Goal: Task Accomplishment & Management: Manage account settings

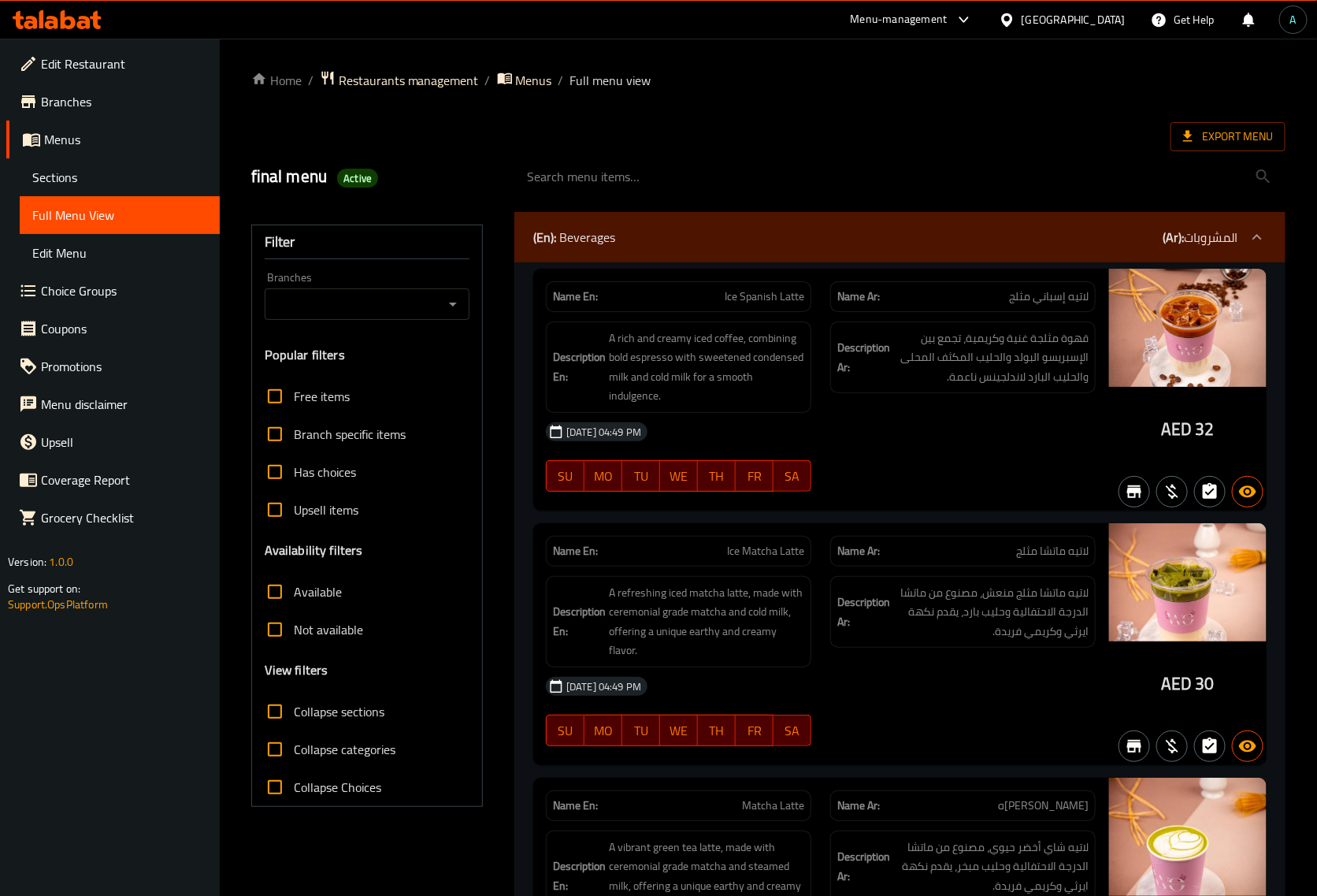
click at [1251, 153] on div at bounding box center [899, 176] width 791 height 59
click at [1244, 146] on span "Export Menu" at bounding box center [1228, 137] width 90 height 20
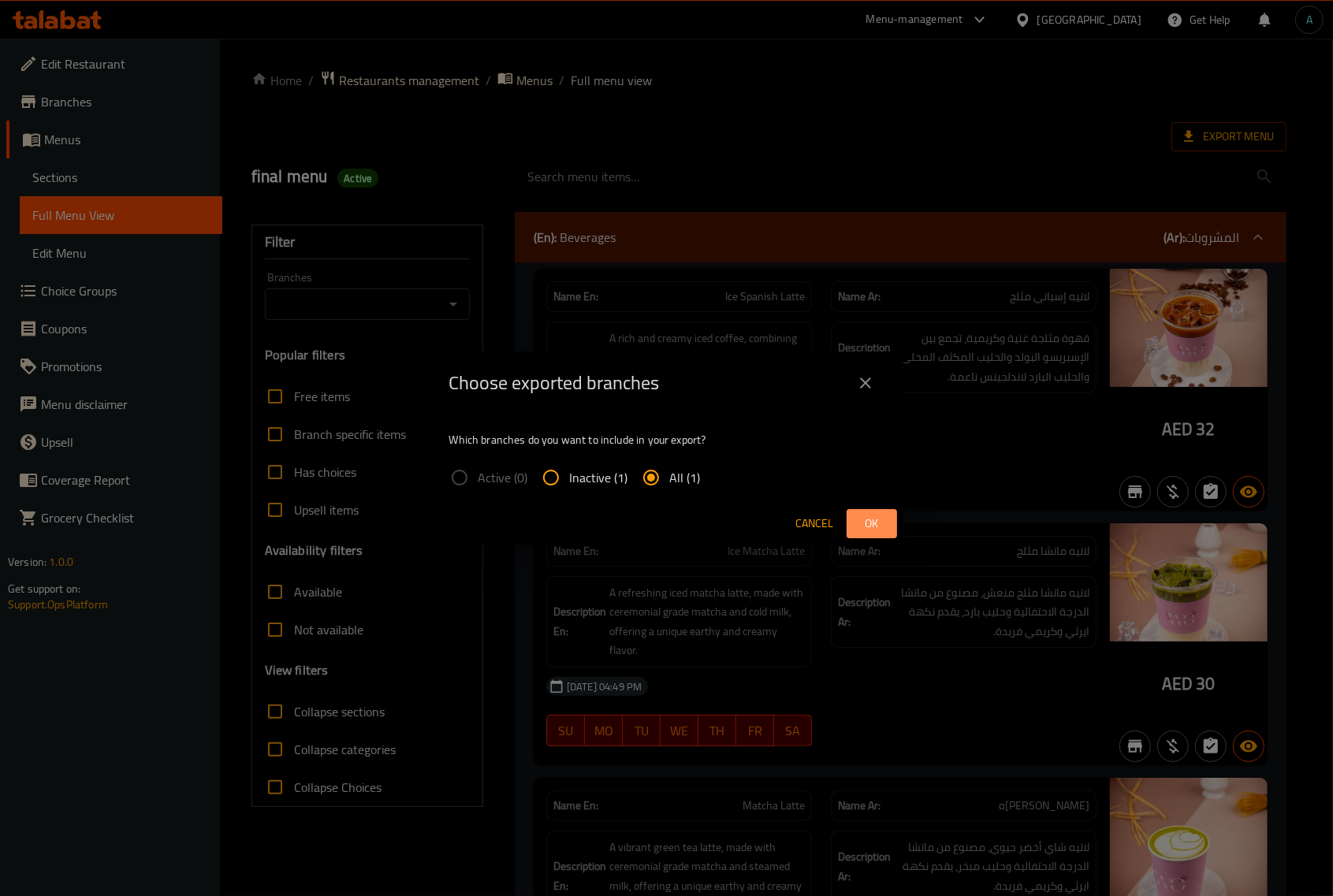
click at [893, 521] on button "Ok" at bounding box center [872, 524] width 51 height 29
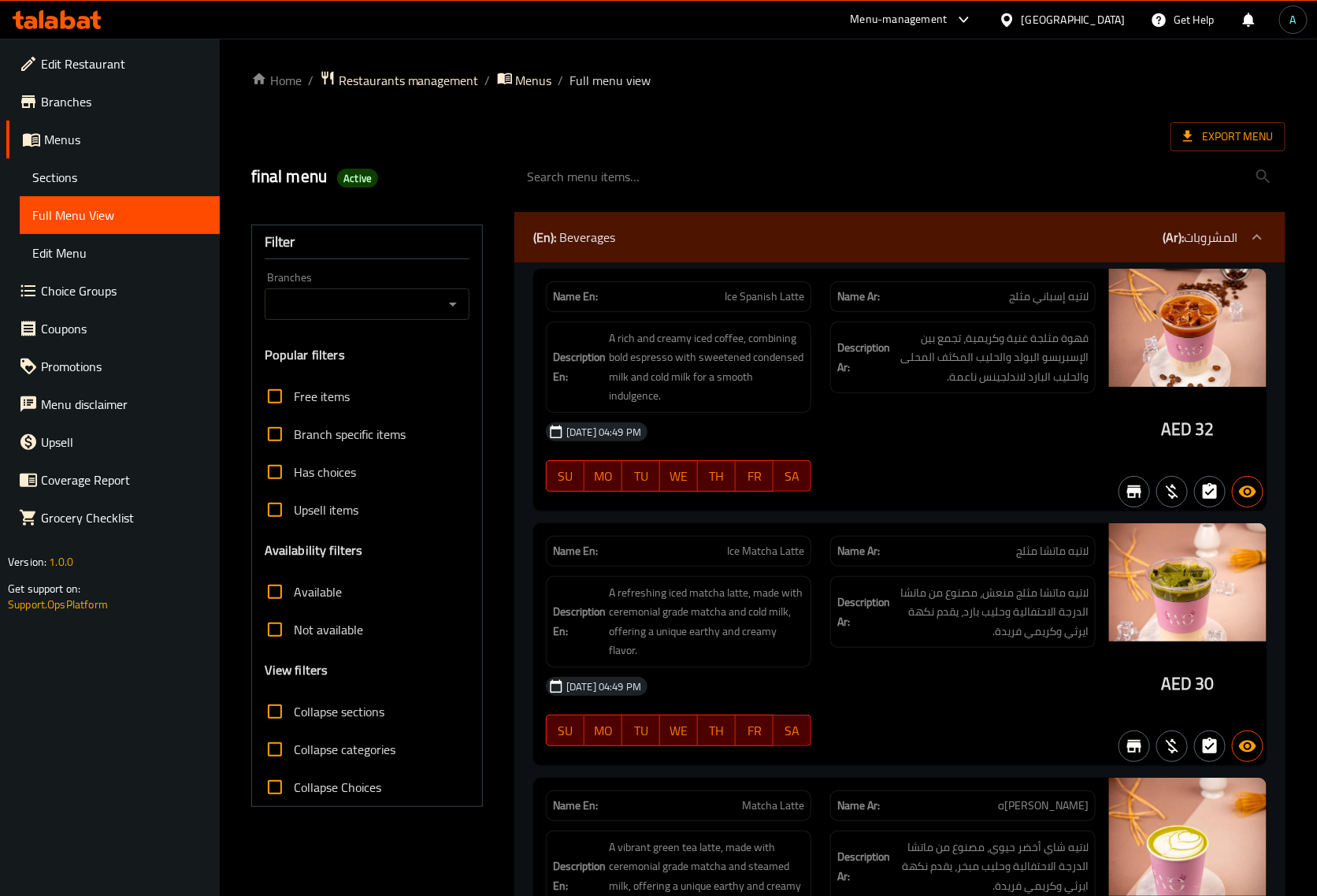
click at [919, 186] on input "search" at bounding box center [900, 177] width 772 height 40
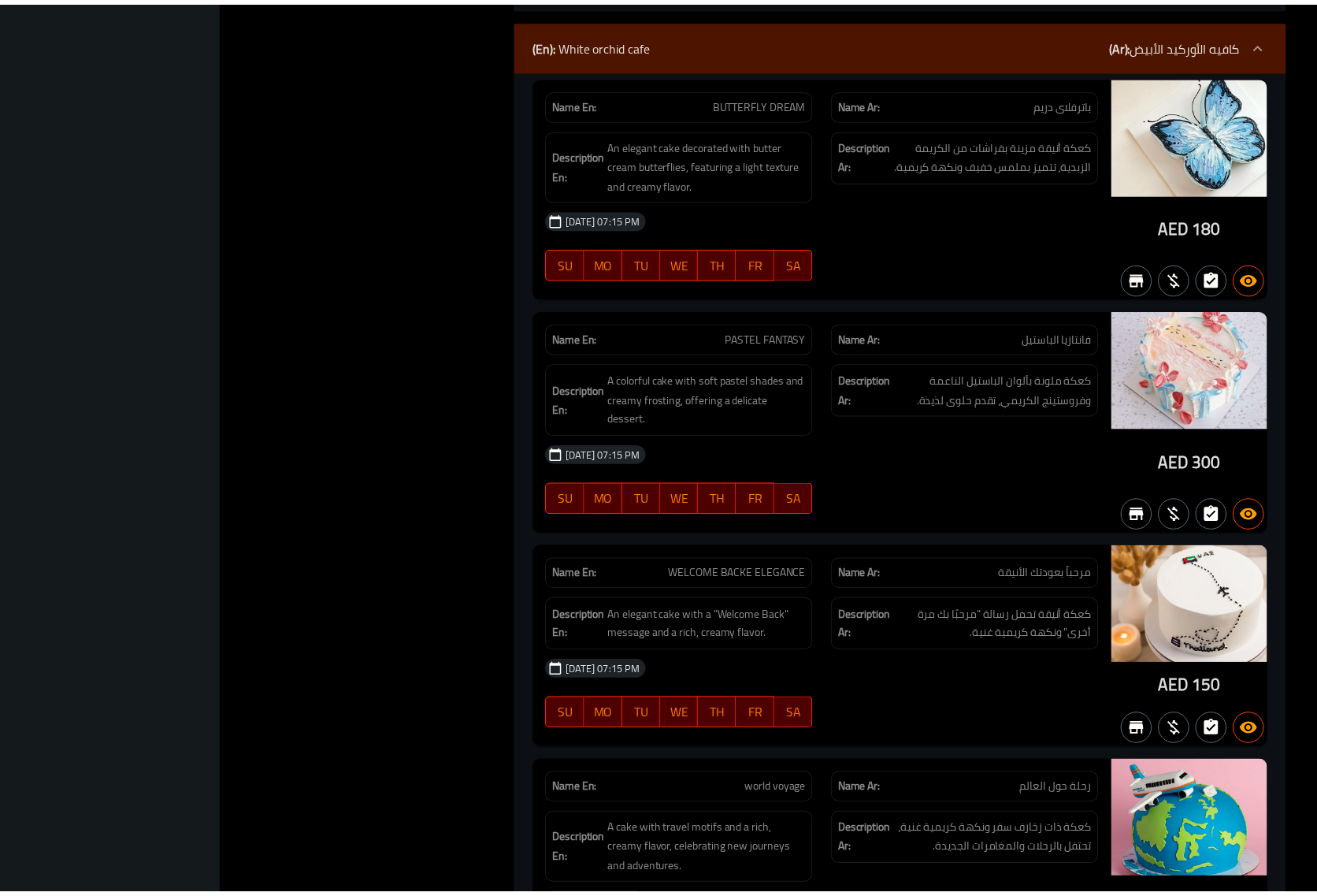
scroll to position [15719, 0]
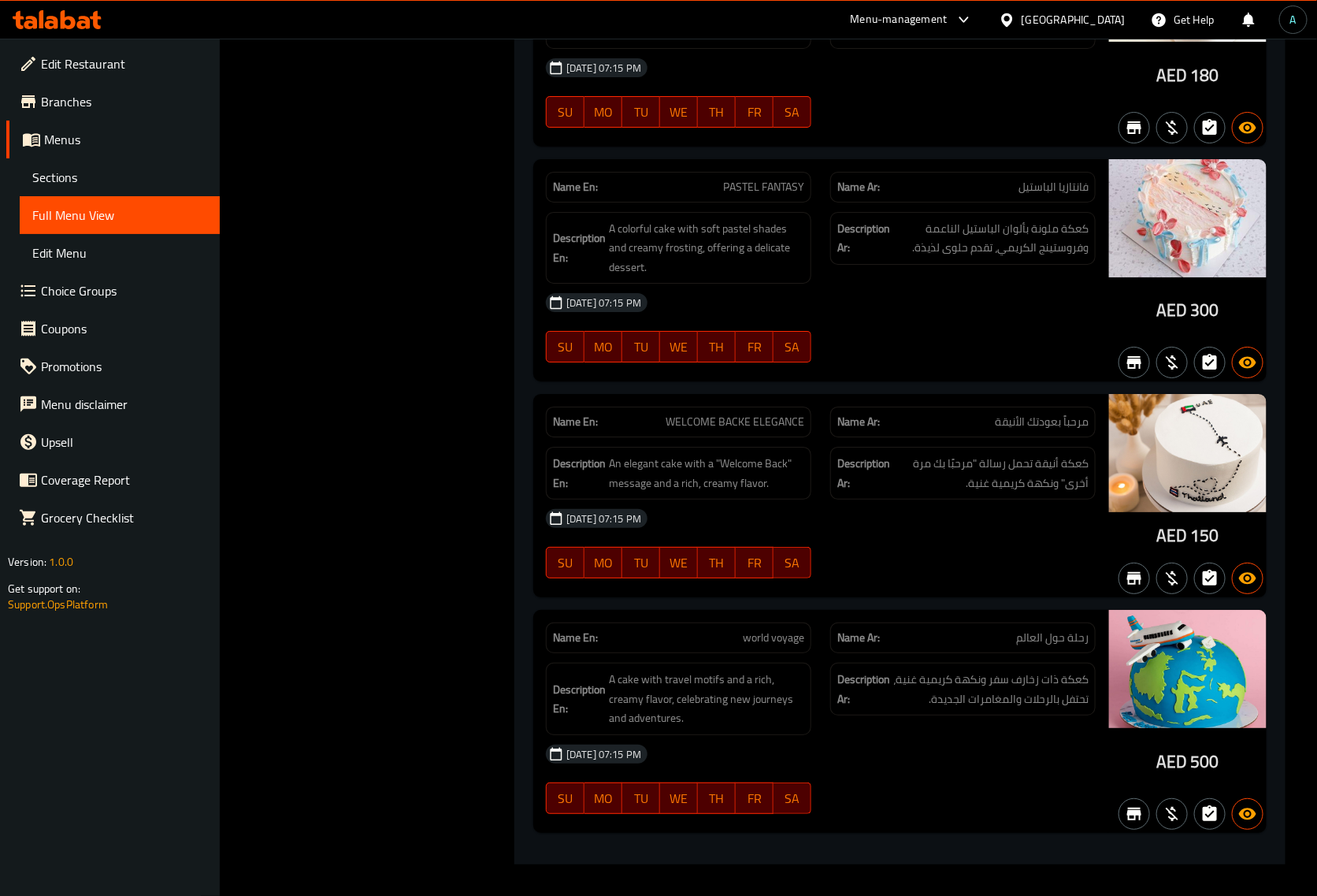
click at [705, 537] on div "[DATE] 07:15 PM" at bounding box center [821, 518] width 569 height 38
click at [81, 177] on span "Sections" at bounding box center [120, 177] width 175 height 19
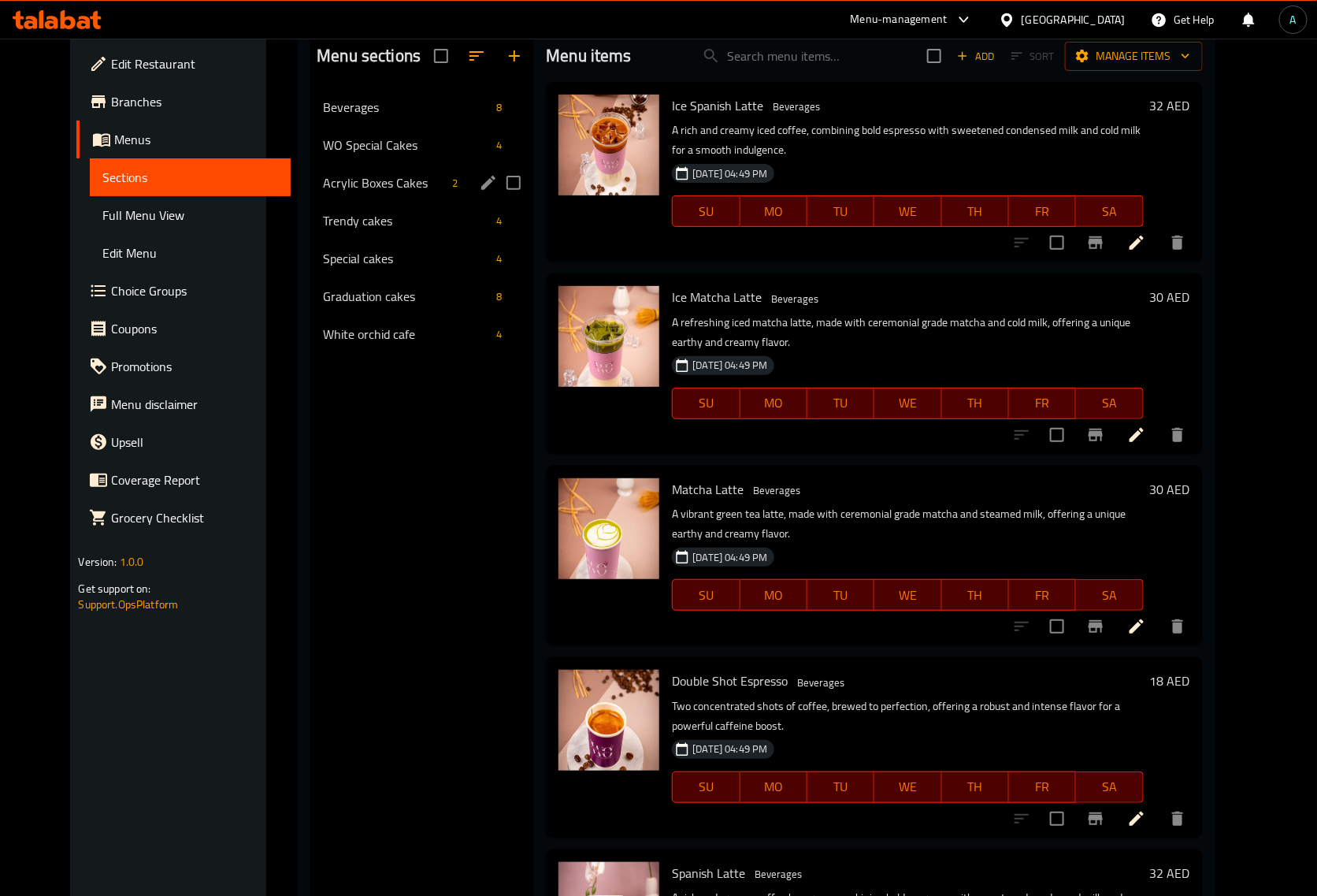
scroll to position [123, 0]
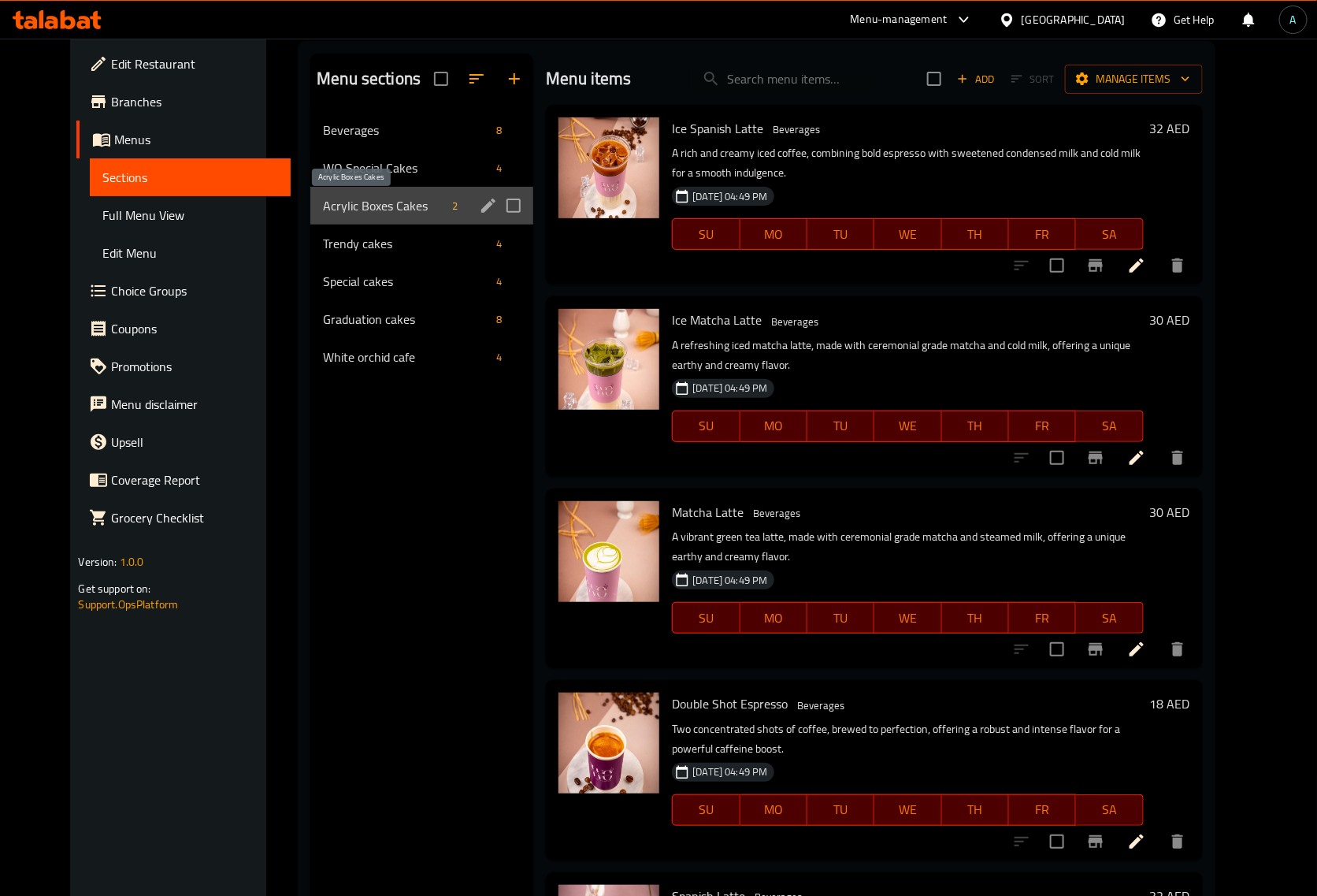
click at [362, 214] on span "Acrylic Boxes Cakes" at bounding box center [384, 205] width 123 height 19
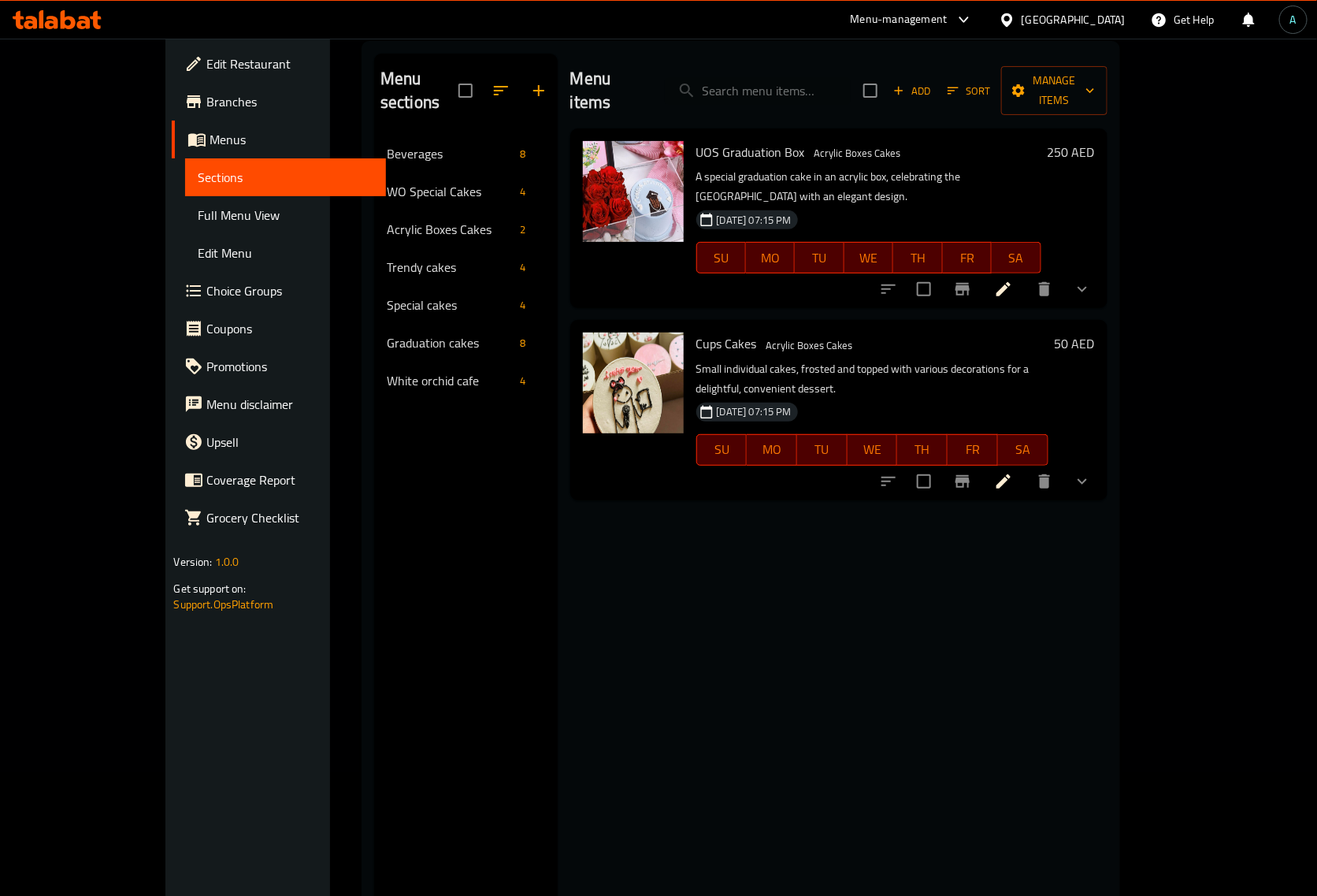
scroll to position [25, 0]
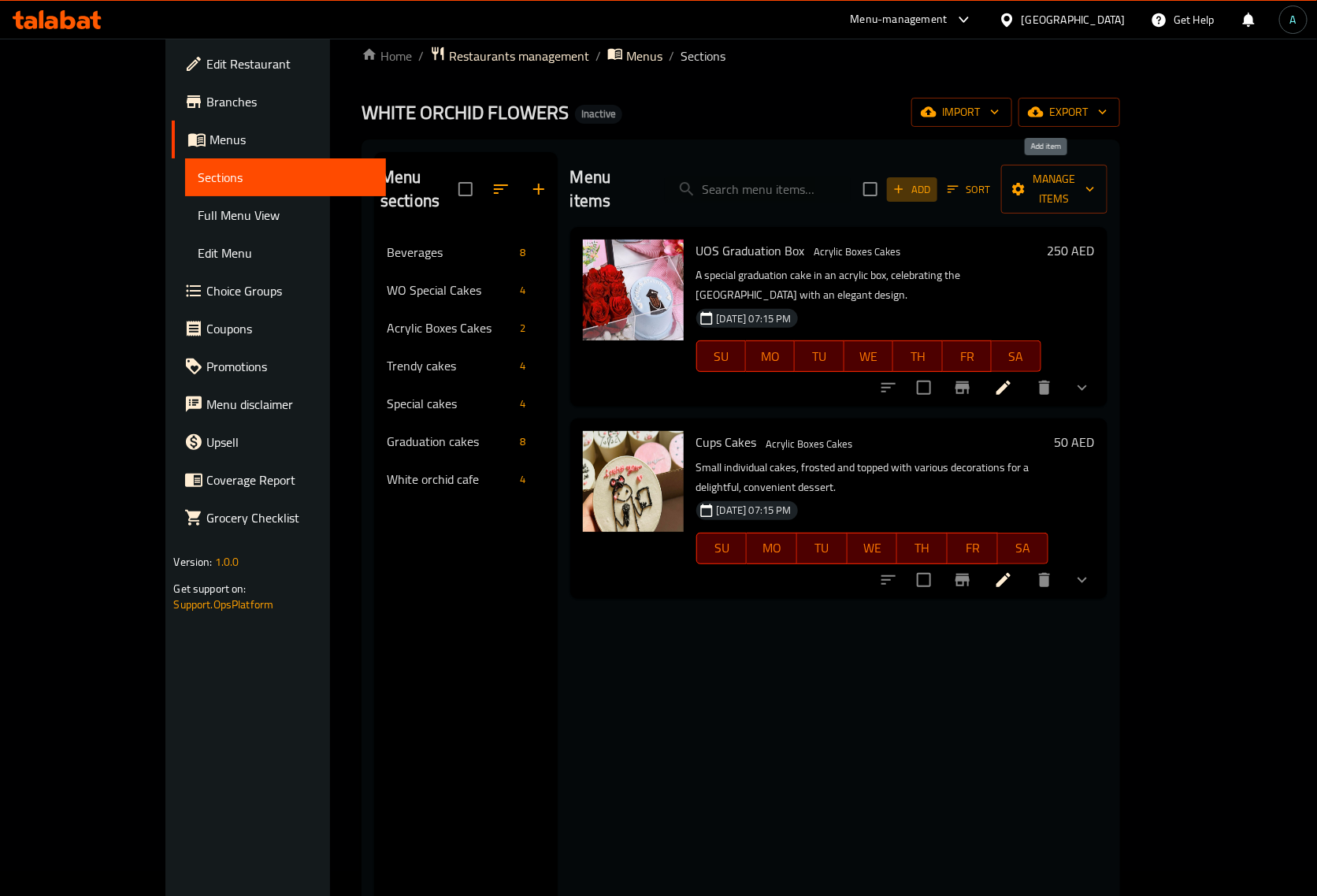
click at [934, 182] on span "Add" at bounding box center [912, 190] width 43 height 18
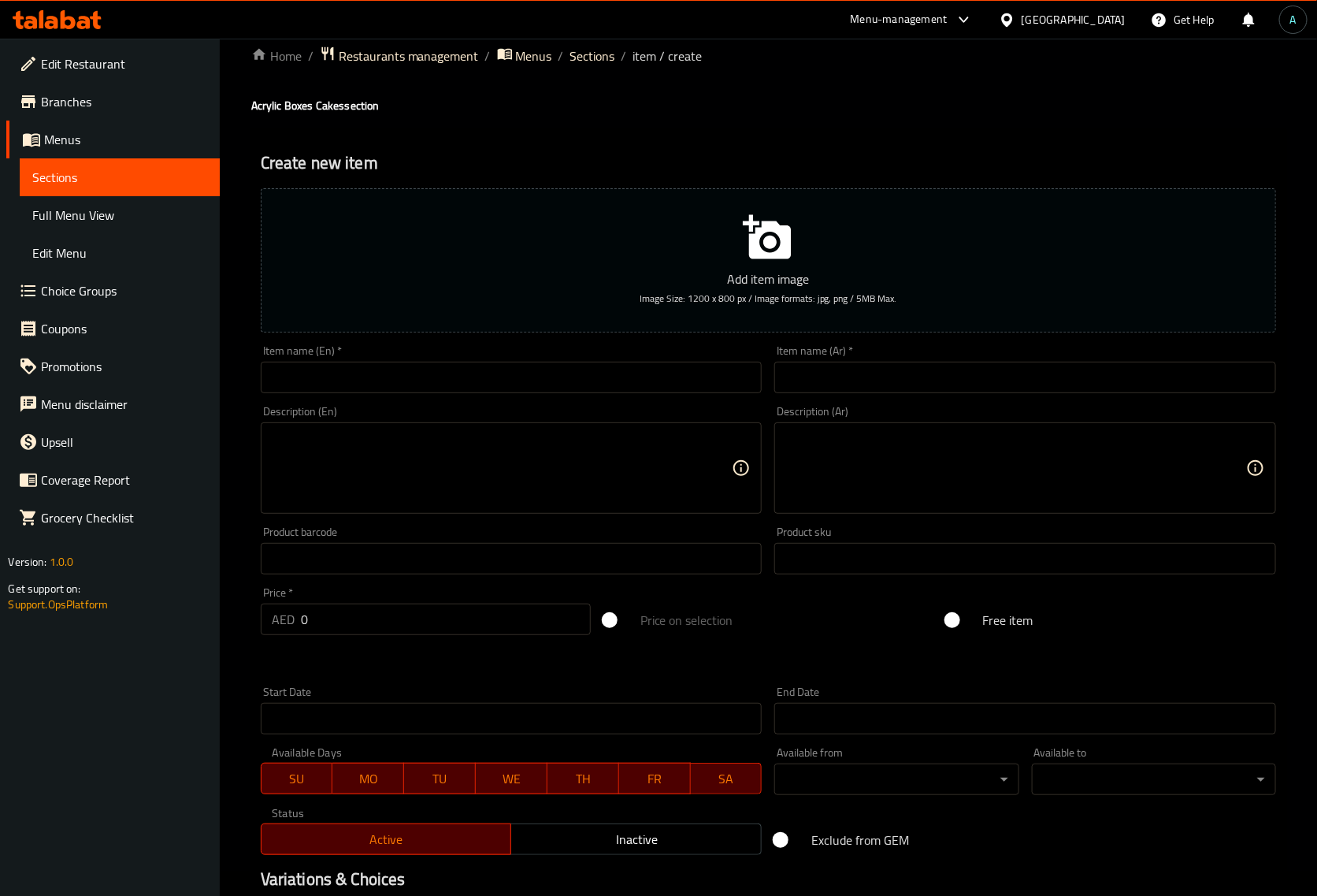
click at [429, 398] on div "Item name (En)   * Item name (En) *" at bounding box center [511, 369] width 515 height 61
click at [429, 392] on input "text" at bounding box center [511, 377] width 502 height 32
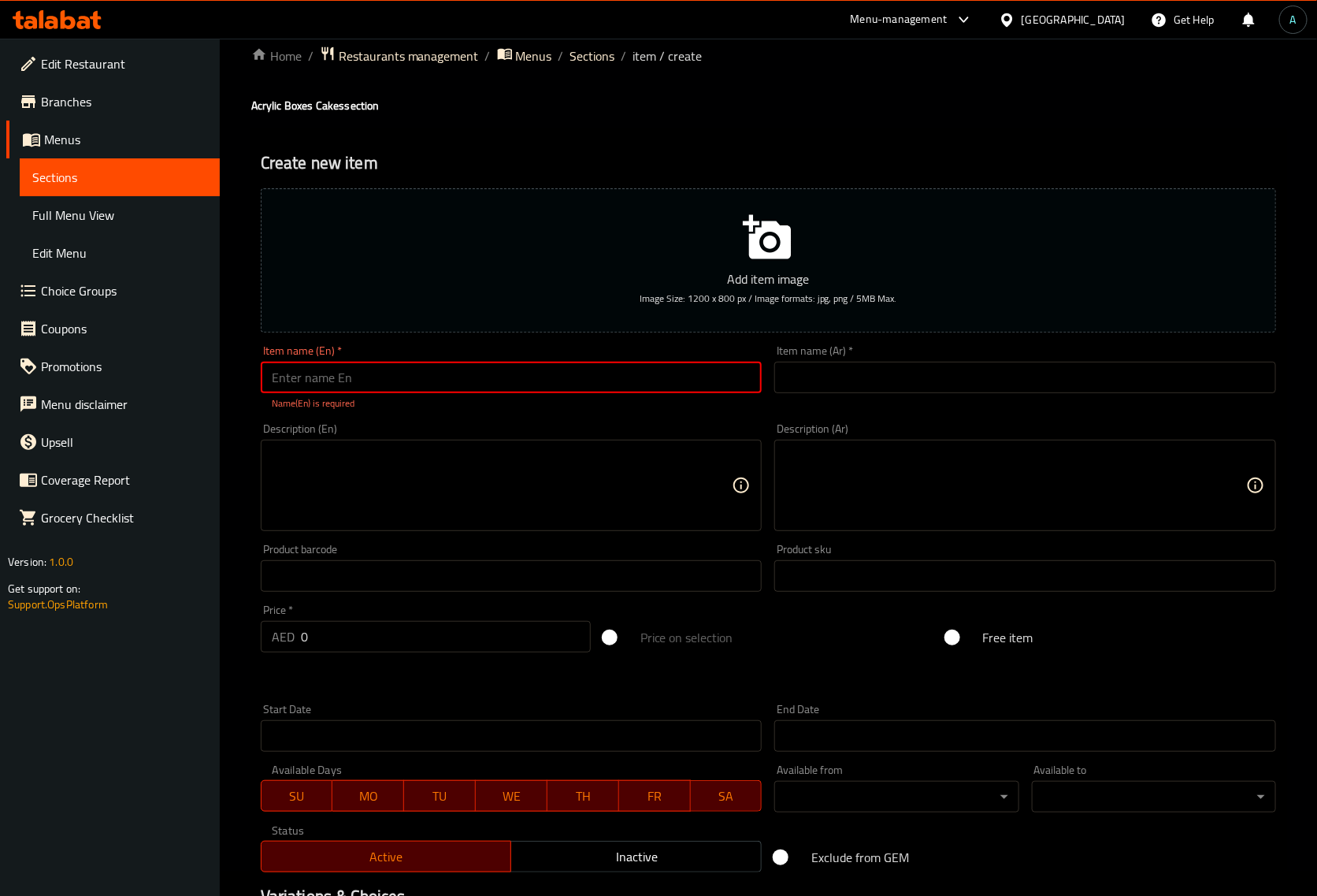
click at [355, 367] on input "text" at bounding box center [511, 377] width 502 height 32
paste input "2 Acrylic Size Birthday Cake"
type input "2 Acrylic Size Birthday Cake"
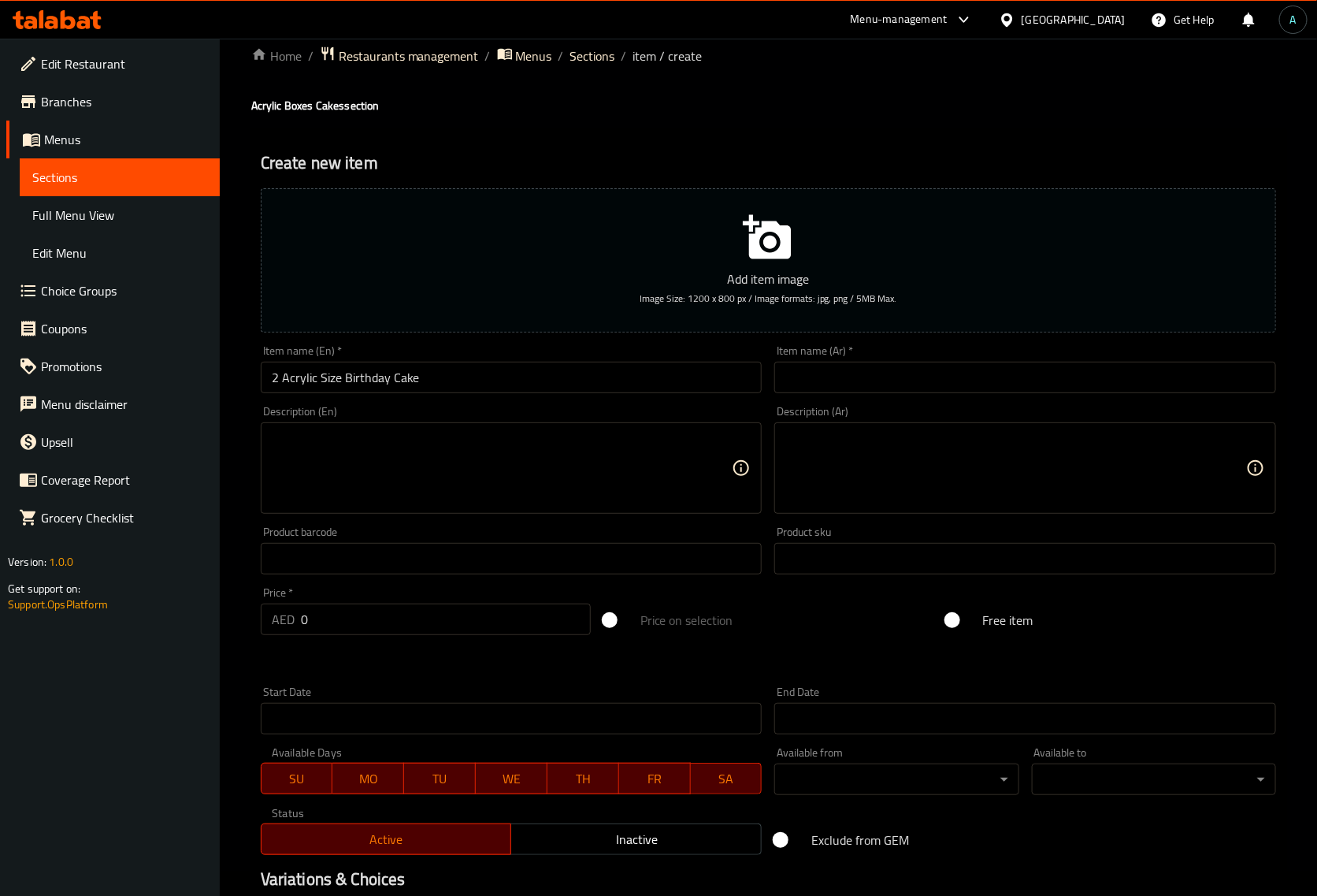
click at [651, 135] on div "Create new item Add item image Image Size: 1200 x 800 px / Image formats: jpg, …" at bounding box center [769, 586] width 1035 height 917
drag, startPoint x: 466, startPoint y: 391, endPoint x: 103, endPoint y: 356, distance: 364.7
click at [60, 386] on div "Edit Restaurant Branches Menus Sections Full Menu View Edit Menu Choice Groups …" at bounding box center [658, 552] width 1317 height 1075
click at [907, 384] on input "text" at bounding box center [1025, 377] width 502 height 32
paste input "كعكة عيد ميلاد بحجم أكريليك 2"
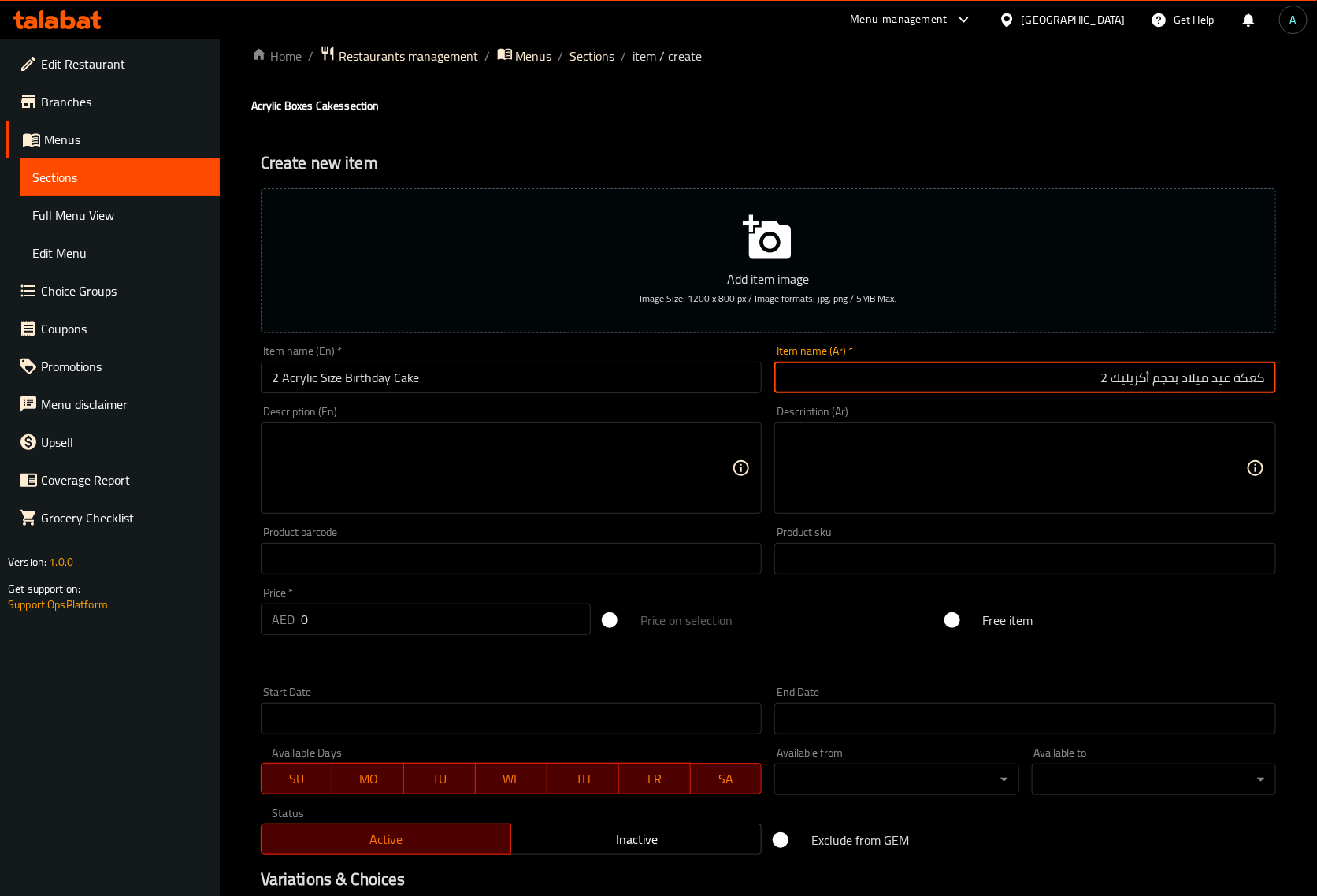
drag, startPoint x: 1081, startPoint y: 377, endPoint x: 1115, endPoint y: 383, distance: 34.5
click at [1115, 383] on input "كعكة عيد ميلاد بحجم أكريليك 2" at bounding box center [1025, 377] width 502 height 32
click at [1269, 382] on input "كعكة عيد ميلاد بحجم أكريليك" at bounding box center [1025, 377] width 502 height 32
click at [1050, 362] on input "2 كعكة عيد ميلاد بحجم أكريليك" at bounding box center [1025, 377] width 502 height 32
type input "2 كعكة عيد ميلاد بحجم أكريليك"
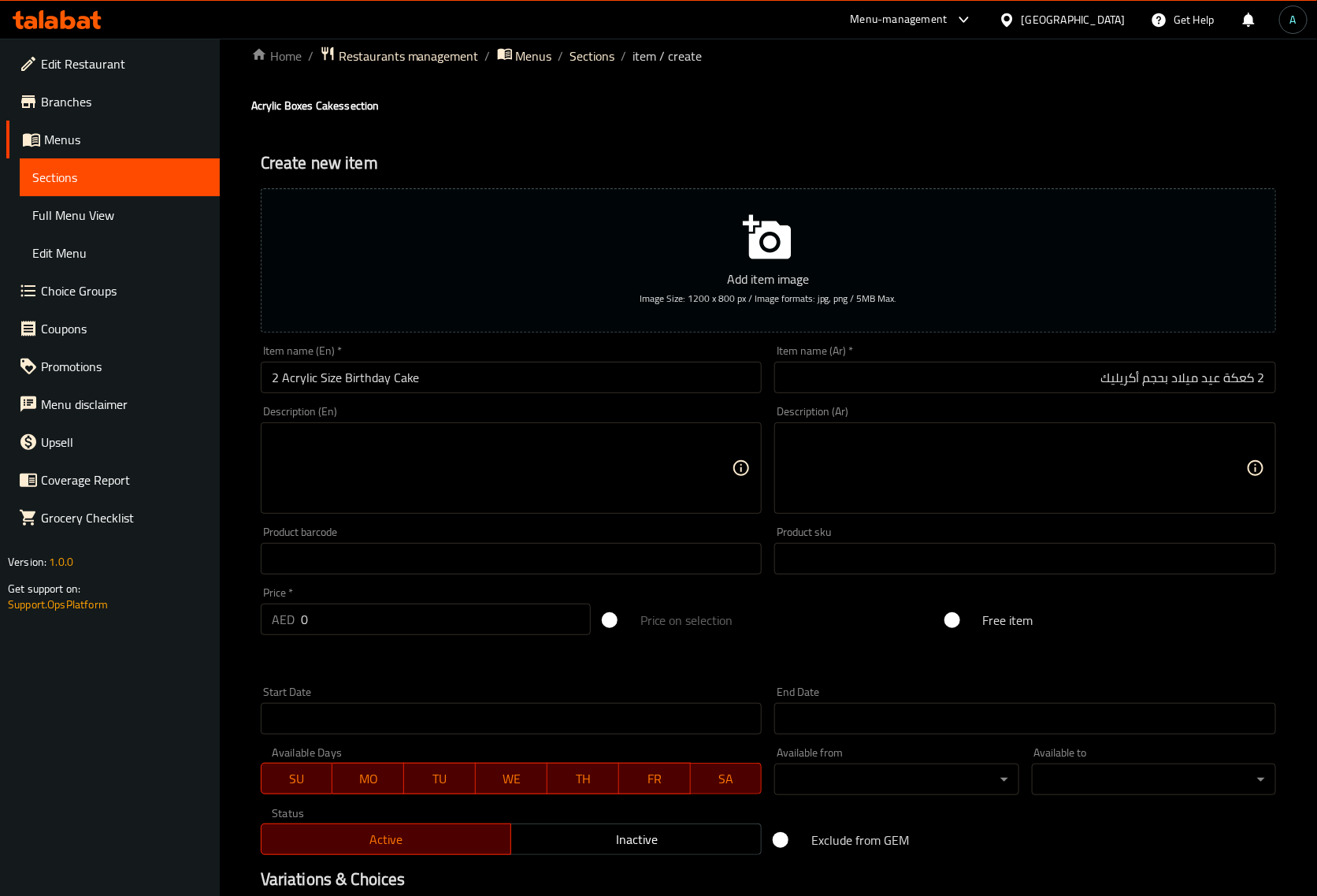
click at [660, 455] on textarea at bounding box center [502, 468] width 461 height 74
paste textarea "A birthday cake presented in a two-tiered acrylic box, elegantly designed with …"
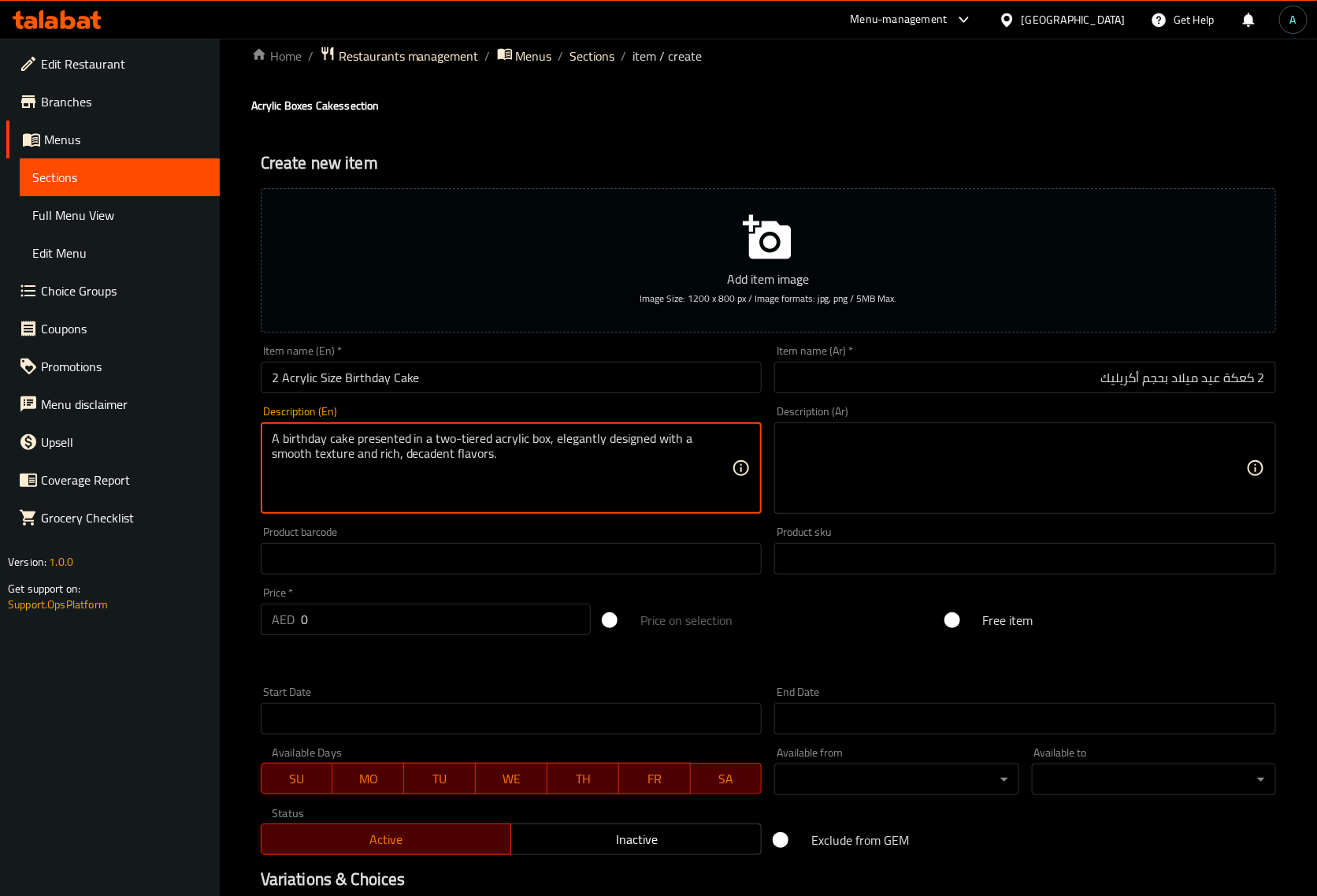
type textarea "A birthday cake presented in a two-tiered acrylic box, elegantly designed with …"
click at [1015, 434] on textarea at bounding box center [1016, 468] width 461 height 74
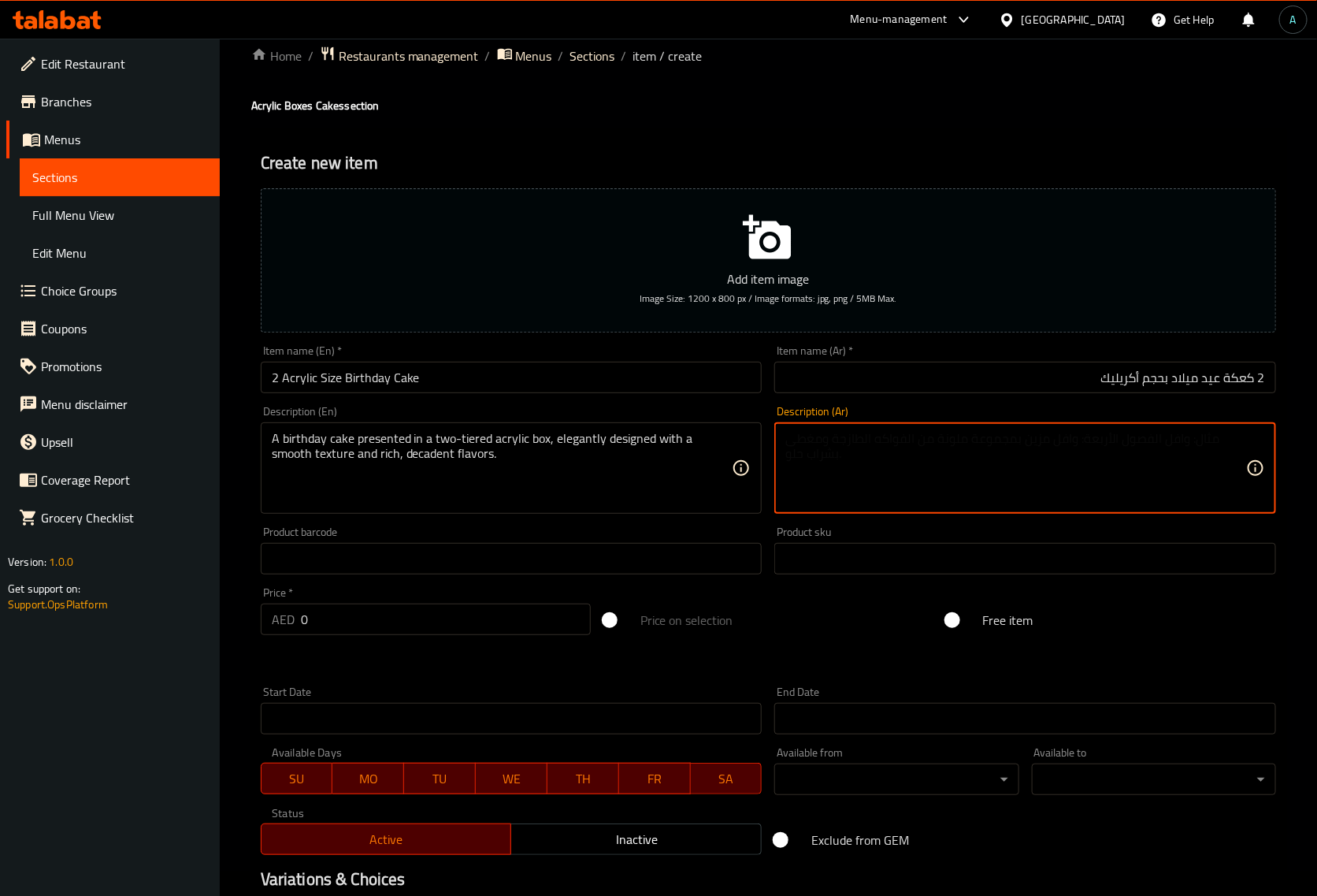
paste textarea "كعكة عيد ميلاد مقدمة في صندوق أكريليك مكون من طبقتين، مصممة بشكل أنيق مع ملمس ن…"
type textarea "كعكة عيد ميلاد مقدمة في صندوق أكريليك مكون من طبقتين، مصممة بشكل أنيق مع ملمس ن…"
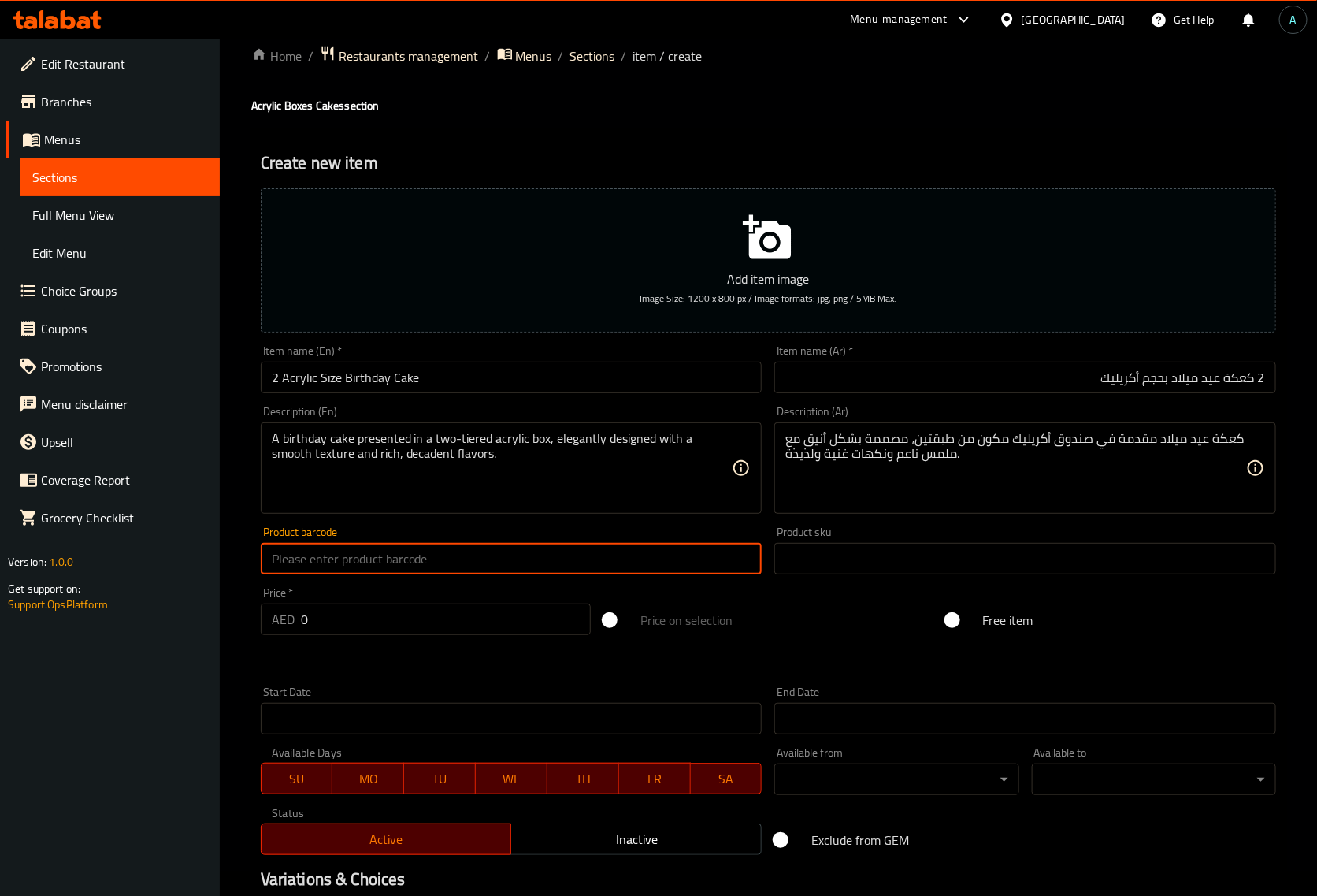
click at [408, 560] on input "text" at bounding box center [511, 558] width 502 height 32
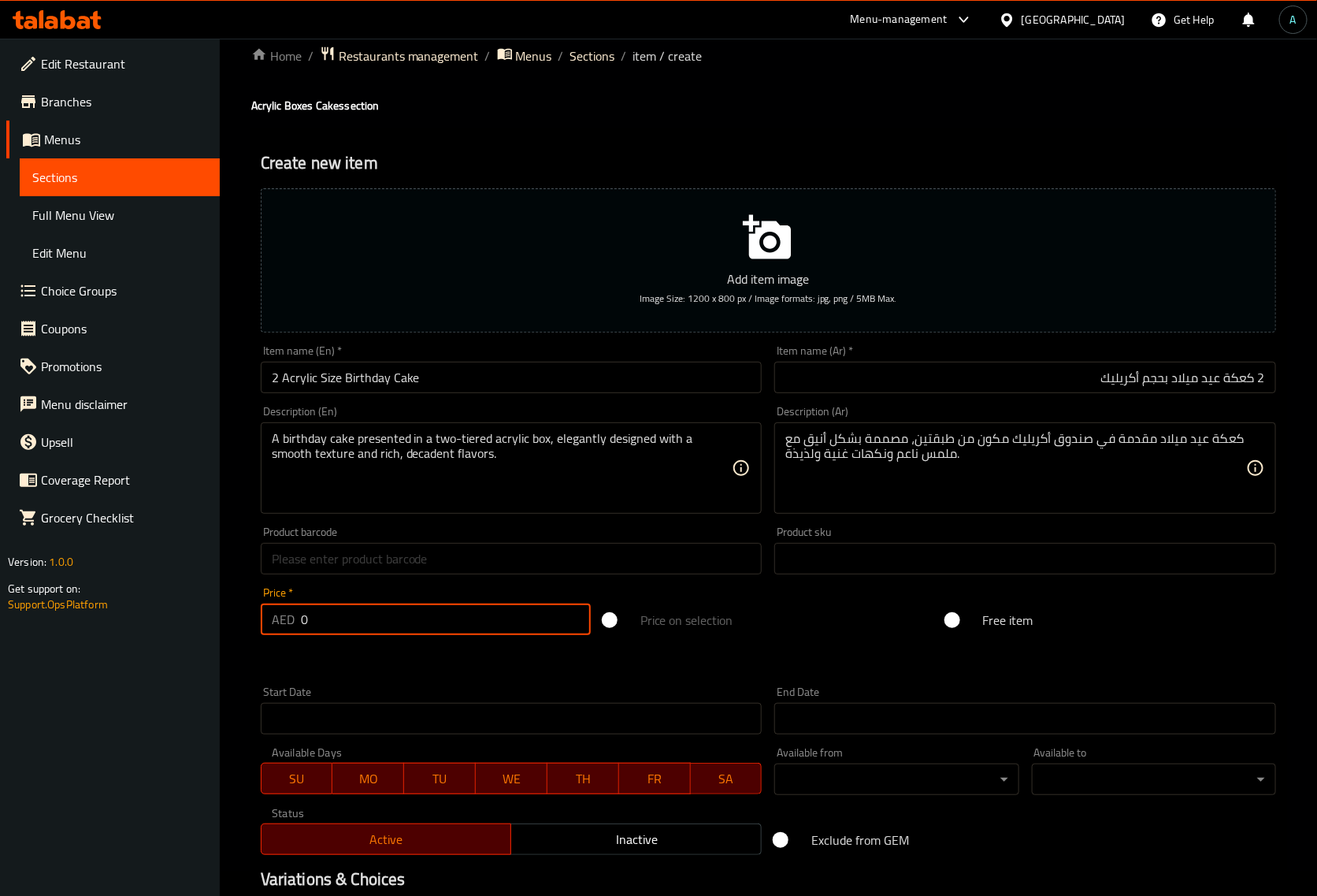
drag, startPoint x: 375, startPoint y: 618, endPoint x: 211, endPoint y: 620, distance: 164.0
click at [211, 620] on div "Edit Restaurant Branches Menus Sections Full Menu View Edit Menu Choice Groups …" at bounding box center [658, 552] width 1317 height 1075
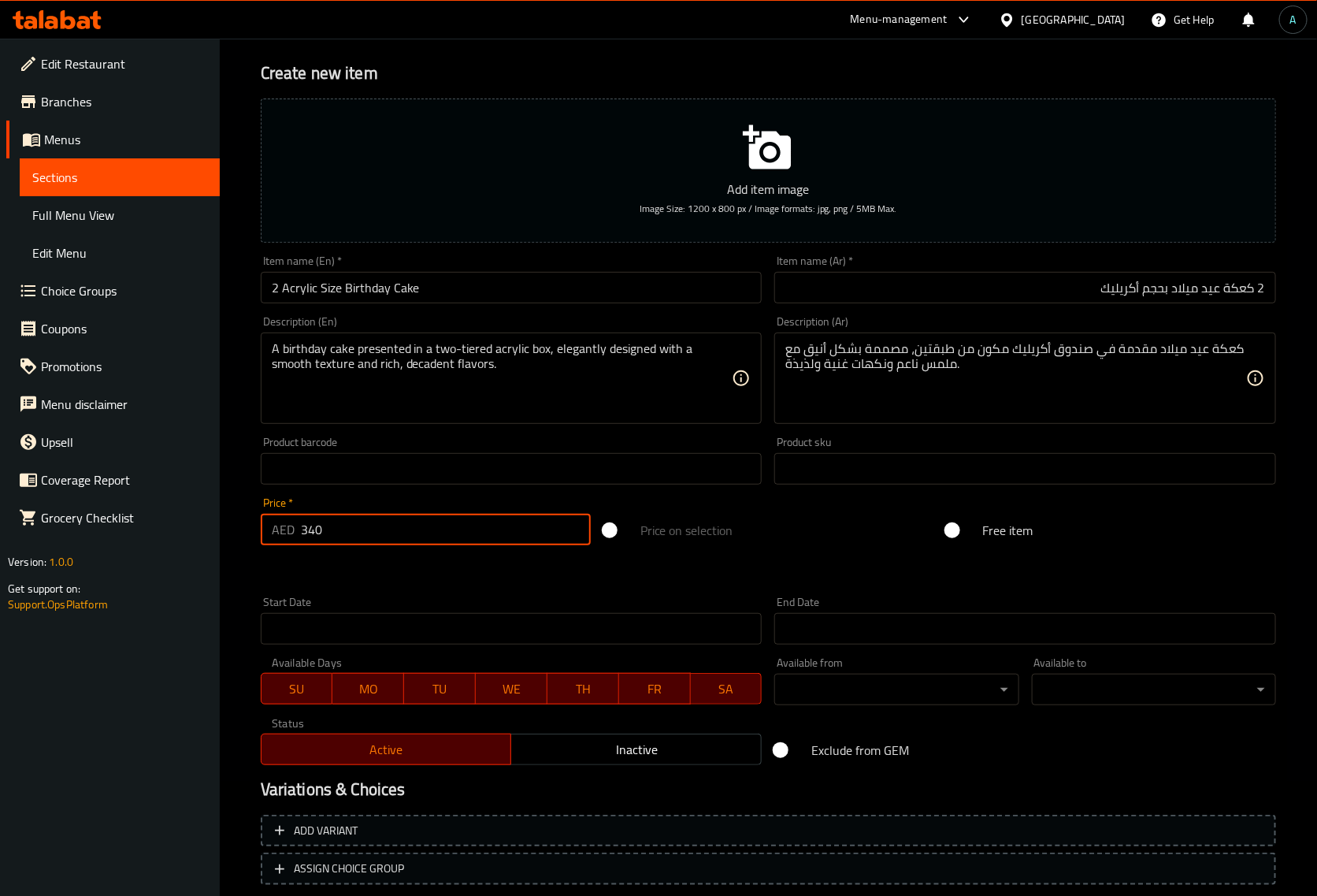
scroll to position [214, 0]
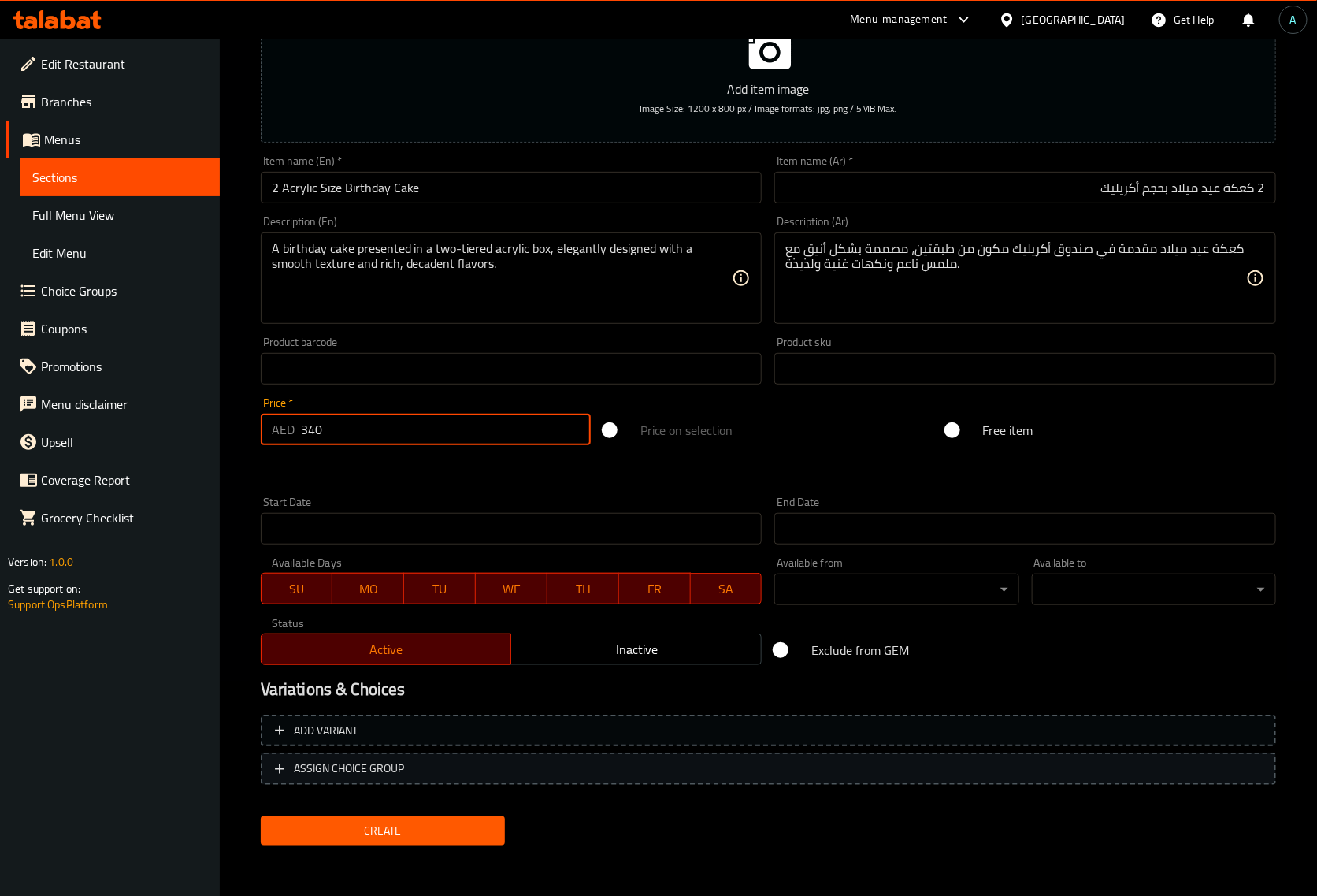
type input "340"
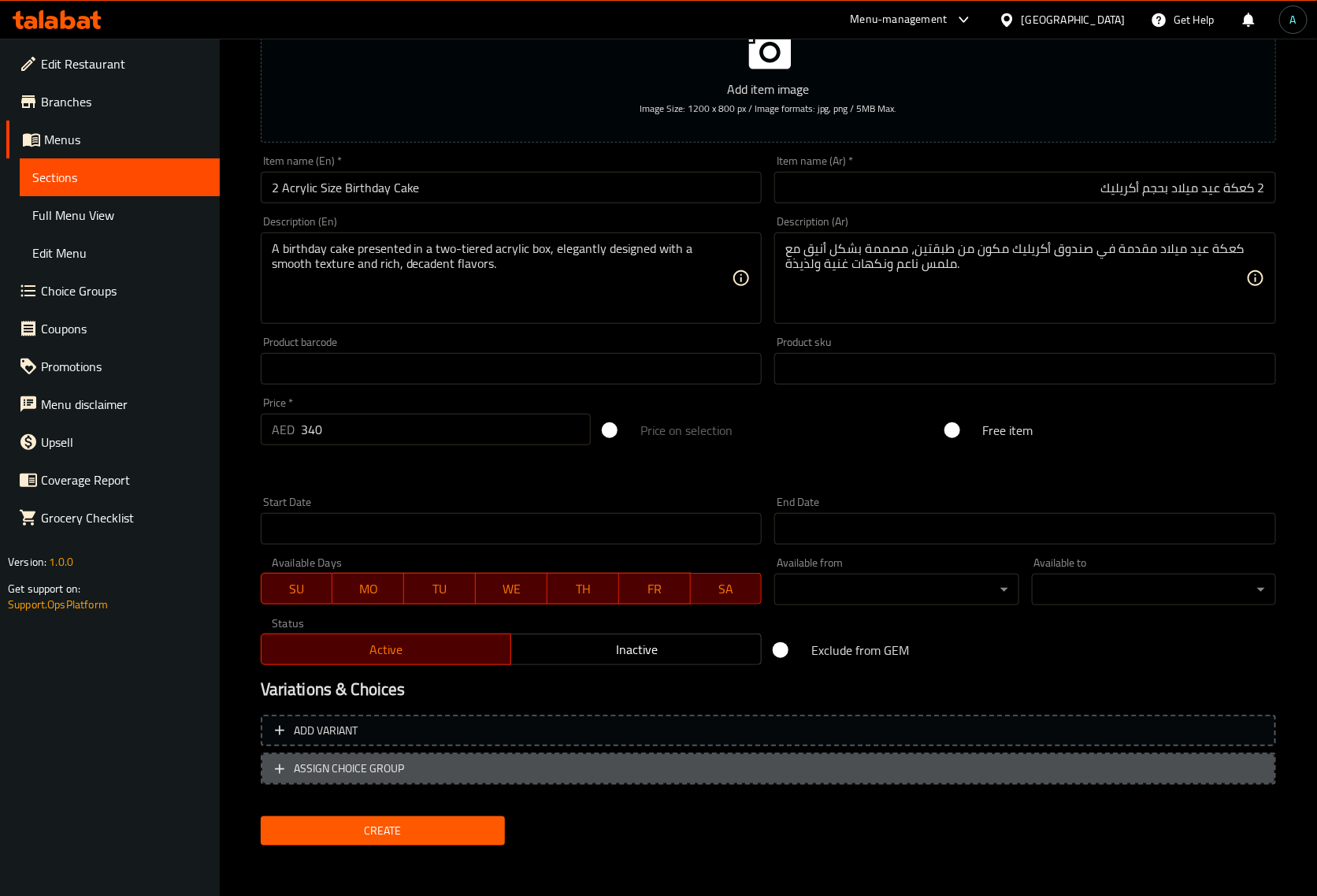
click at [350, 773] on span "ASSIGN CHOICE GROUP" at bounding box center [349, 769] width 111 height 20
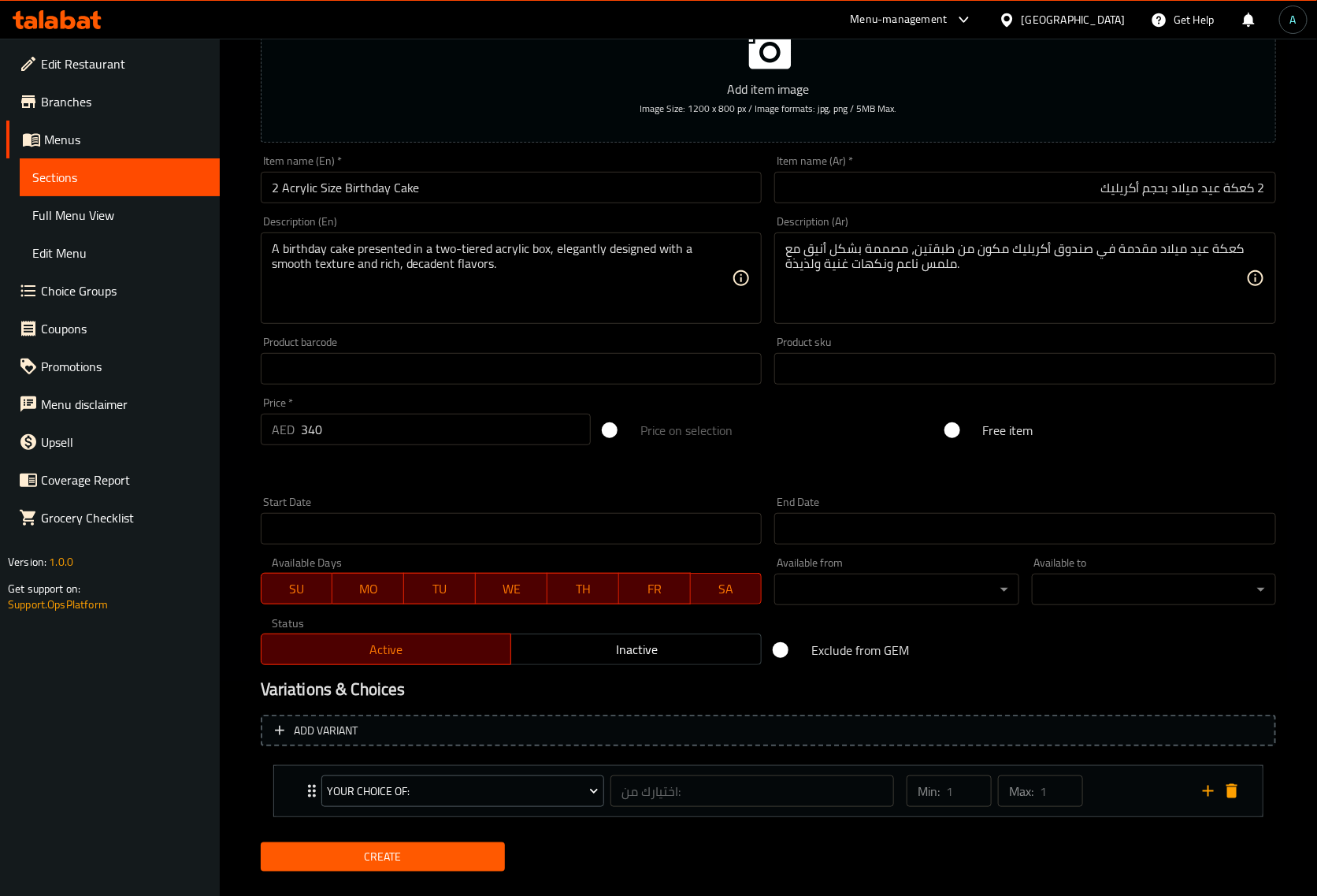
click at [371, 859] on span "Create" at bounding box center [382, 857] width 219 height 20
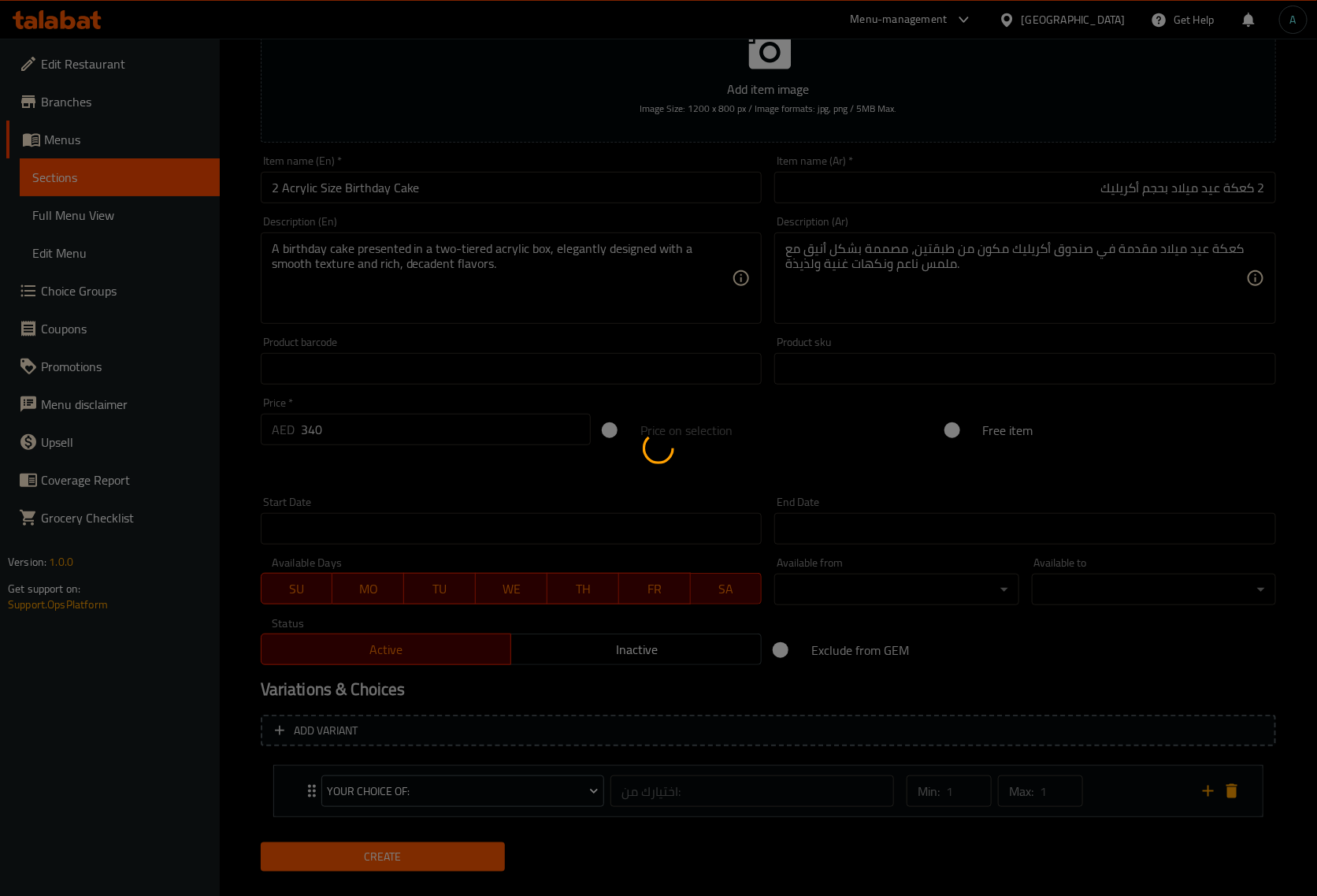
type input "0"
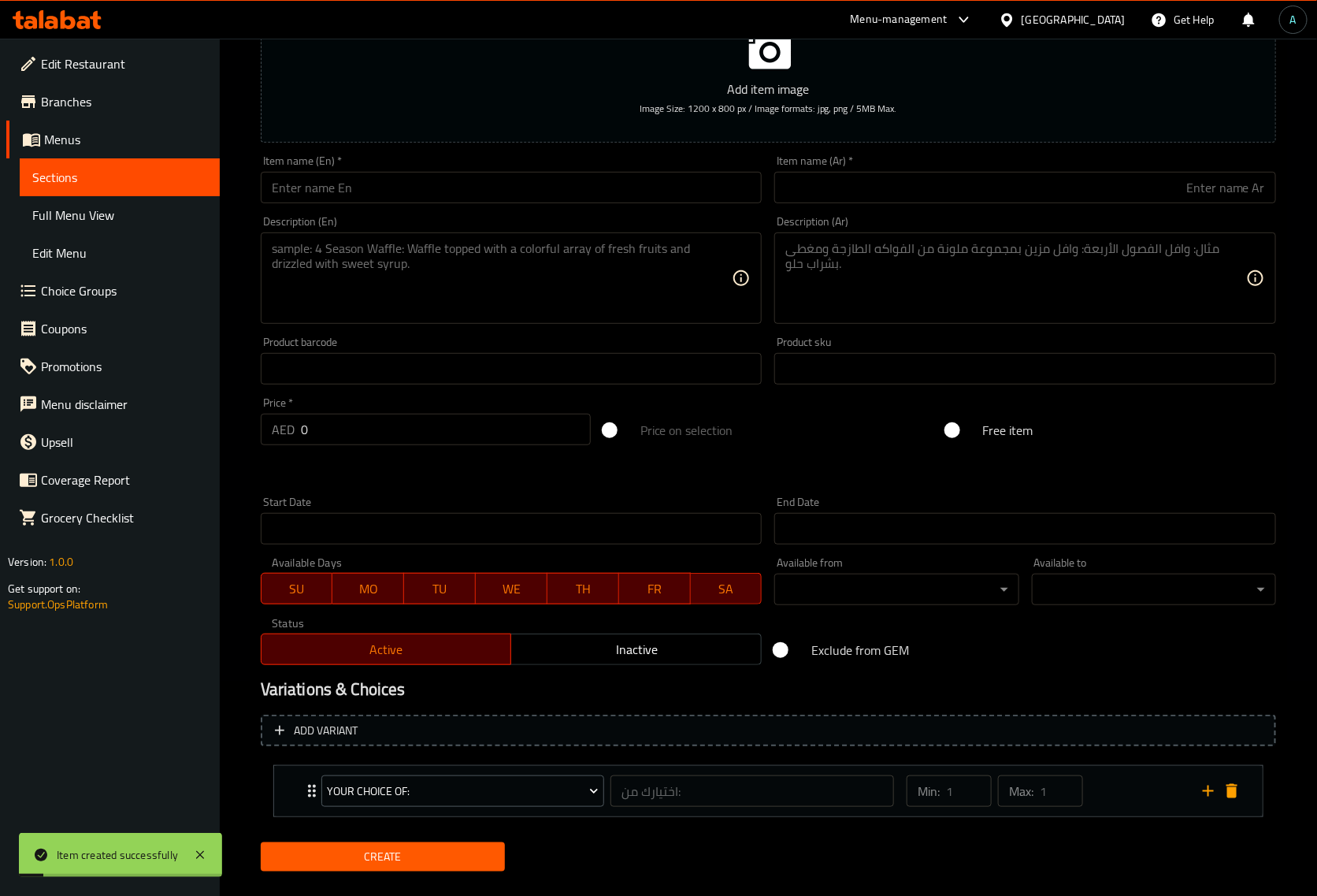
click at [96, 211] on span "Full Menu View" at bounding box center [120, 215] width 175 height 19
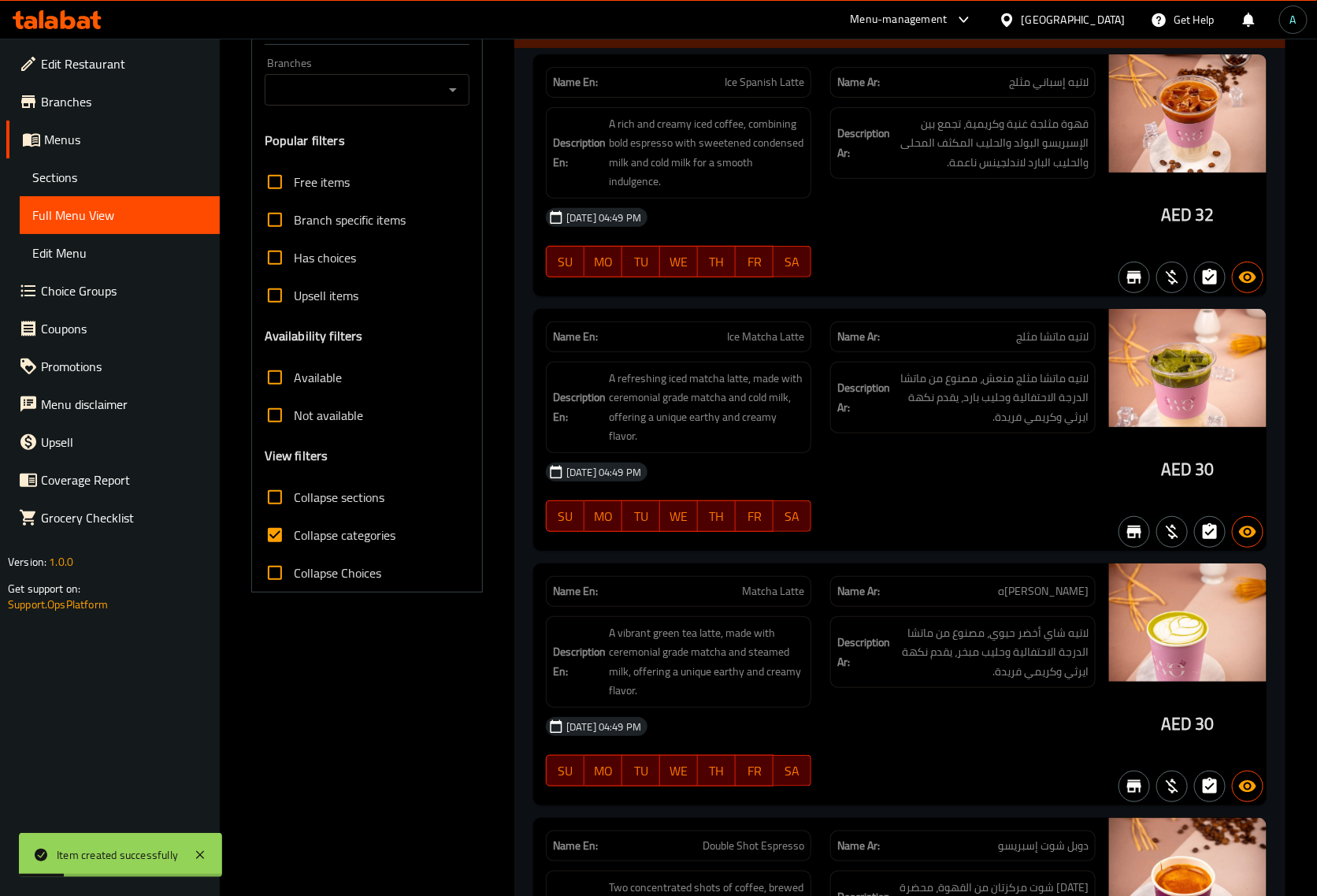
click at [306, 538] on span "Collapse categories" at bounding box center [345, 535] width 102 height 19
click at [294, 538] on input "Collapse categories" at bounding box center [275, 536] width 38 height 38
checkbox input "false"
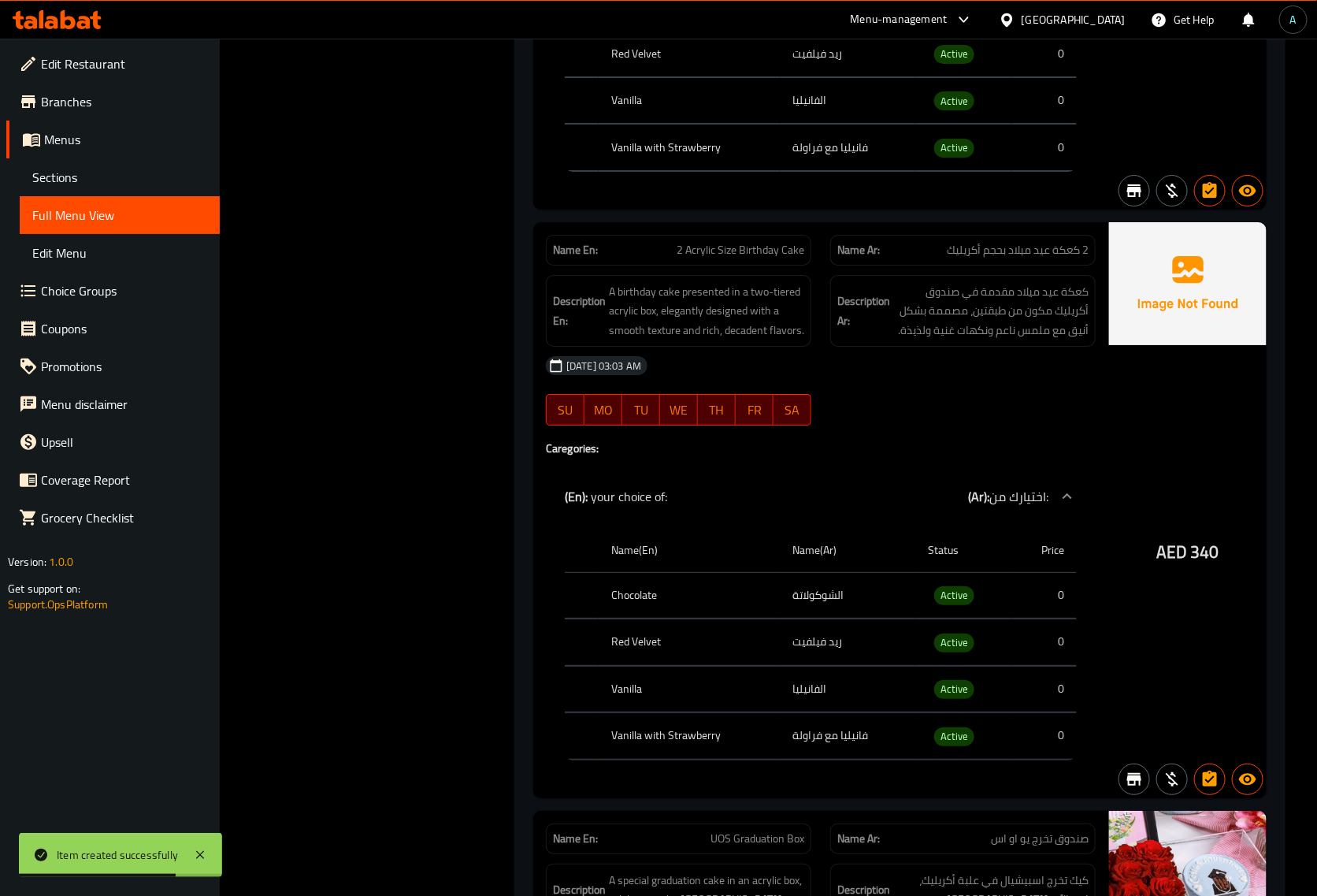
scroll to position [5163, 0]
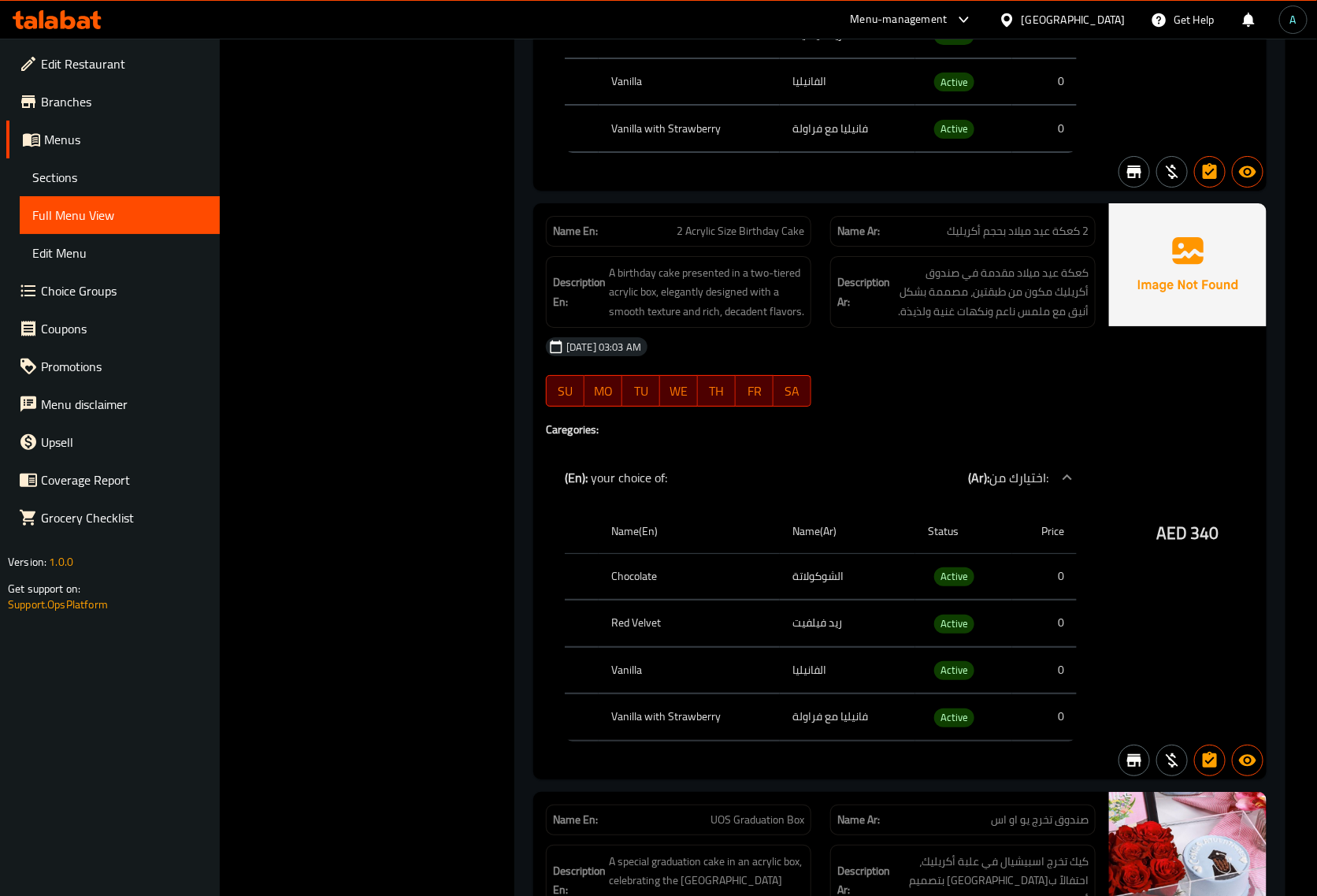
click at [69, 180] on span "Sections" at bounding box center [120, 177] width 175 height 19
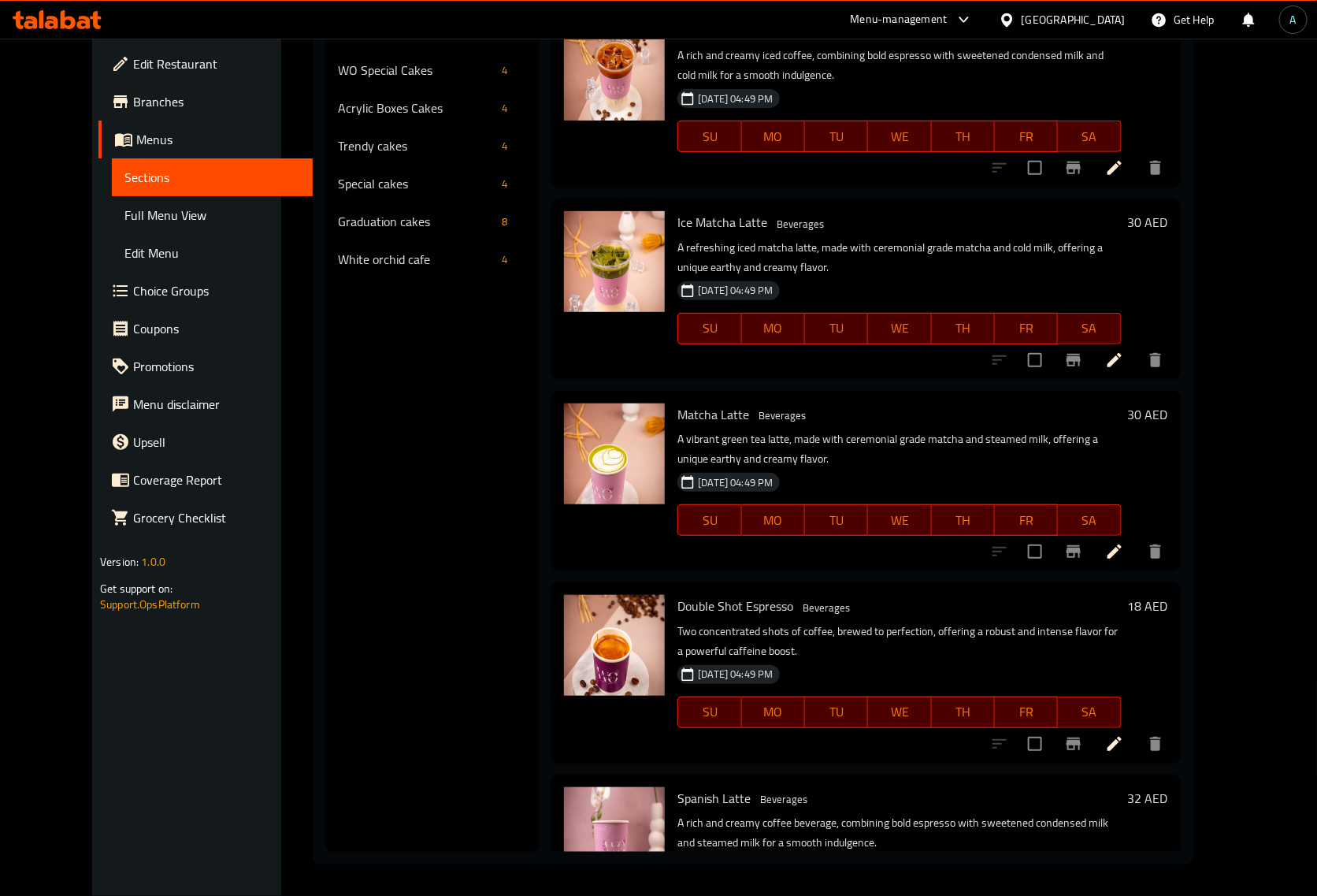
scroll to position [222, 0]
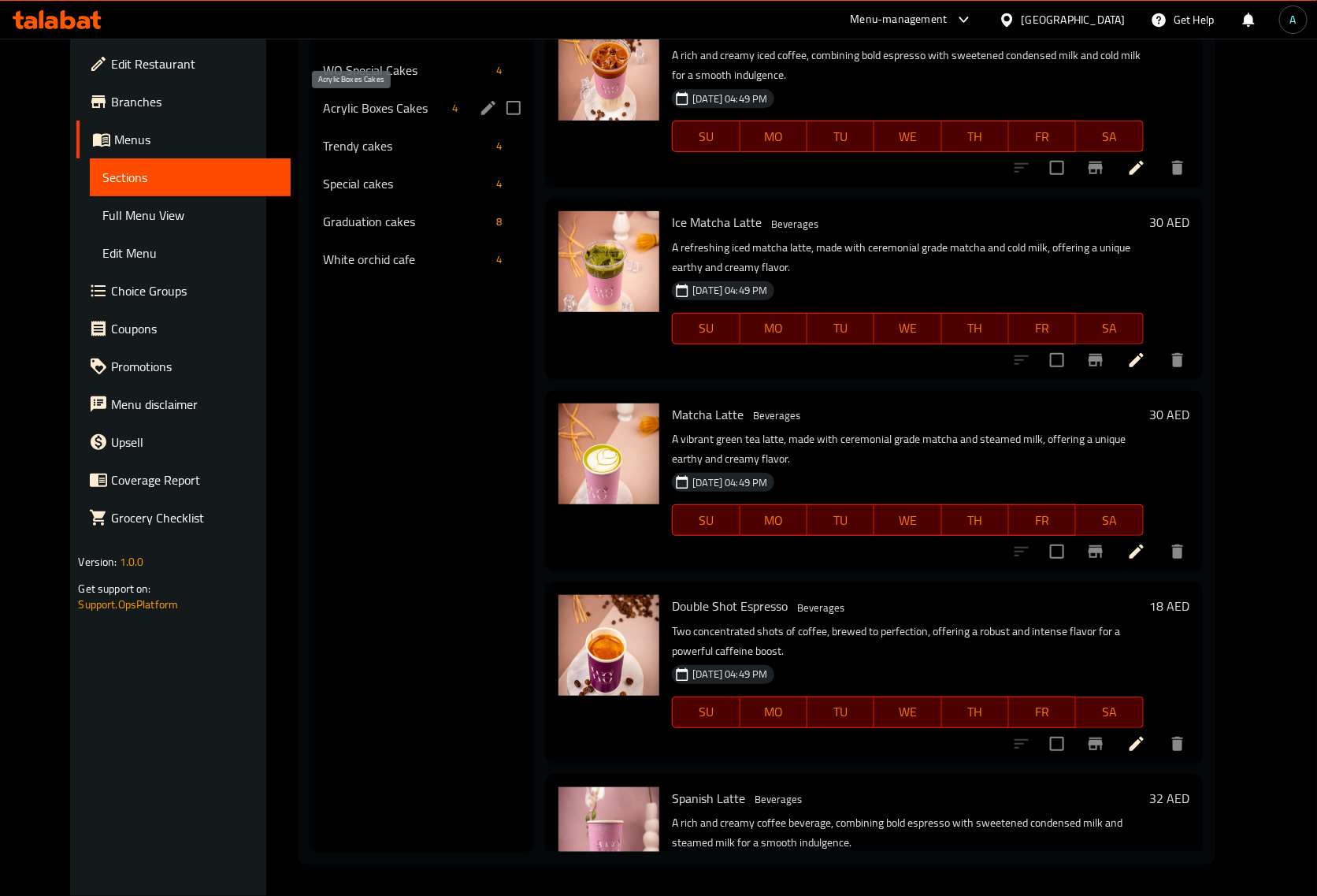
click at [310, 116] on div "Acrylic Boxes Cakes 4" at bounding box center [422, 108] width 223 height 38
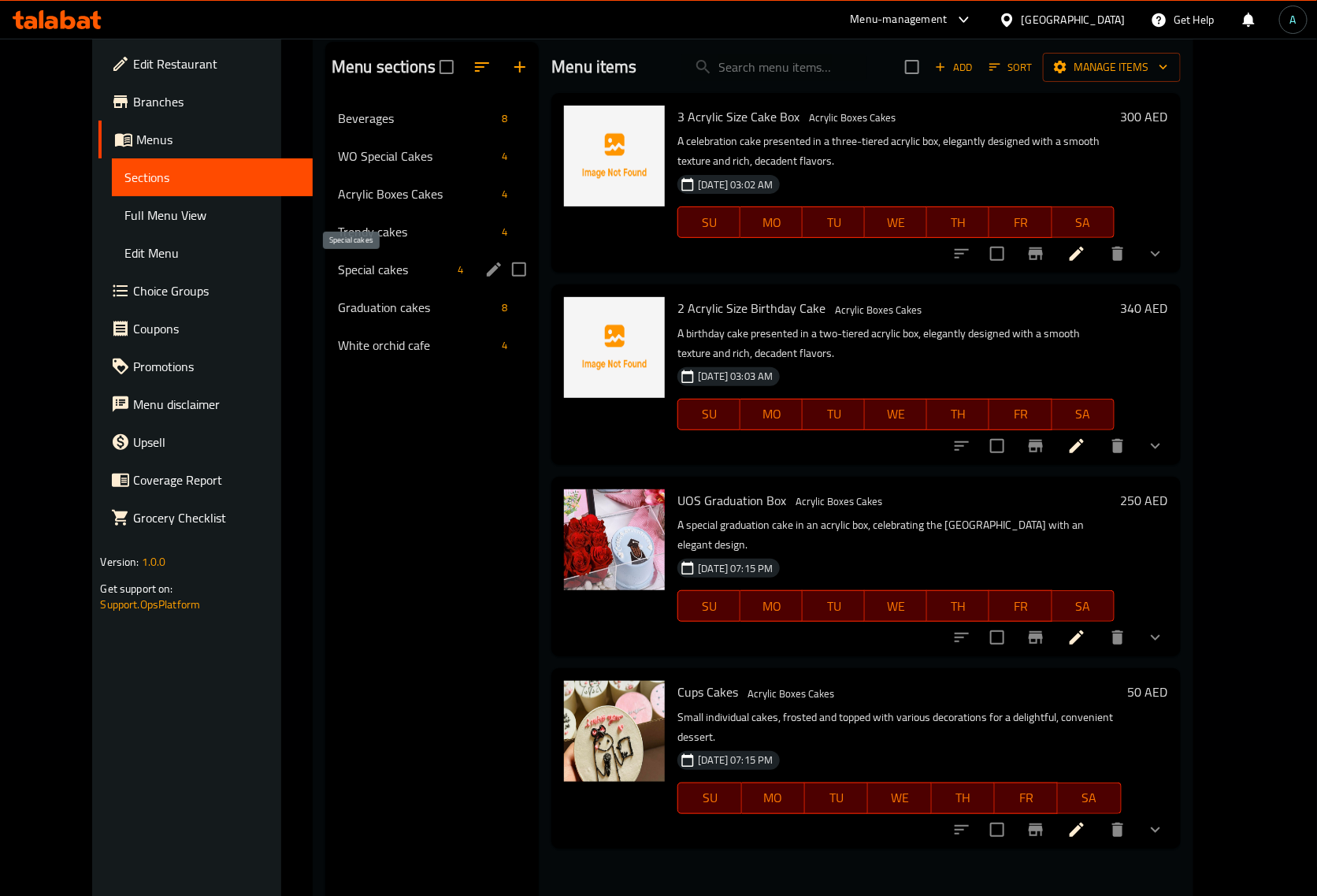
scroll to position [25, 0]
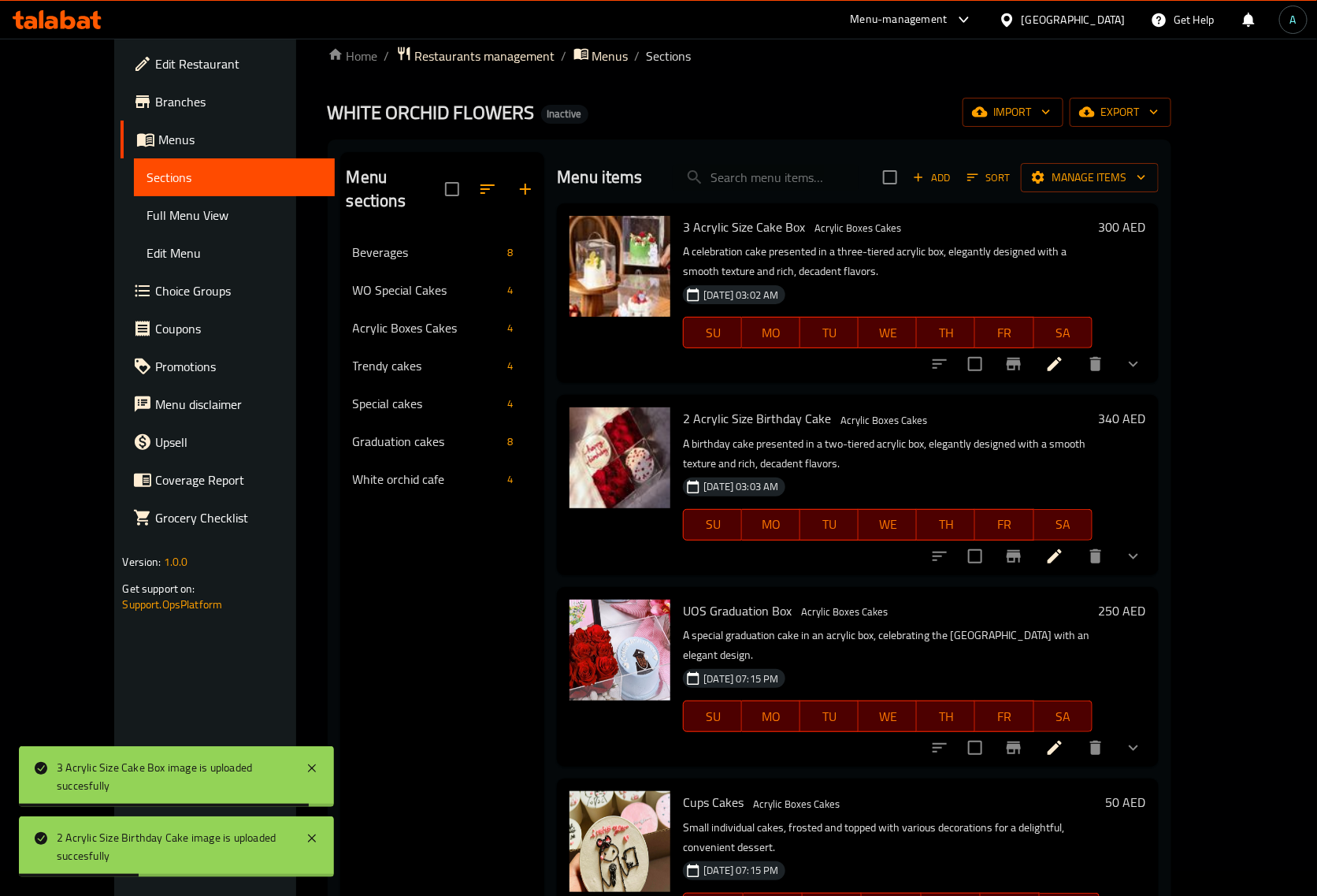
click at [146, 206] on span "Full Menu View" at bounding box center [233, 215] width 175 height 19
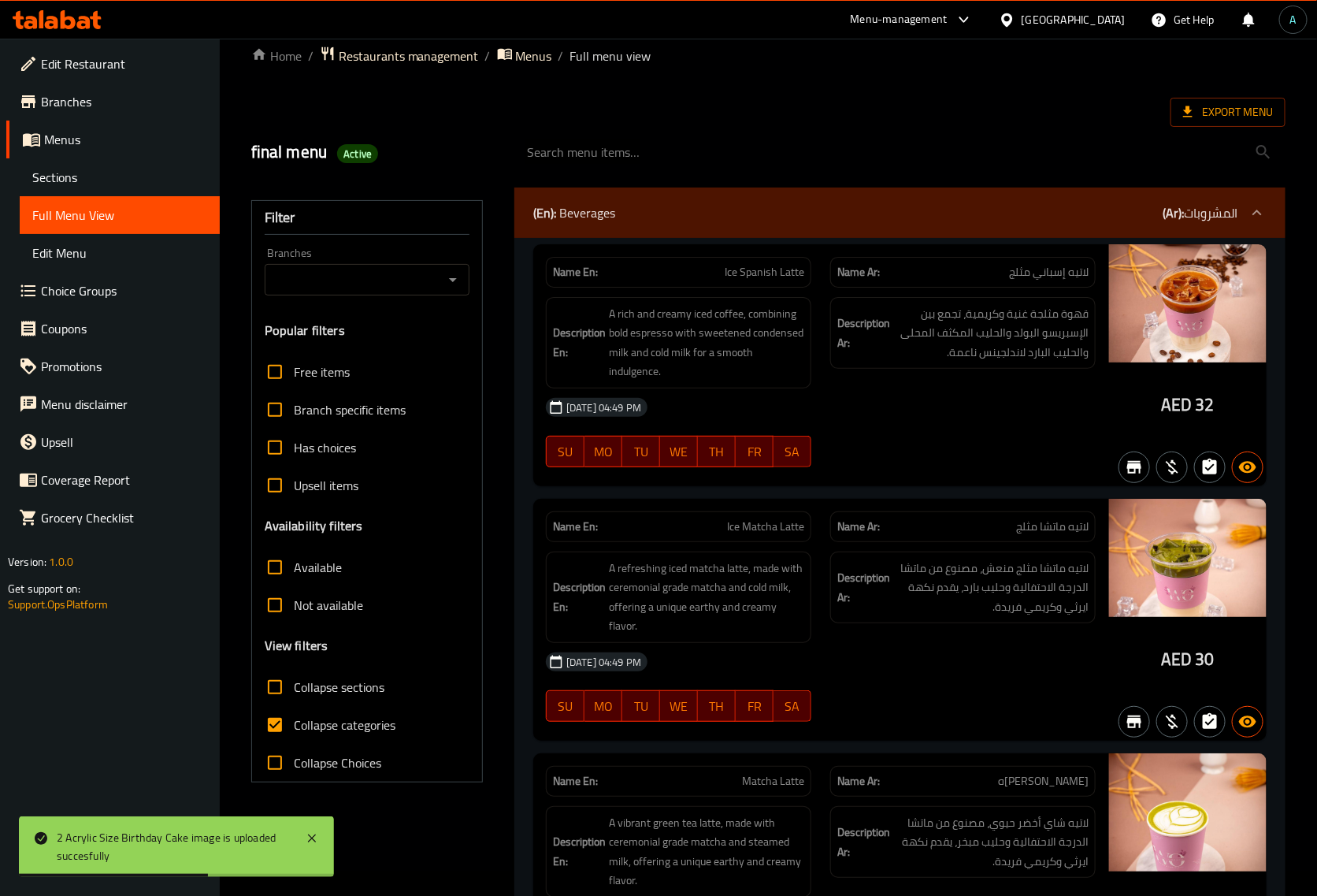
click at [319, 722] on span "Collapse categories" at bounding box center [345, 724] width 102 height 19
click at [294, 722] on input "Collapse categories" at bounding box center [275, 725] width 38 height 38
checkbox input "false"
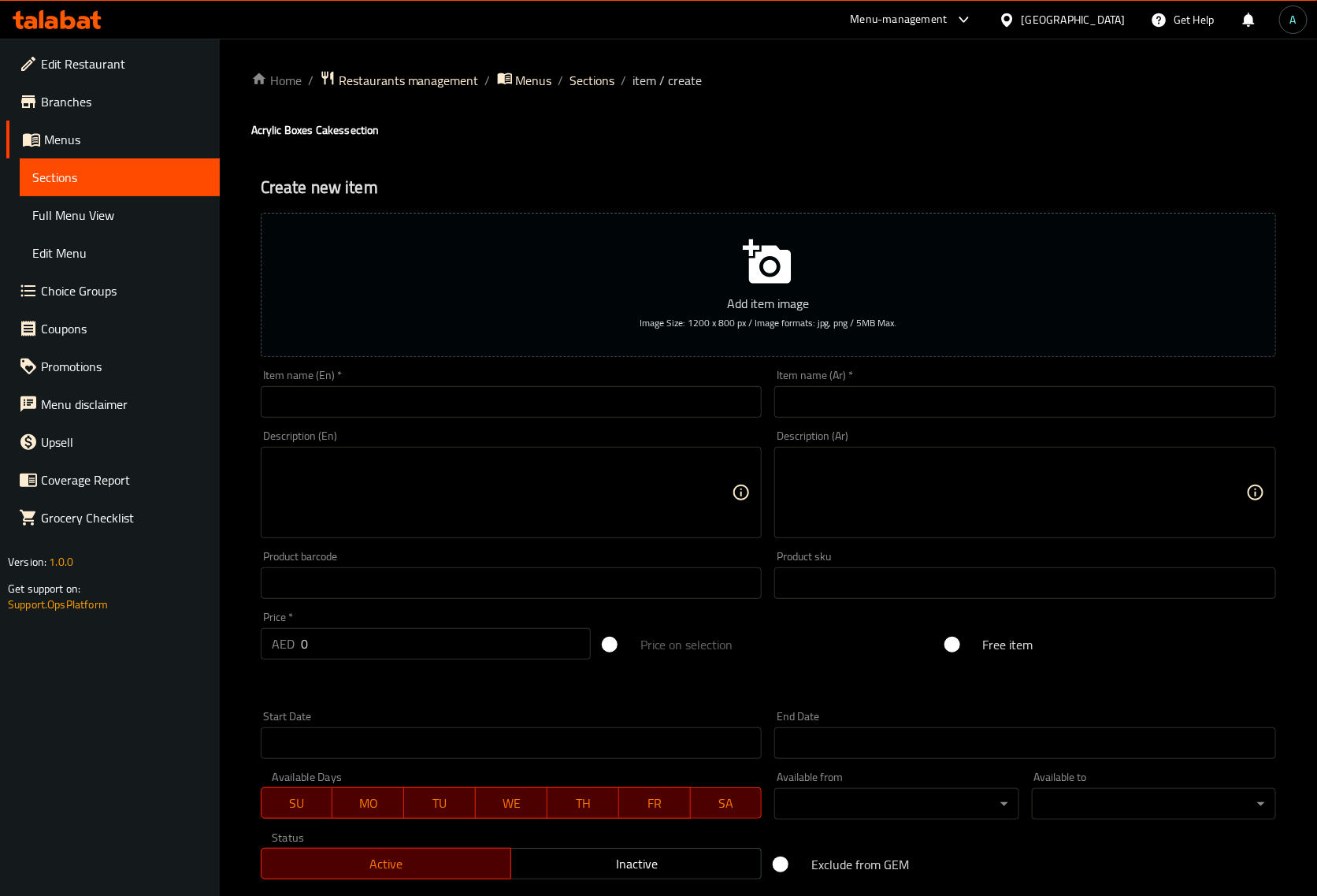
click at [648, 385] on div "Item name (En)   * Item name (En) *" at bounding box center [511, 393] width 502 height 48
click at [647, 399] on input "text" at bounding box center [511, 401] width 502 height 32
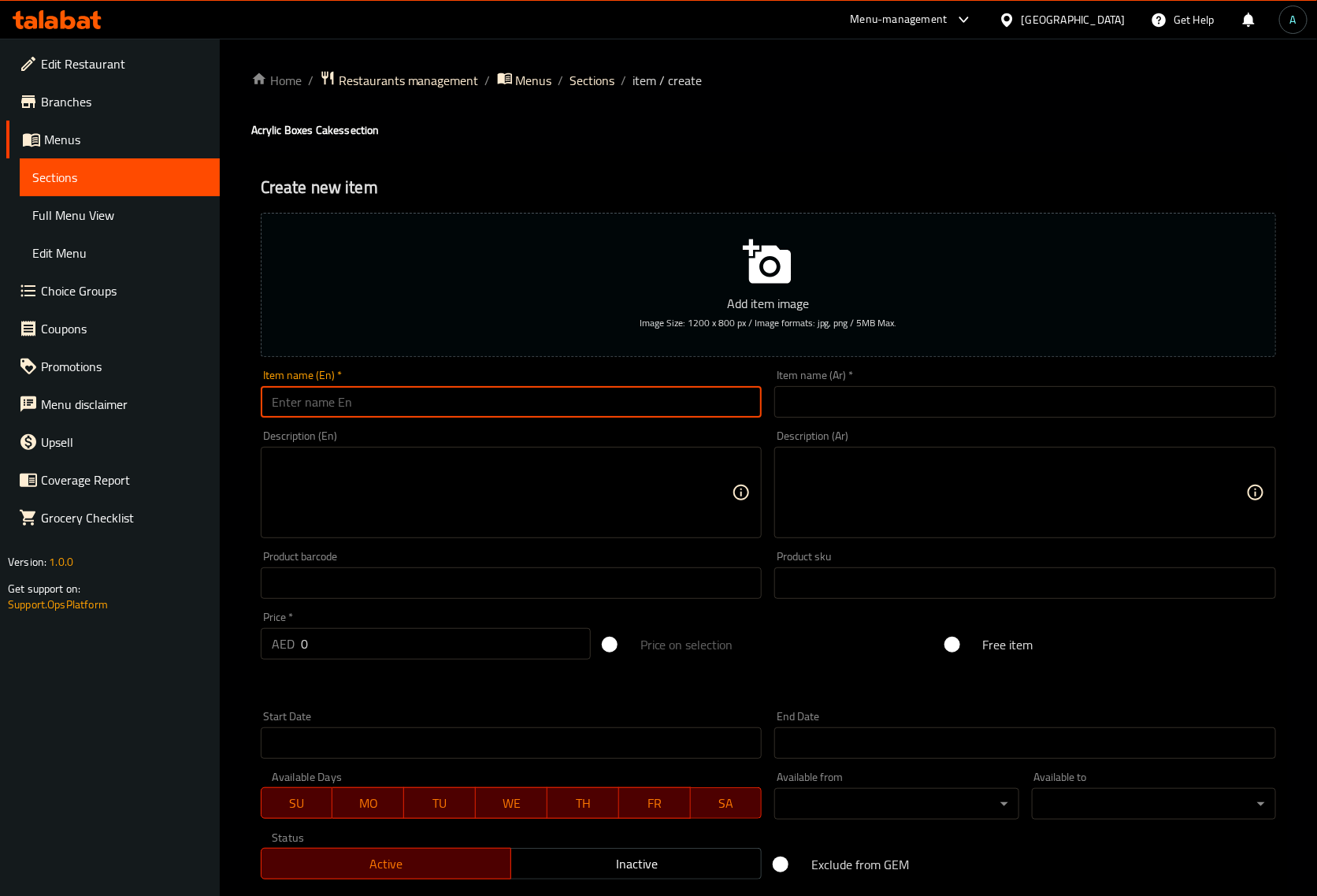
paste input "3 Acrylic Size Cake Box"
type input "3 Acrylic Size Cake Box"
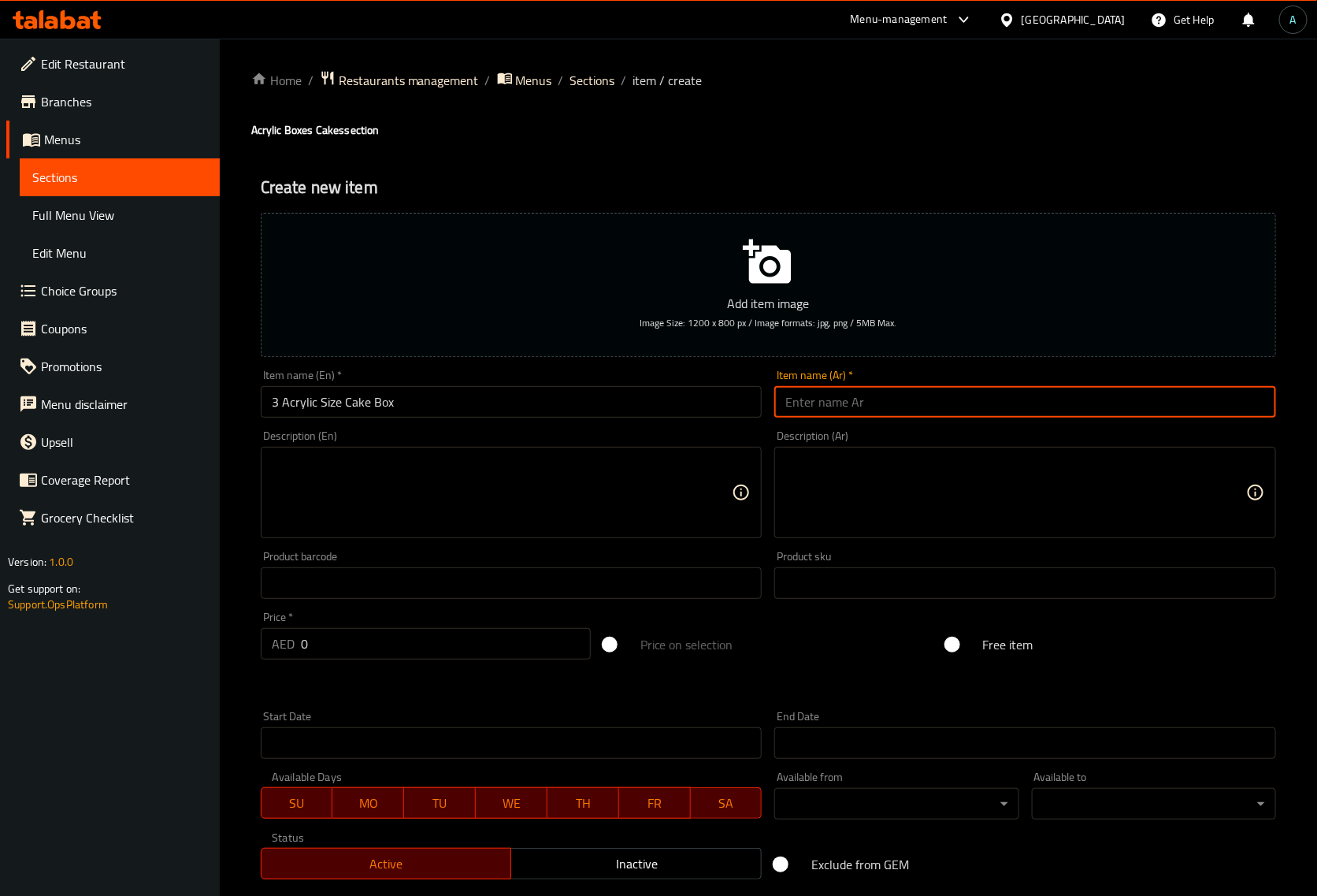
click at [892, 396] on input "text" at bounding box center [1025, 401] width 502 height 32
paste input "علبة كيك أكريليك مقاس 3"
type input "علبة كيك أكريليك مقاس 3"
paste input "علبة كيك أكريليك مقاس 3"
click at [1155, 404] on input "علبة كيك أكريليك مقاس 3" at bounding box center [1025, 401] width 502 height 32
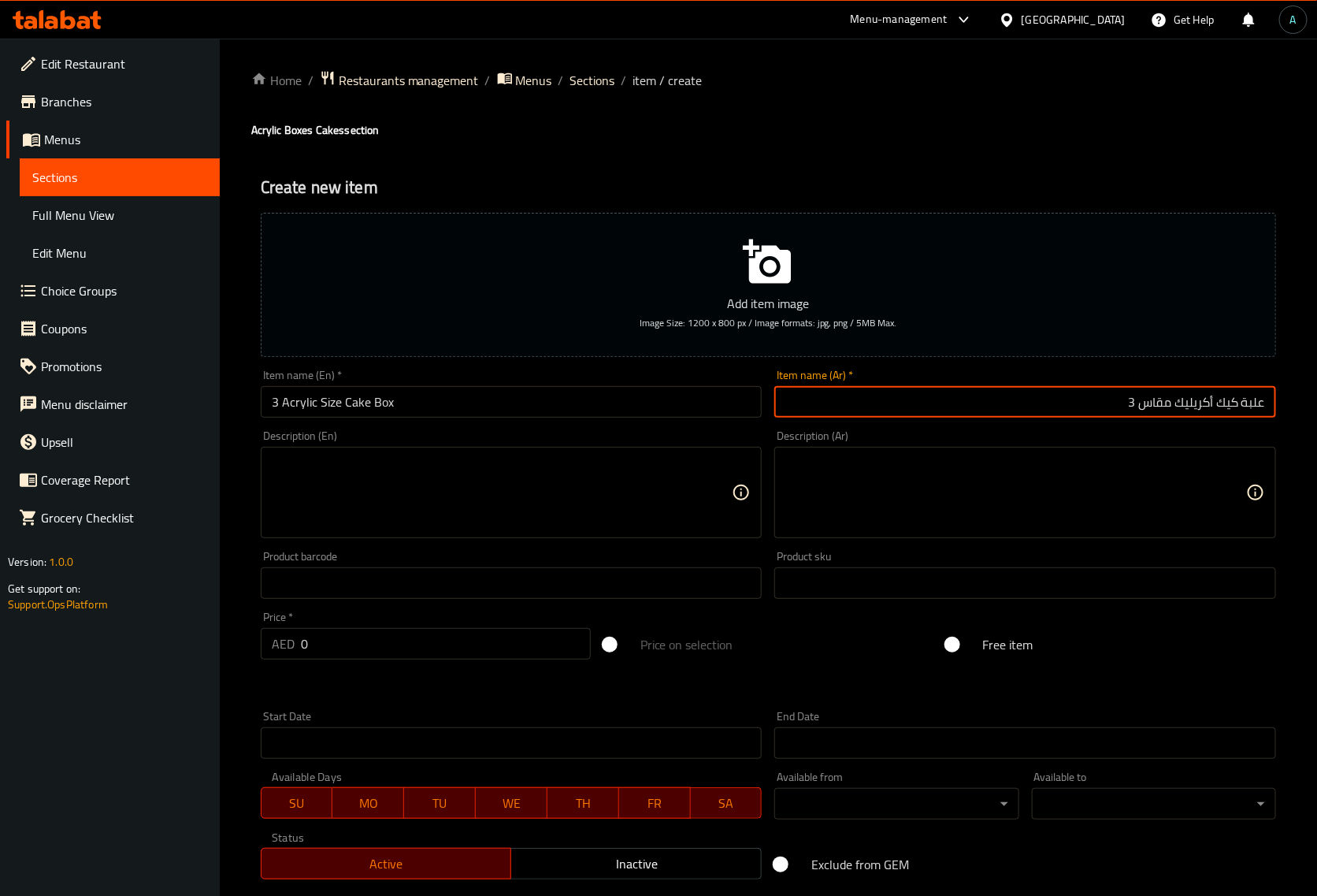
click at [1155, 404] on input "علبة كيك أكريليك مقاس 3" at bounding box center [1025, 401] width 502 height 32
click at [1218, 404] on input "علبة كيك أكريليك 3" at bounding box center [1025, 401] width 502 height 32
paste input "مقاس"
click at [1214, 403] on input "علبة كيكمقاس أكريليك 3" at bounding box center [1025, 401] width 502 height 32
click at [1219, 403] on input "علبة كيكمقاس أكريليك 3" at bounding box center [1025, 401] width 502 height 32
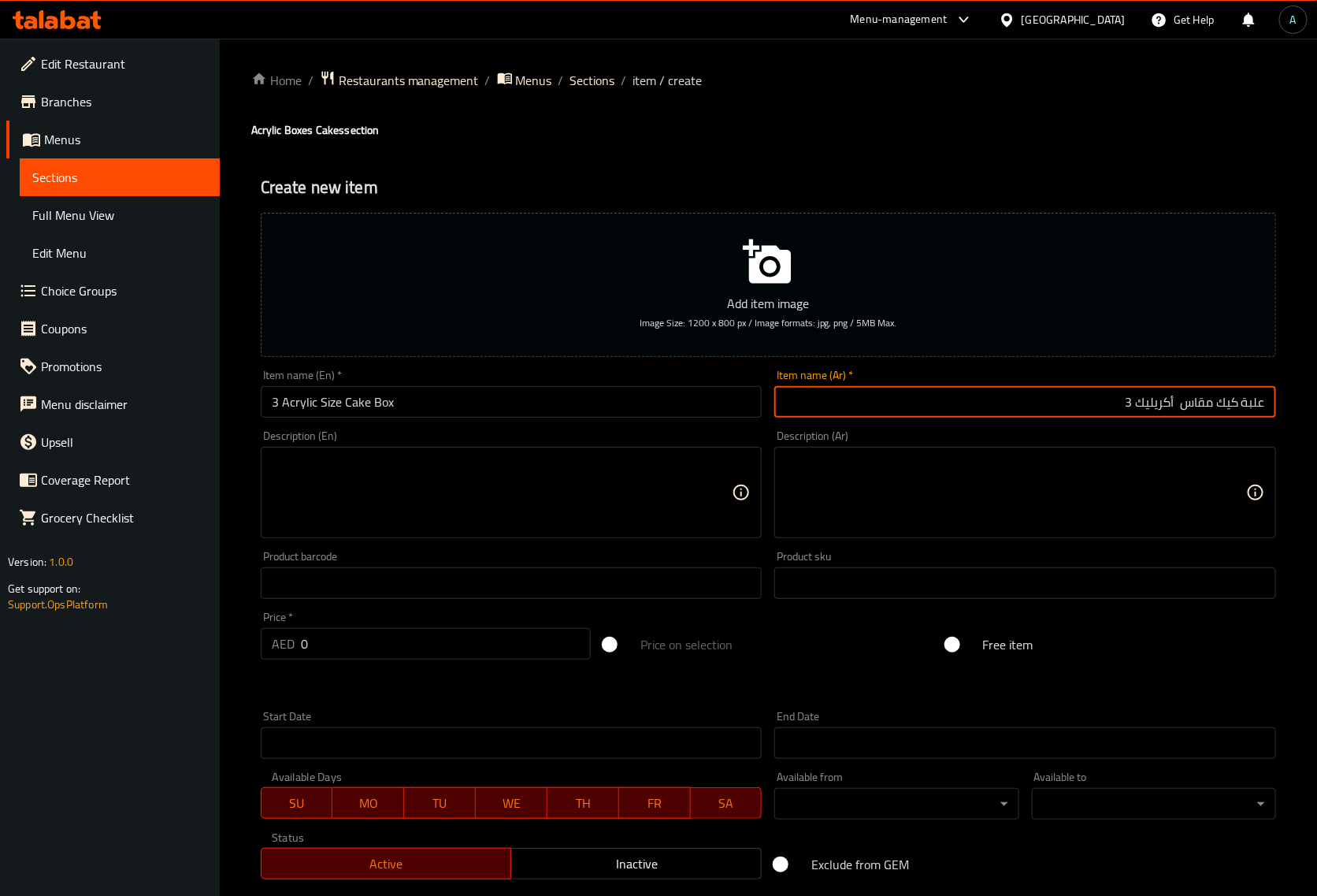
drag, startPoint x: 1125, startPoint y: 399, endPoint x: 1139, endPoint y: 403, distance: 14.6
click at [1139, 403] on input "علبة كيك مقاس أكريليك 3" at bounding box center [1025, 401] width 502 height 32
click at [1265, 402] on input "علبة كيك مقاس أكريليك" at bounding box center [1025, 401] width 502 height 32
paste input "3"
drag, startPoint x: 1256, startPoint y: 399, endPoint x: 1292, endPoint y: 409, distance: 37.4
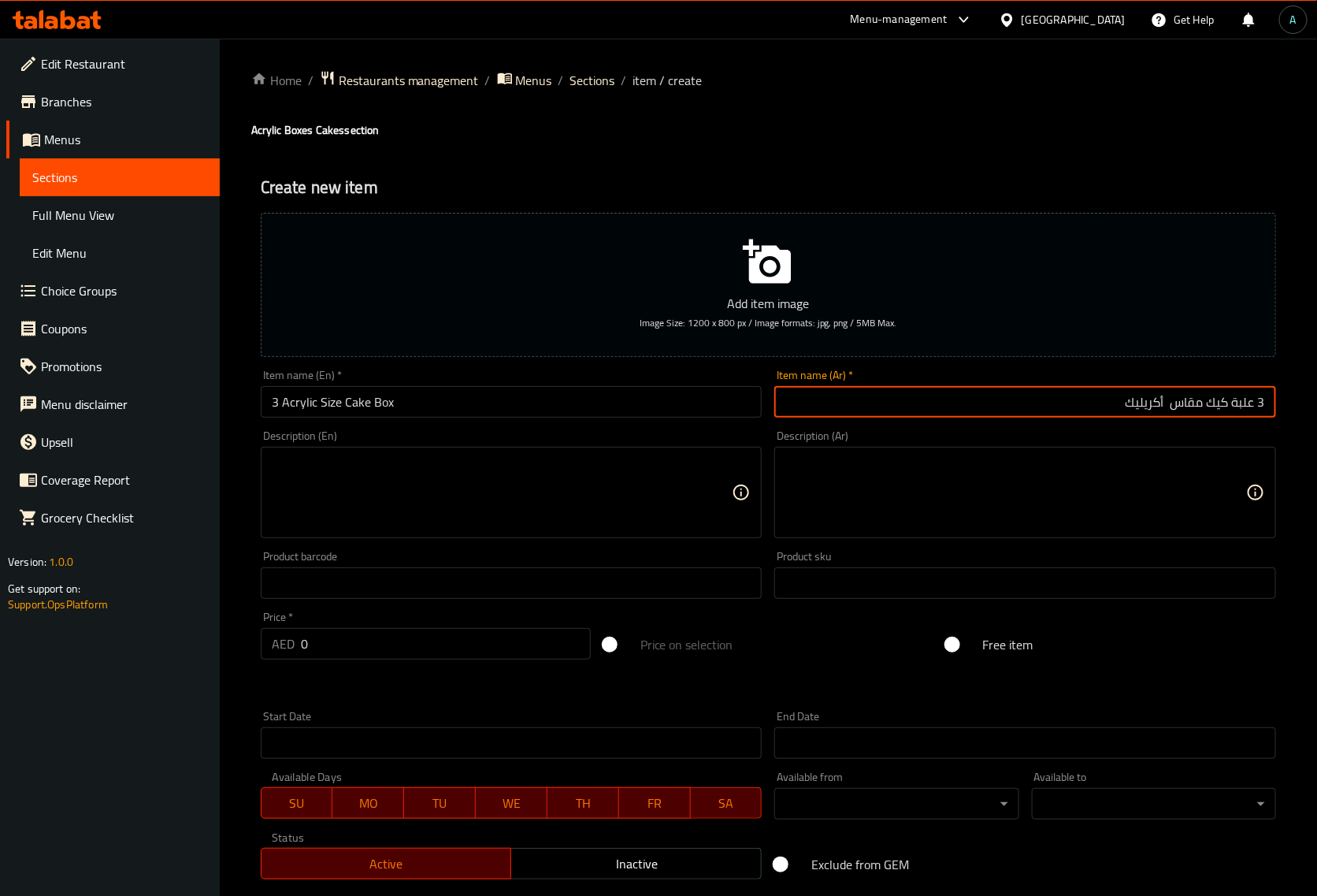
click at [1292, 409] on div "Home / Restaurants management / Menus / Sections / item / create Acrylic Boxes …" at bounding box center [768, 576] width 1097 height 1075
type input "علبة 3 كيك مقاس أكريليك"
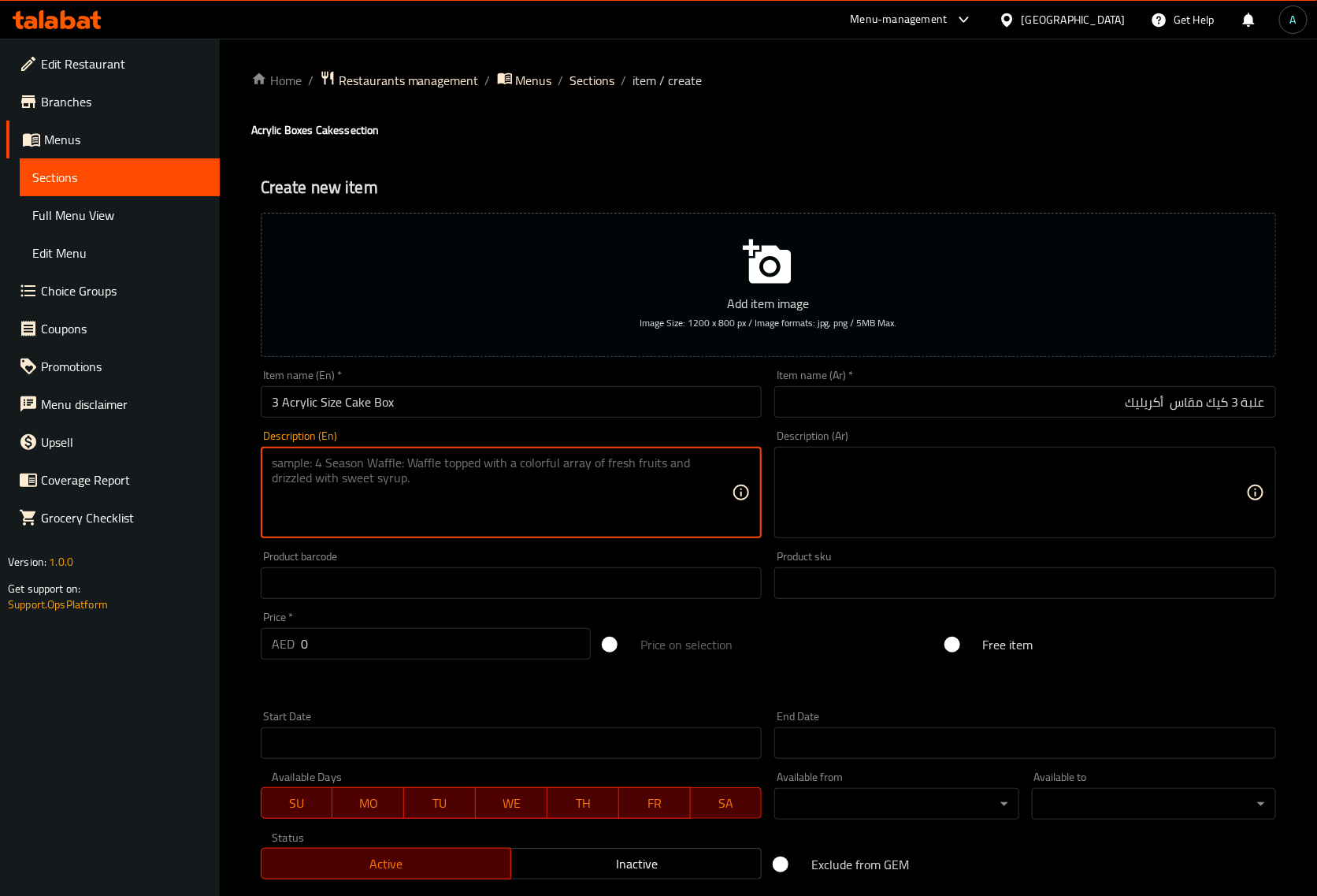
click at [644, 478] on textarea at bounding box center [502, 493] width 461 height 74
paste textarea "A celebration cake presented in a three-tiered acrylic box, elegantly designed …"
type textarea "A celebration cake presented in a three-tiered acrylic box, elegantly designed …"
click at [995, 487] on textarea at bounding box center [1016, 493] width 461 height 74
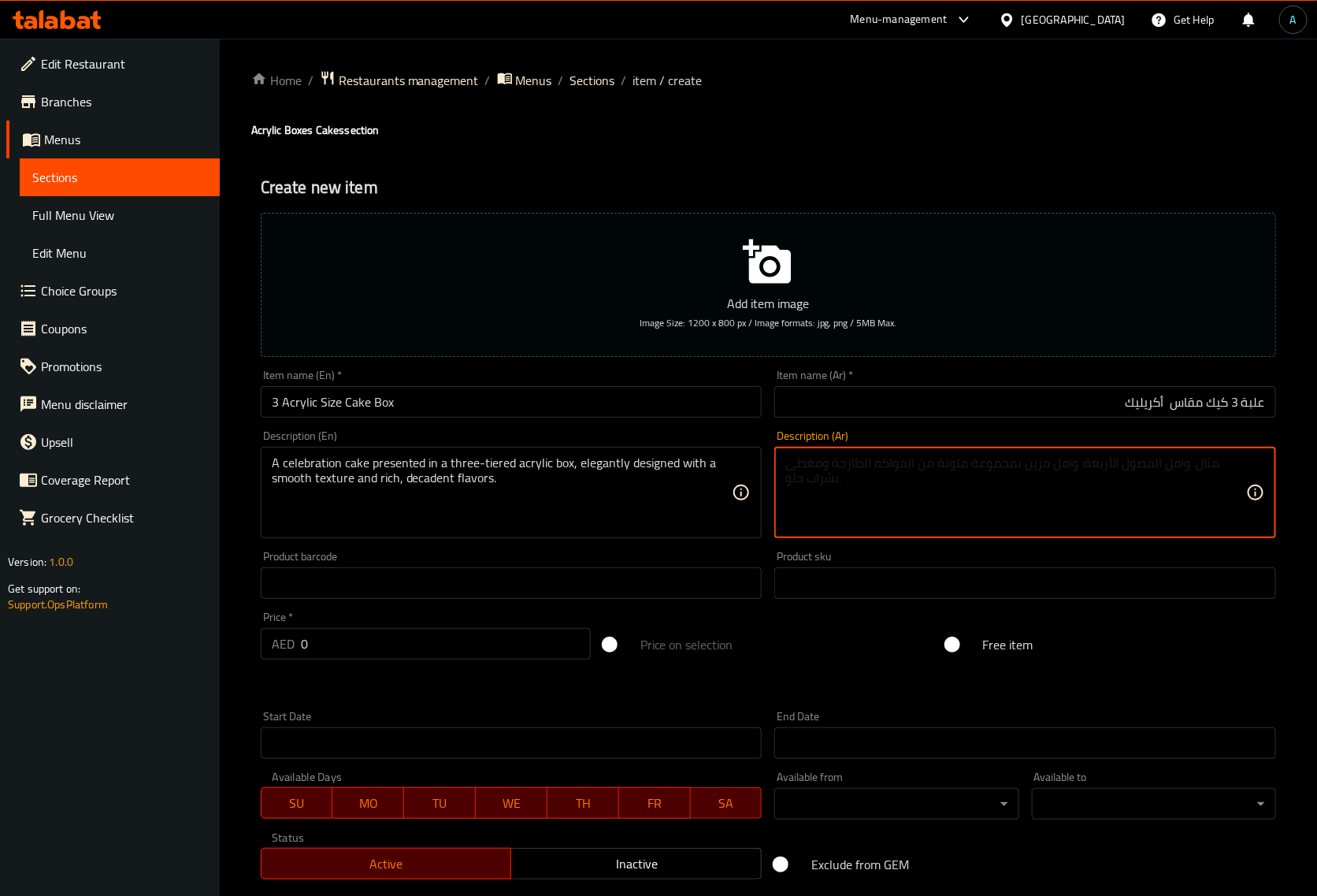
paste textarea "كعكة احتفالية مقدمة في صندوق أكريليك مكون من ثلاث طبقات، مصممة بشكل أنيق مع [PE…"
click at [997, 478] on textarea "كعكة احتفالية مقدمة في صندوق أكريليك مكون من ثلاث طبقات، مصممة بشكل أنيق مع [PE…" at bounding box center [1016, 493] width 461 height 74
type textarea "كعكة احتفالية مقدمة في صندوق أكريليك مكون من ثلاث طبقات، مصممة بشكل أنيق مع [PE…"
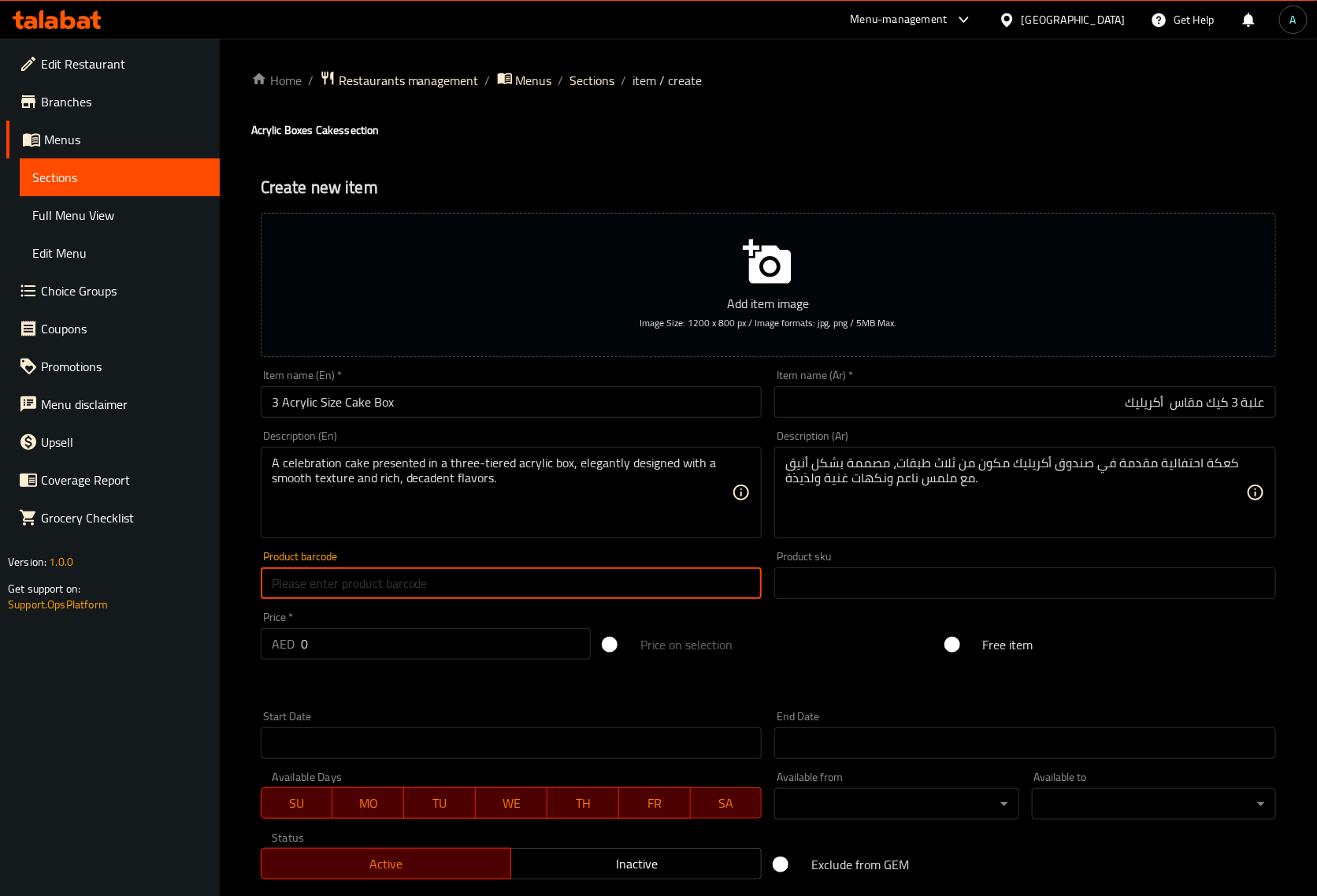
drag, startPoint x: 595, startPoint y: 576, endPoint x: -22, endPoint y: 586, distance: 617.1
click at [0, 586] on html "​ Menu-management United Arab Emirates Get Help A Edit Restaurant Branches Menu…" at bounding box center [658, 448] width 1317 height 896
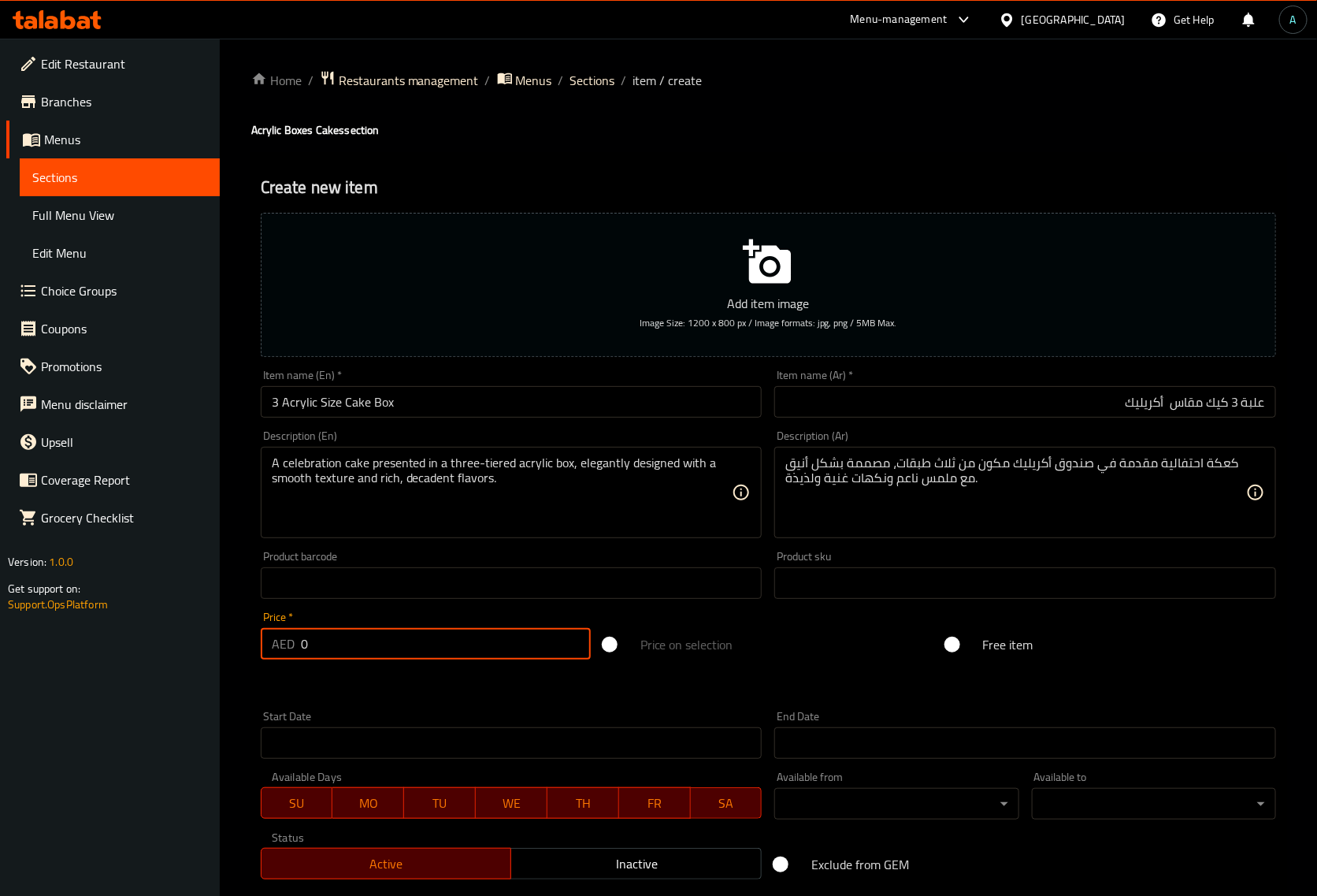
drag, startPoint x: 333, startPoint y: 648, endPoint x: 143, endPoint y: 647, distance: 190.0
click at [143, 647] on div "Edit Restaurant Branches Menus Sections Full Menu View Edit Menu Choice Groups …" at bounding box center [658, 576] width 1317 height 1075
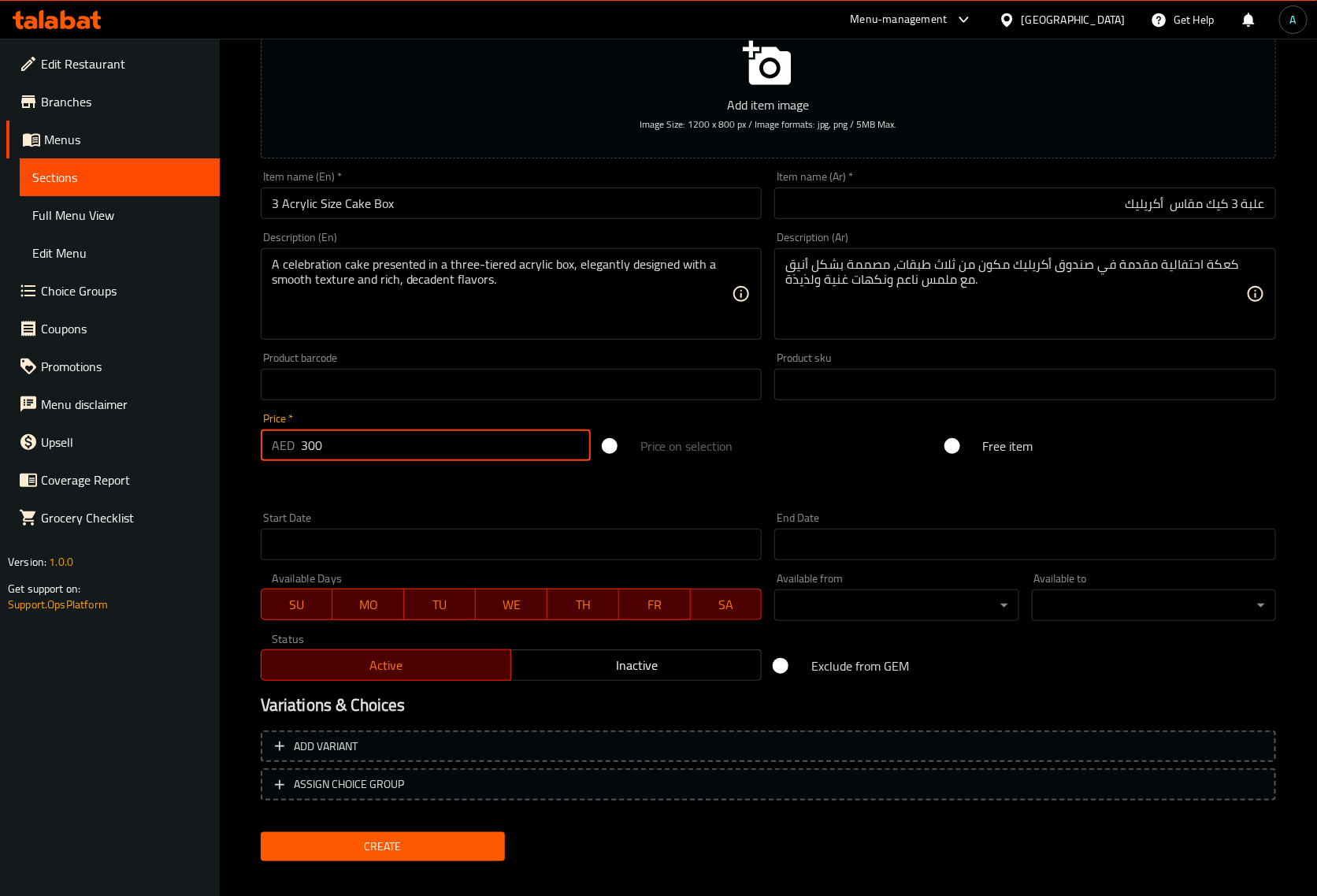
scroll to position [214, 0]
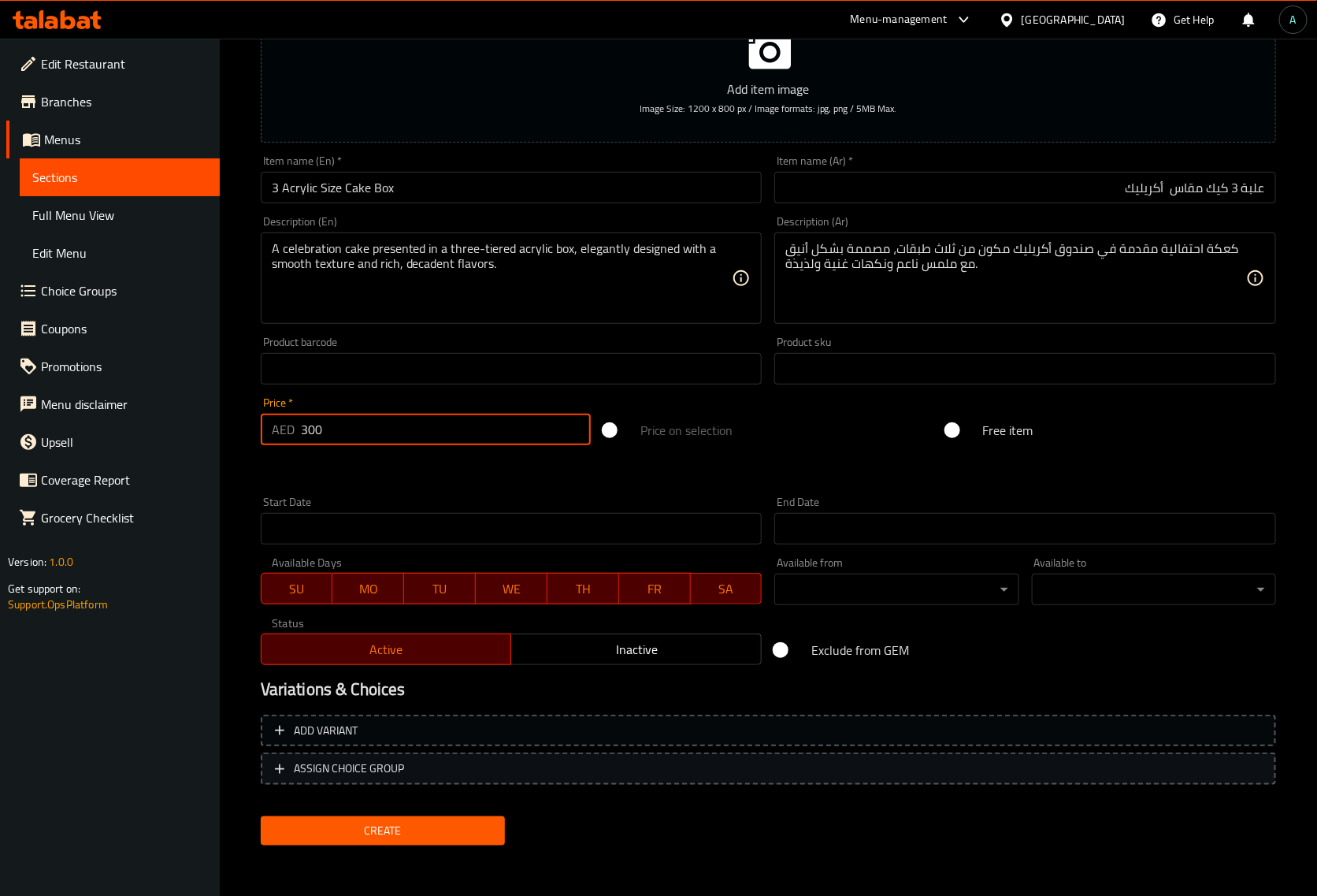
type input "300"
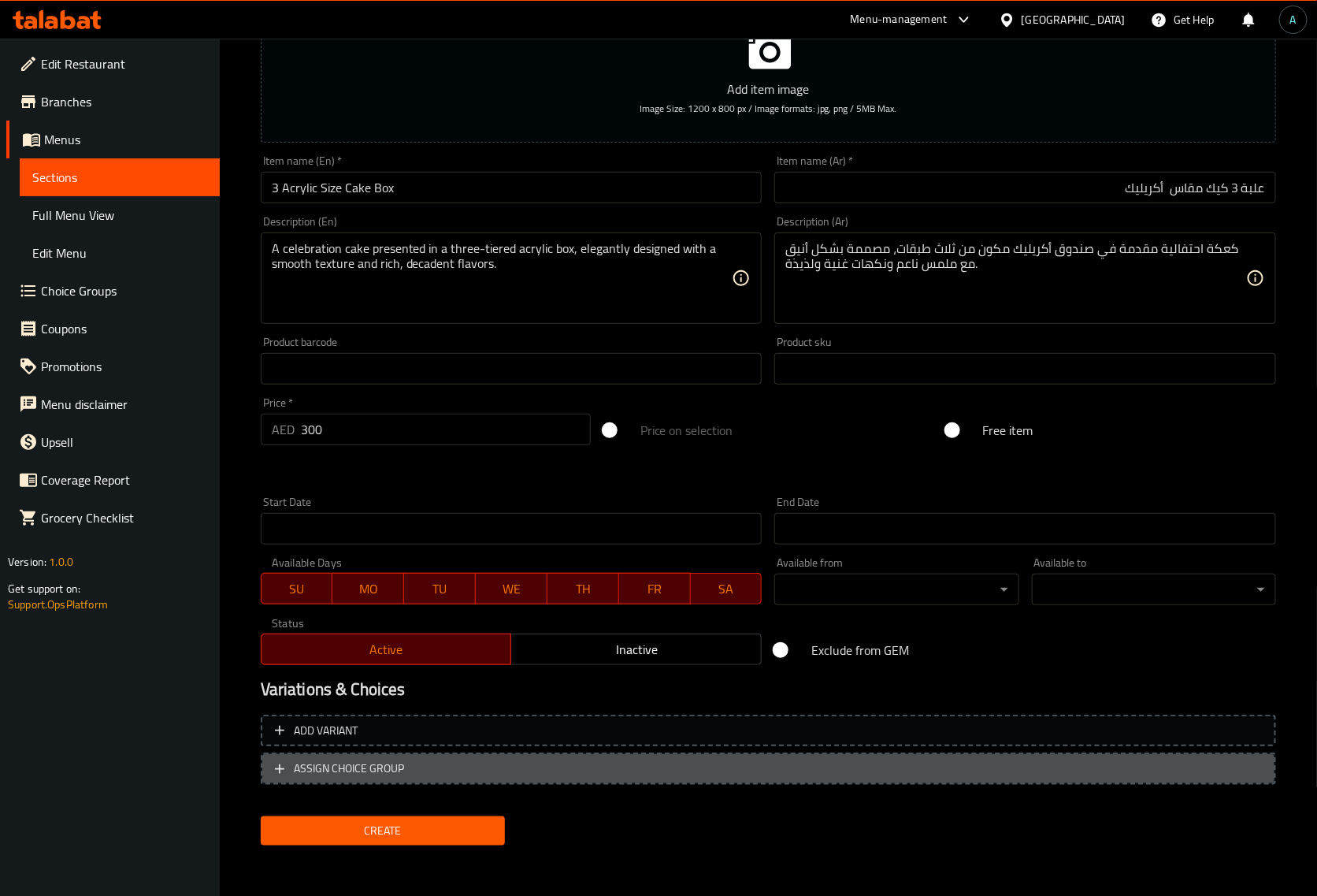
click at [364, 765] on span "ASSIGN CHOICE GROUP" at bounding box center [349, 769] width 111 height 20
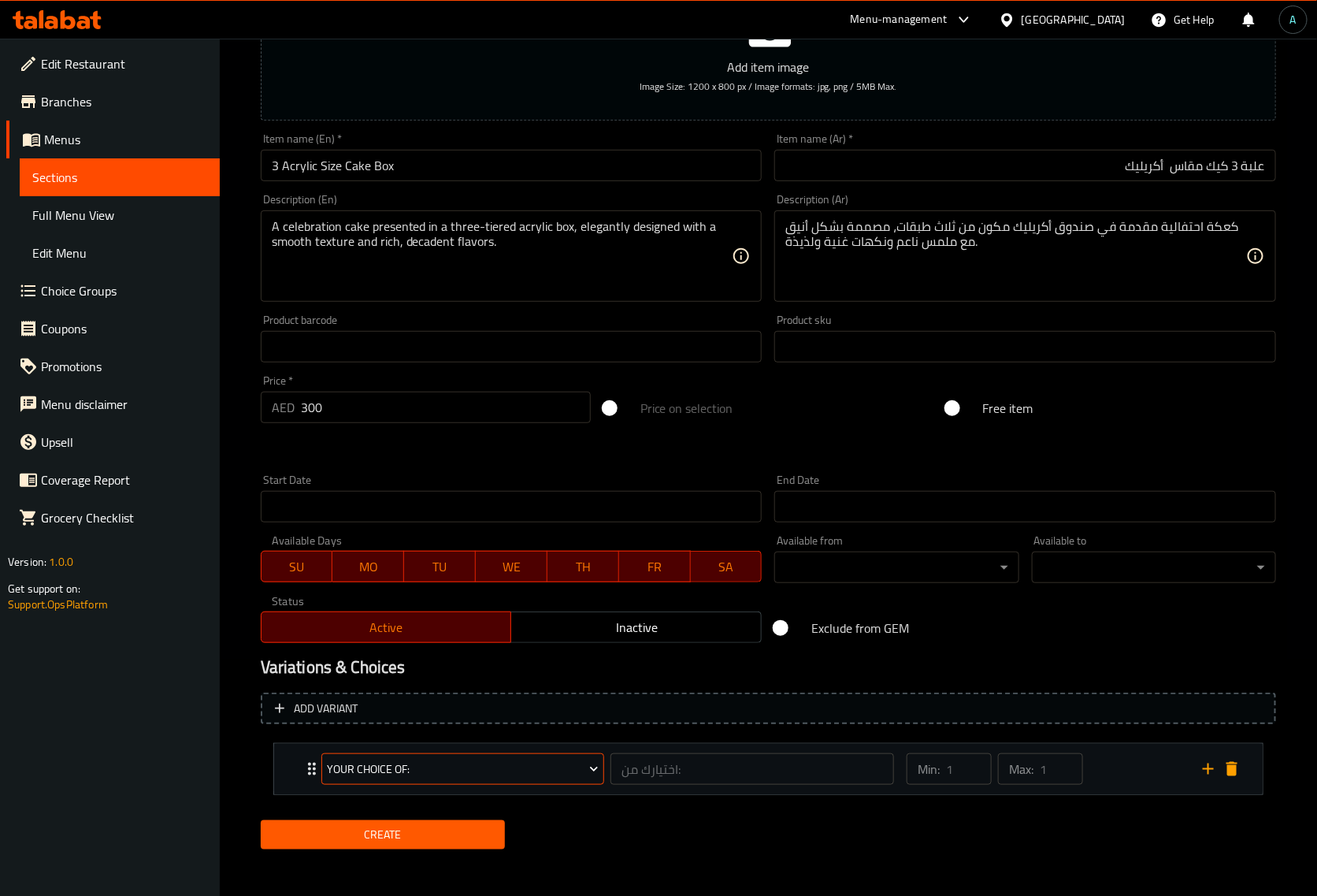
scroll to position [241, 0]
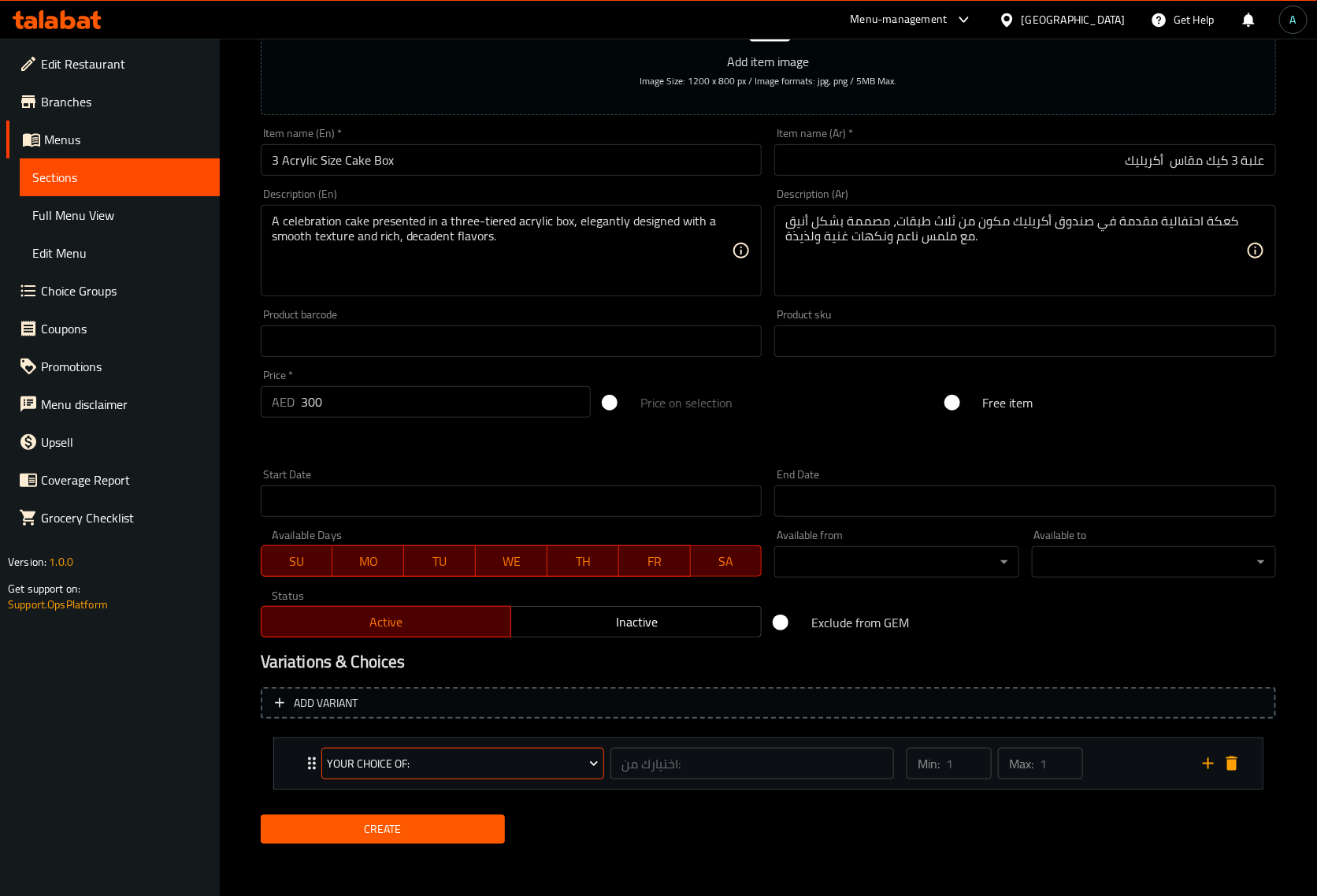
click at [374, 764] on span "your choice of:" at bounding box center [462, 764] width 271 height 20
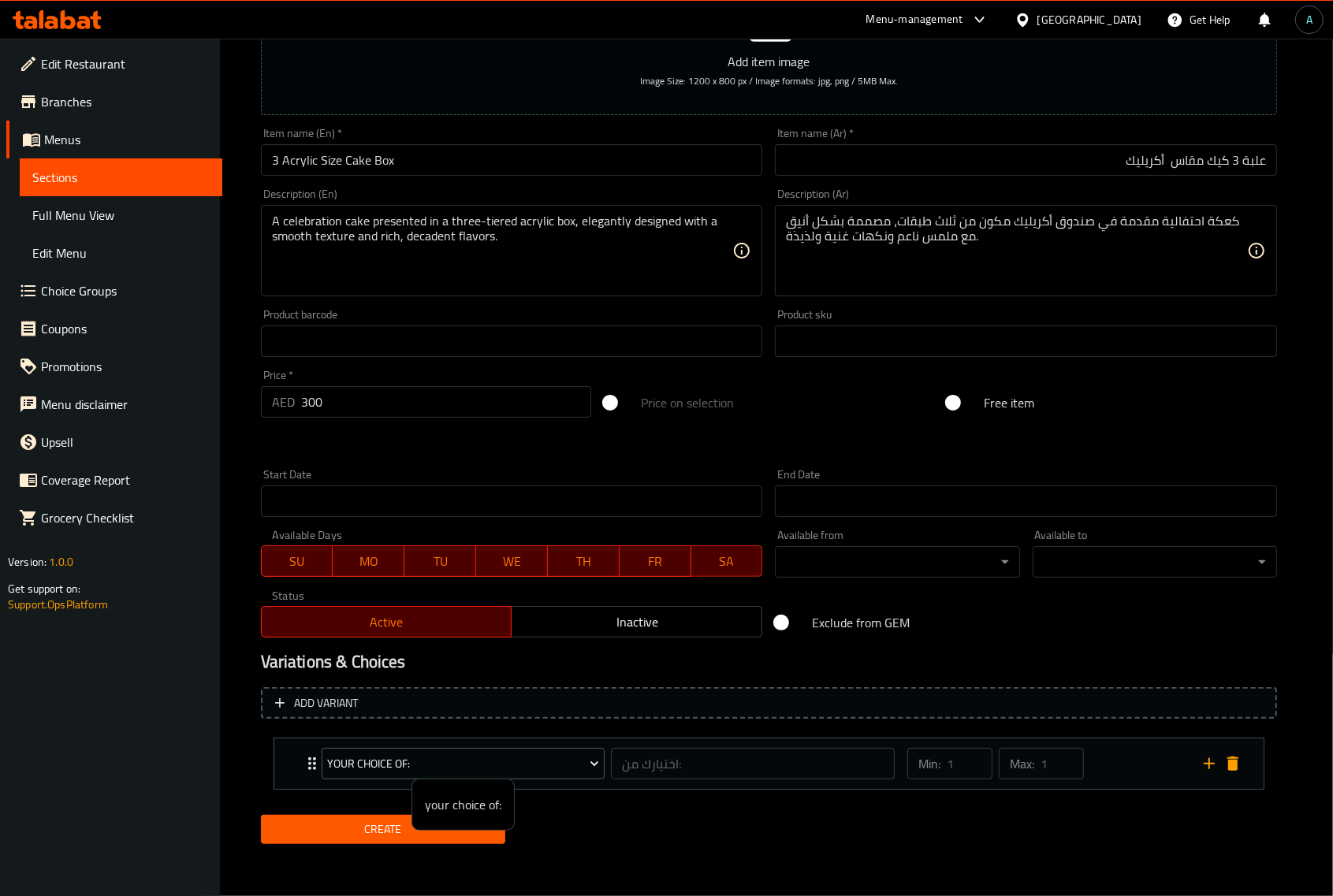
click at [427, 761] on div at bounding box center [666, 448] width 1333 height 896
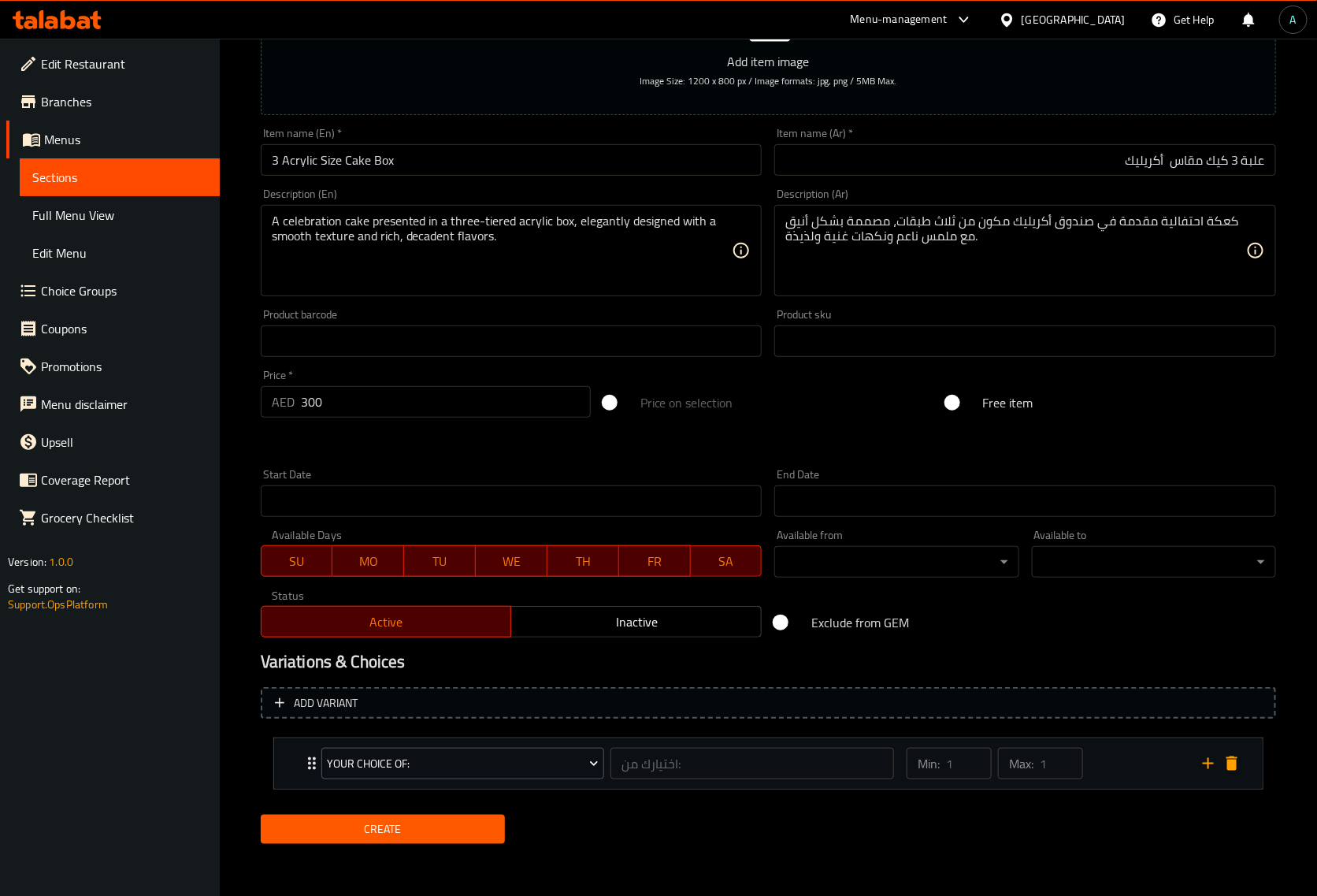
click at [312, 769] on div "your choice of: اختيارك من: ​" at bounding box center [608, 763] width 593 height 51
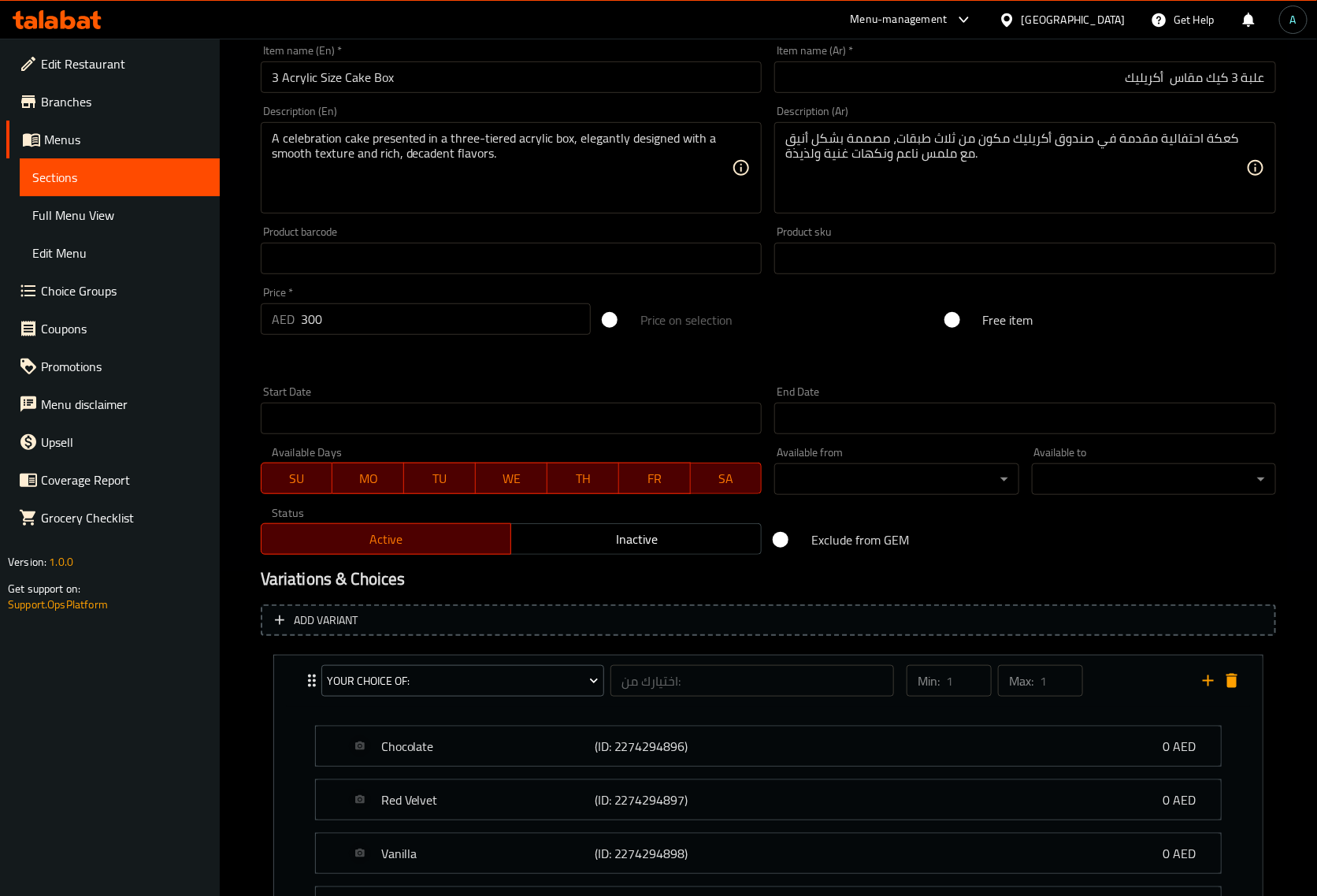
scroll to position [490, 0]
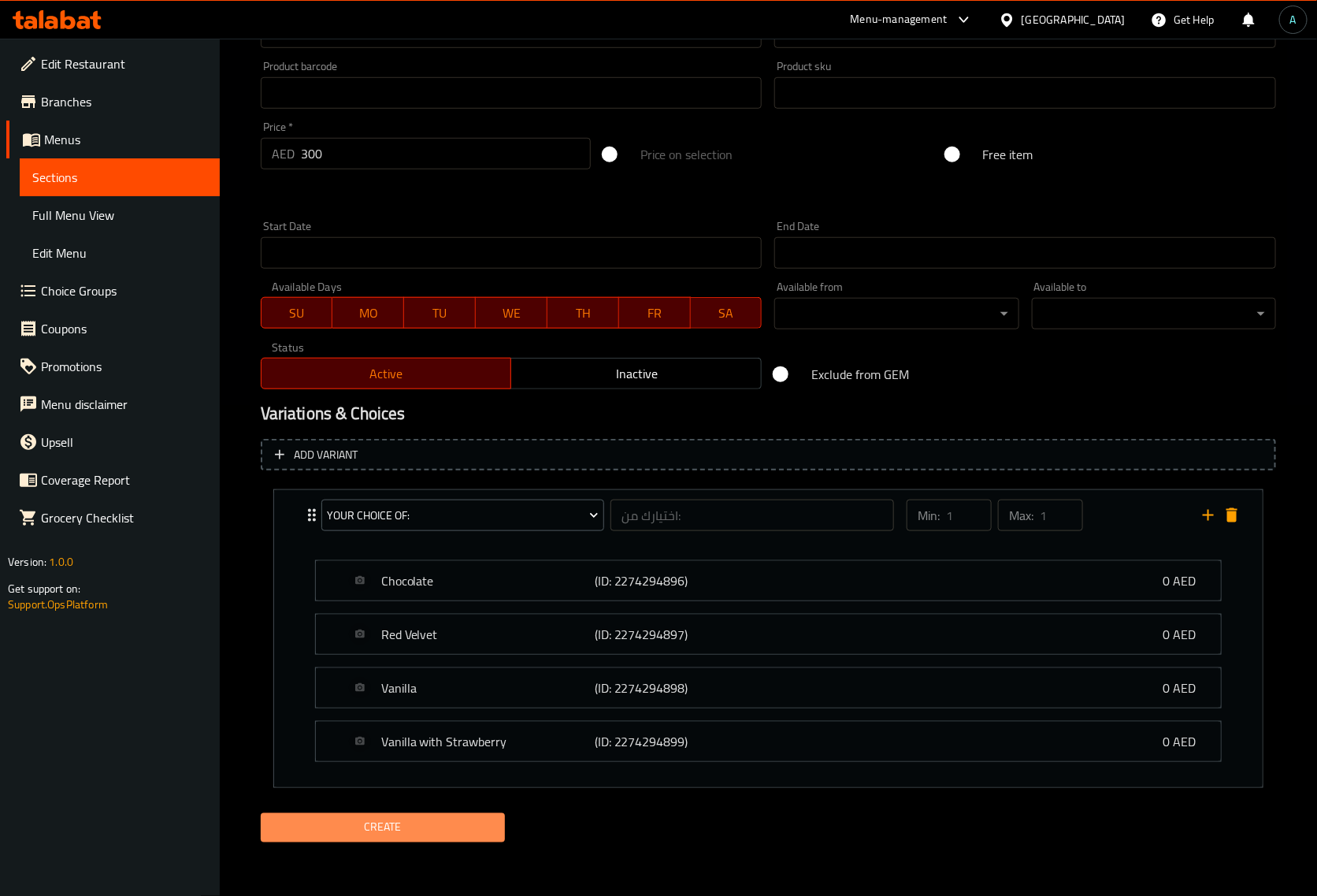
click at [353, 821] on span "Create" at bounding box center [382, 828] width 219 height 20
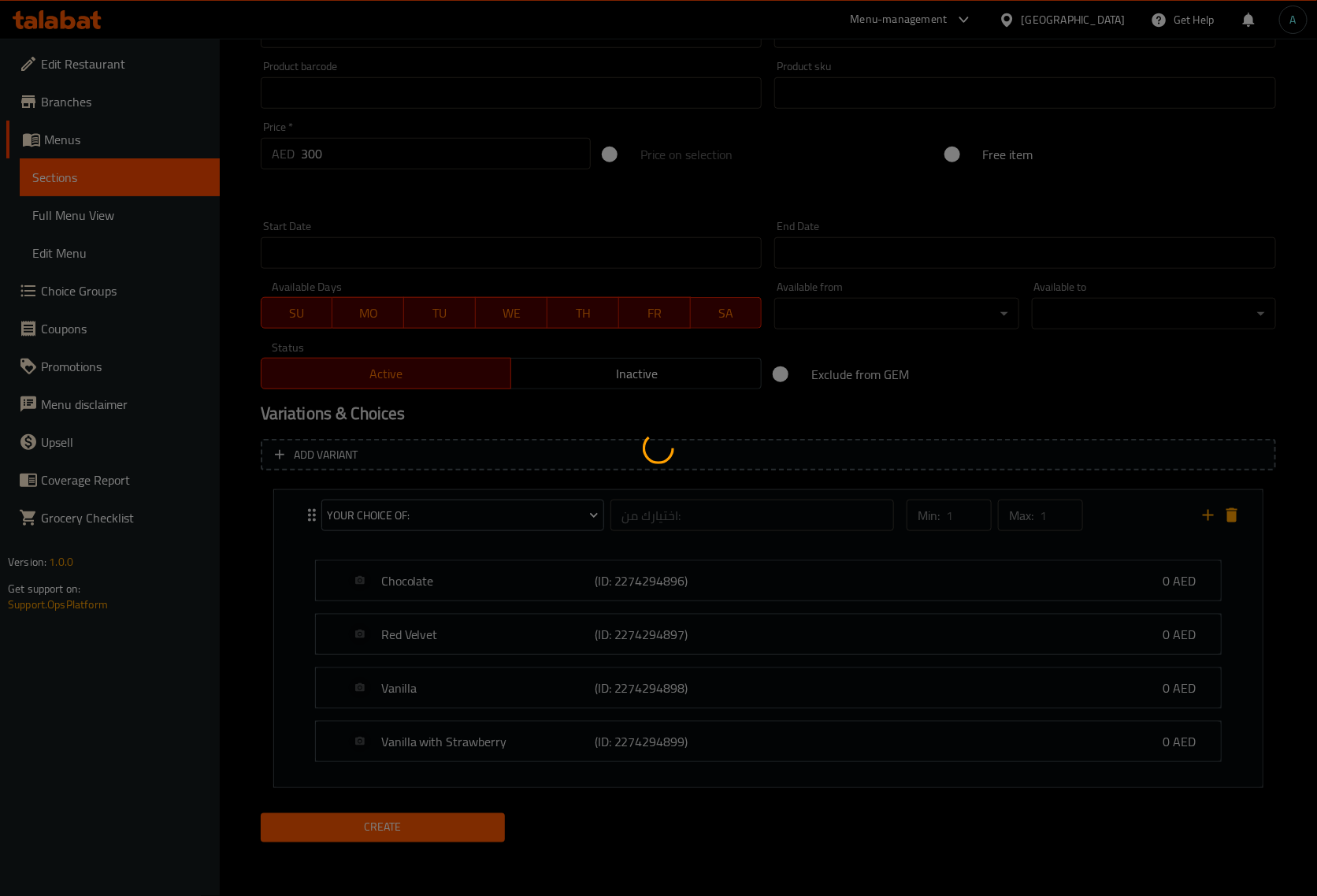
scroll to position [0, 0]
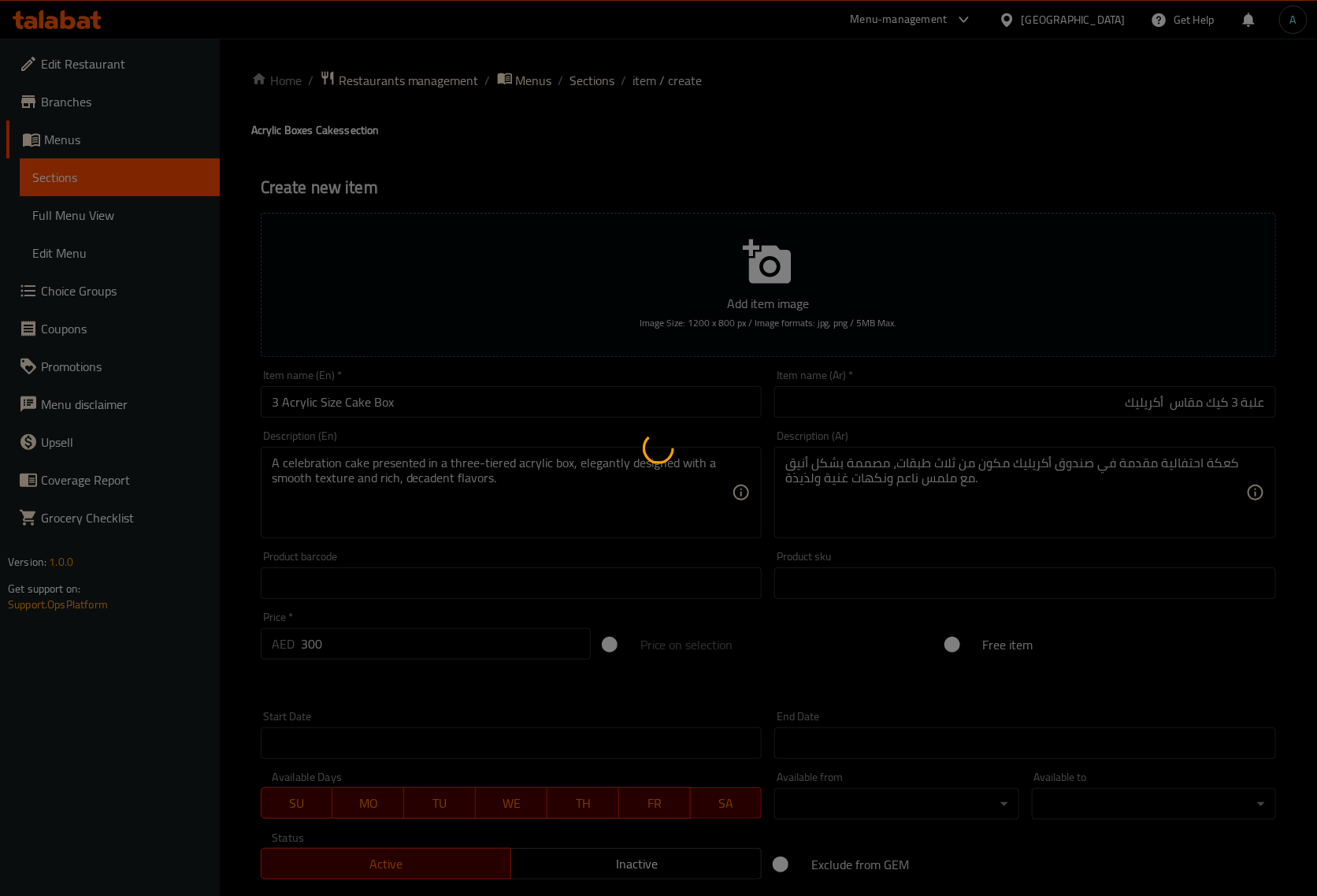
type input "0"
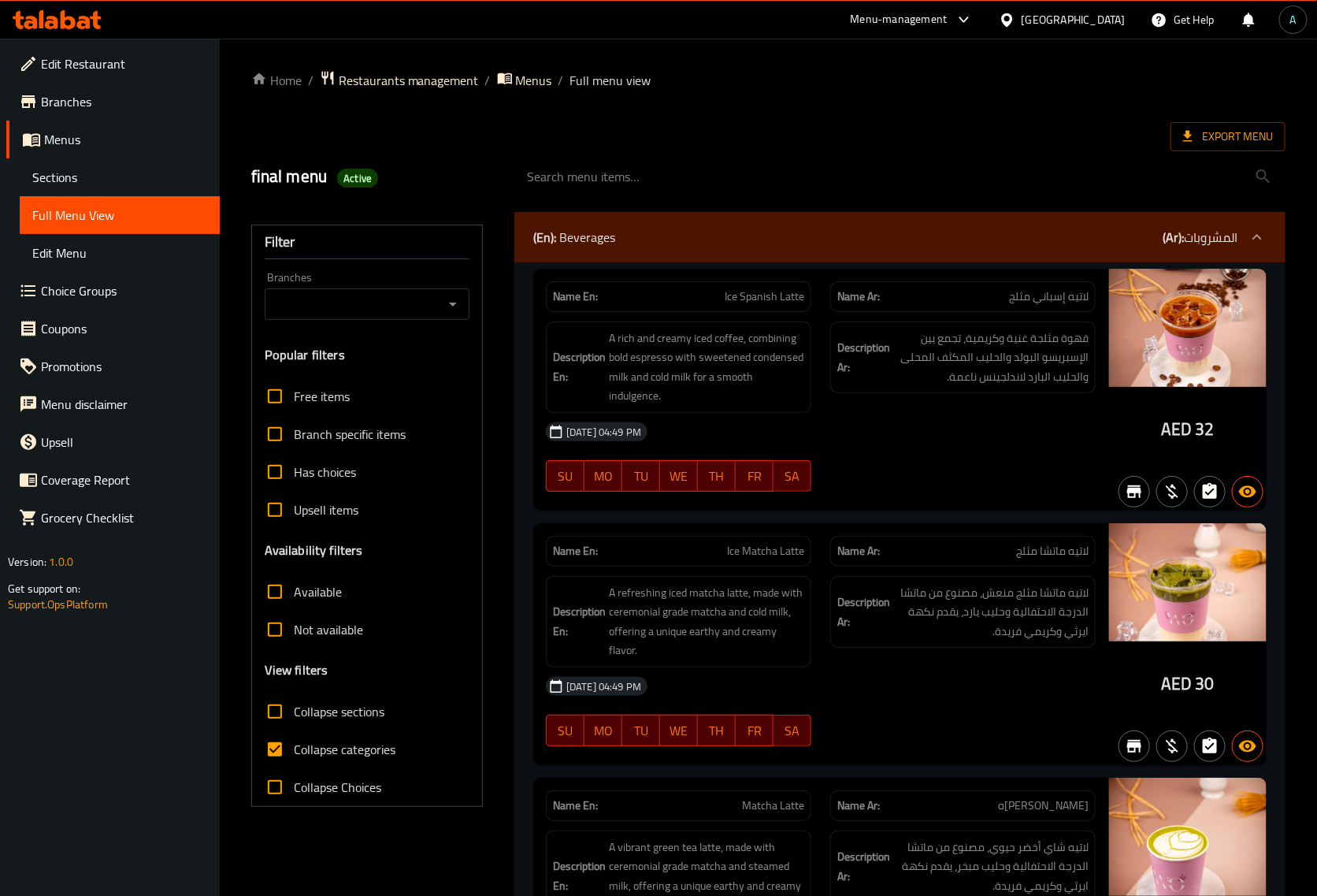
click at [343, 753] on span "Collapse categories" at bounding box center [345, 749] width 102 height 19
click at [294, 753] on input "Collapse categories" at bounding box center [275, 750] width 38 height 38
checkbox input "false"
click at [1254, 123] on span "Export Menu" at bounding box center [1228, 137] width 115 height 29
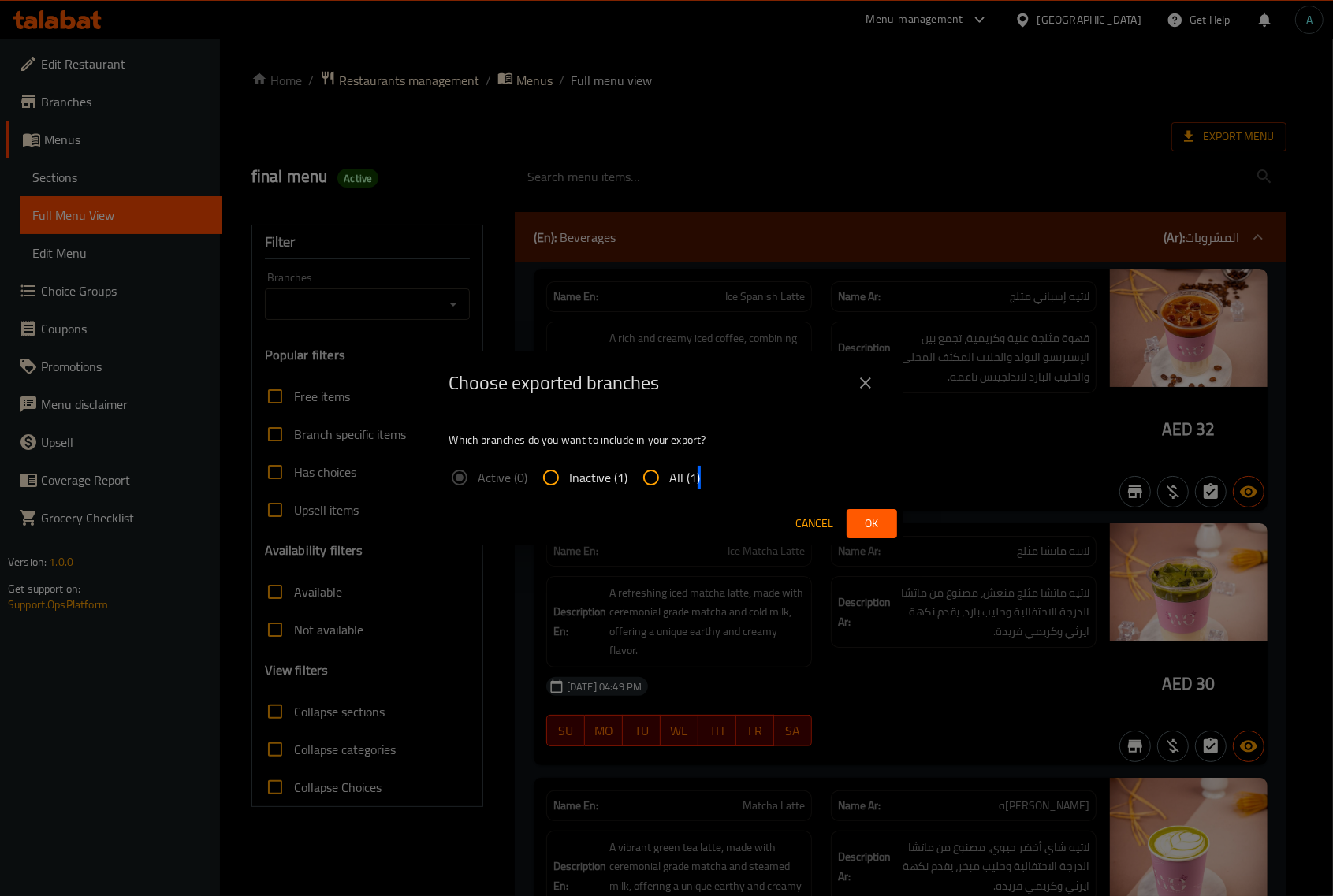
drag, startPoint x: 694, startPoint y: 469, endPoint x: 686, endPoint y: 478, distance: 12.0
click at [687, 477] on label "All (1)" at bounding box center [666, 478] width 69 height 38
click at [695, 497] on label "All (1)" at bounding box center [666, 478] width 69 height 38
click at [670, 497] on input "All (1)" at bounding box center [651, 478] width 38 height 38
radio input "true"
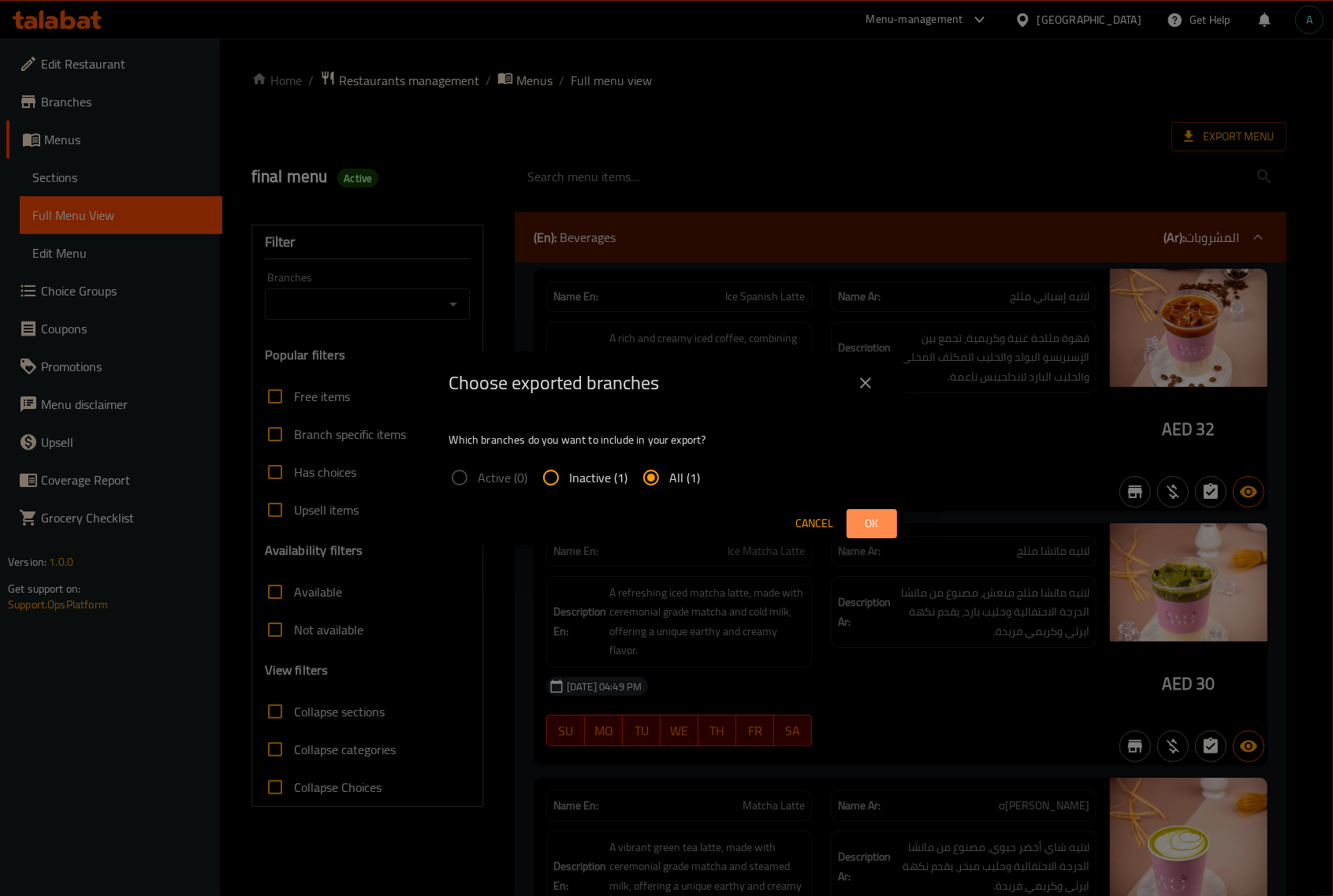
click at [862, 526] on span "Ok" at bounding box center [872, 524] width 25 height 20
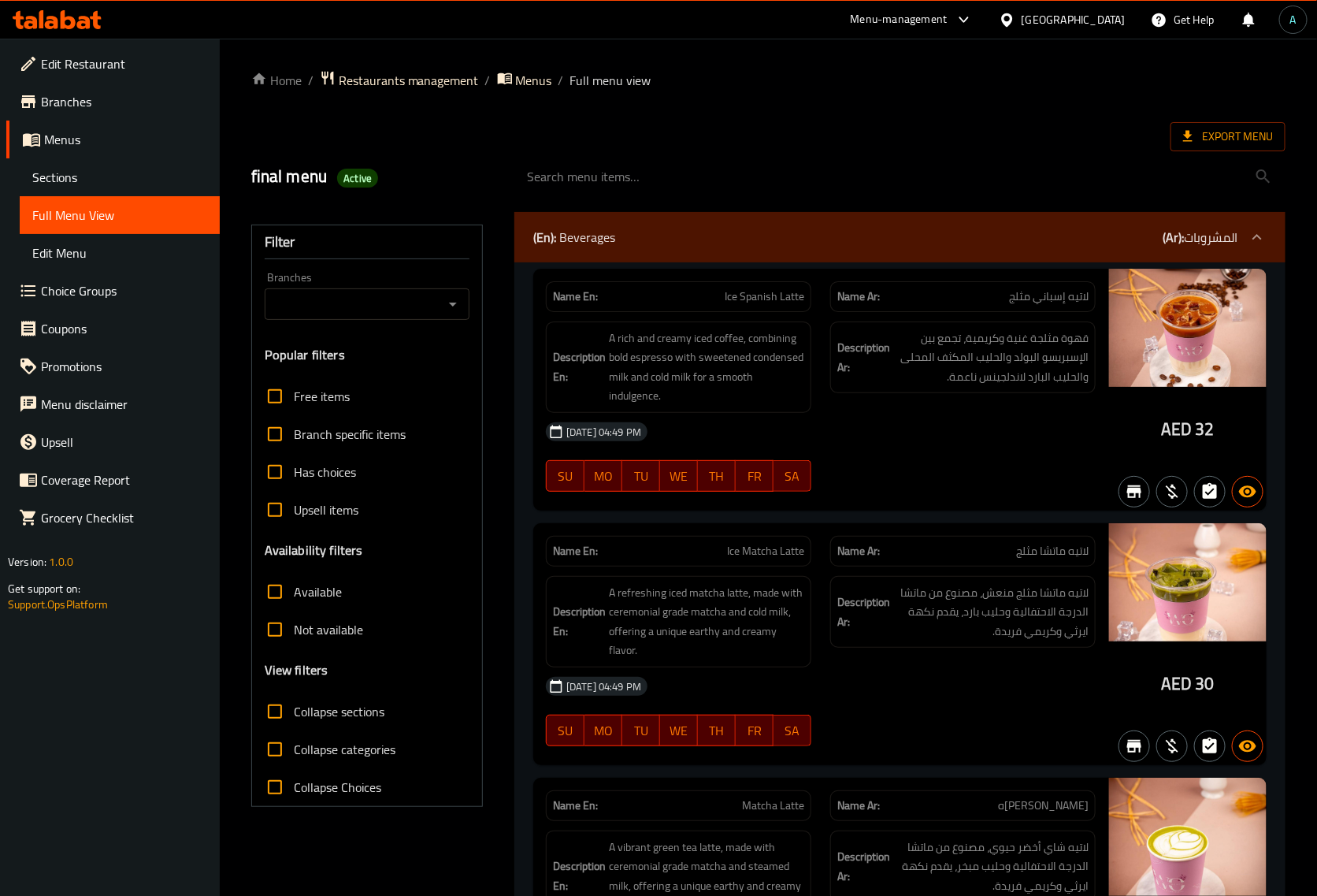
click at [86, 15] on icon at bounding box center [57, 19] width 89 height 19
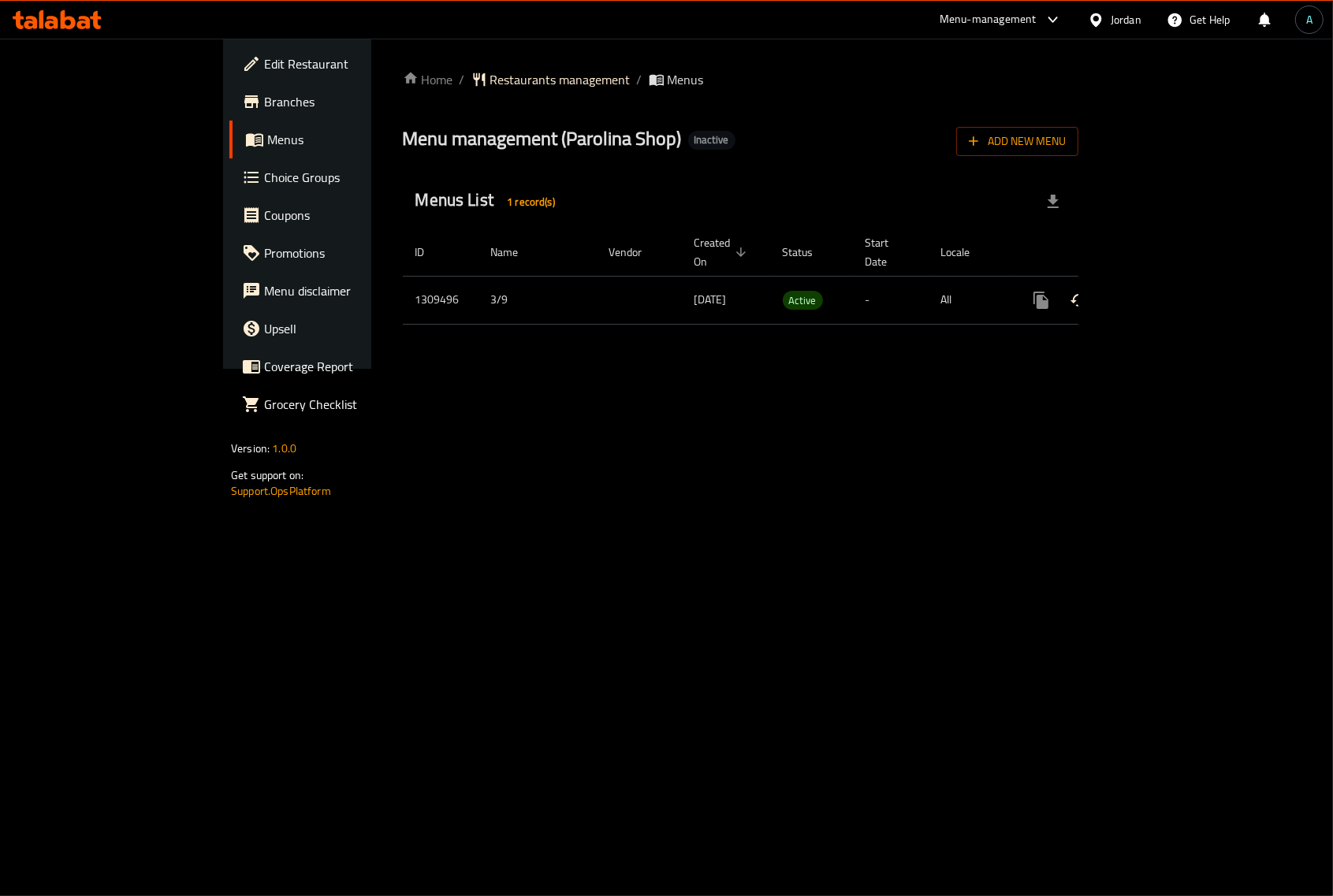
click at [1161, 293] on icon "enhanced table" at bounding box center [1155, 300] width 15 height 15
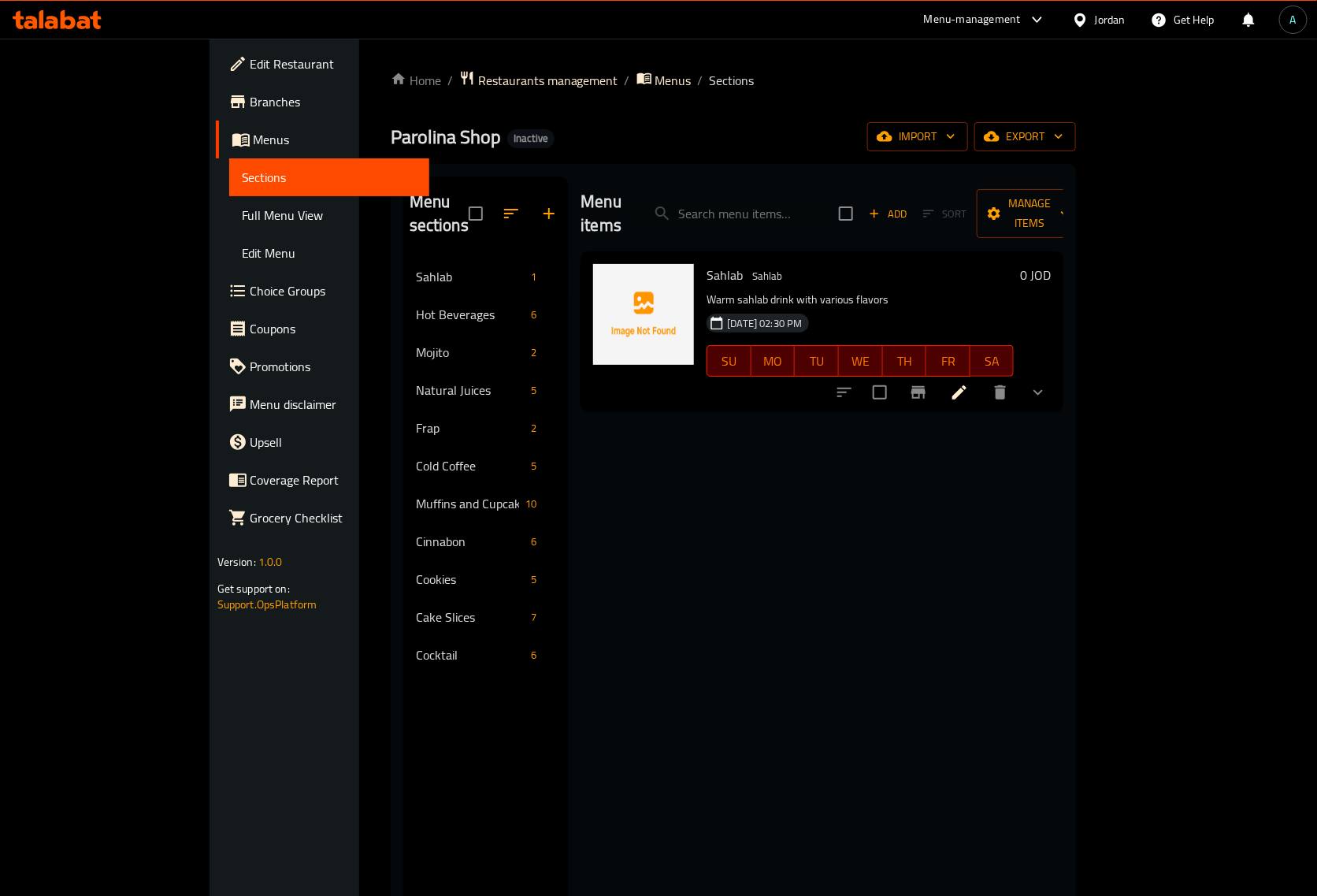
click at [241, 182] on span "Sections" at bounding box center [329, 177] width 175 height 19
click at [241, 206] on span "Full Menu View" at bounding box center [329, 215] width 175 height 19
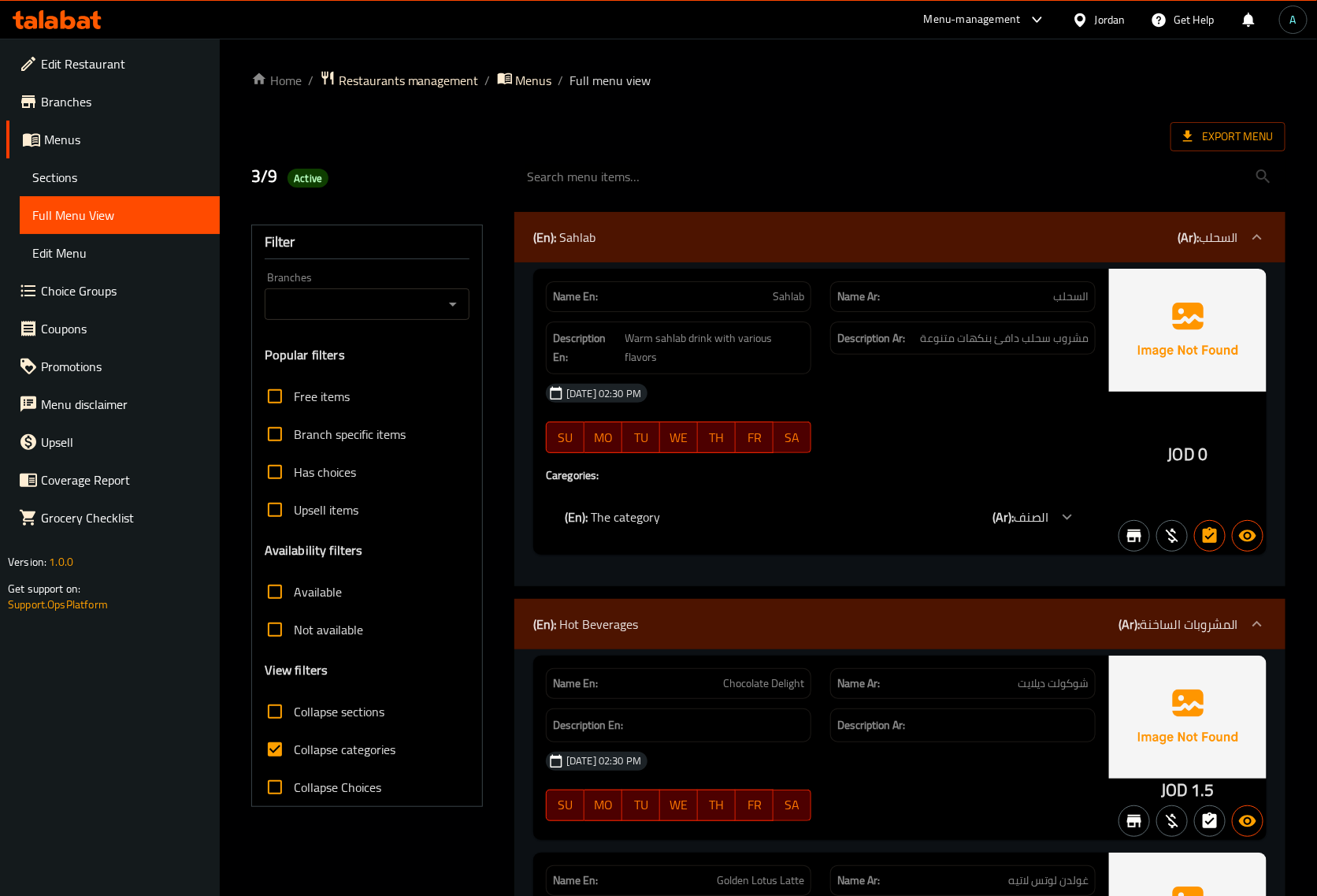
click at [525, 505] on div "Name En: Sahlab Name Ar: السحلب Description En: Warm sahlab drink with various …" at bounding box center [900, 424] width 772 height 324
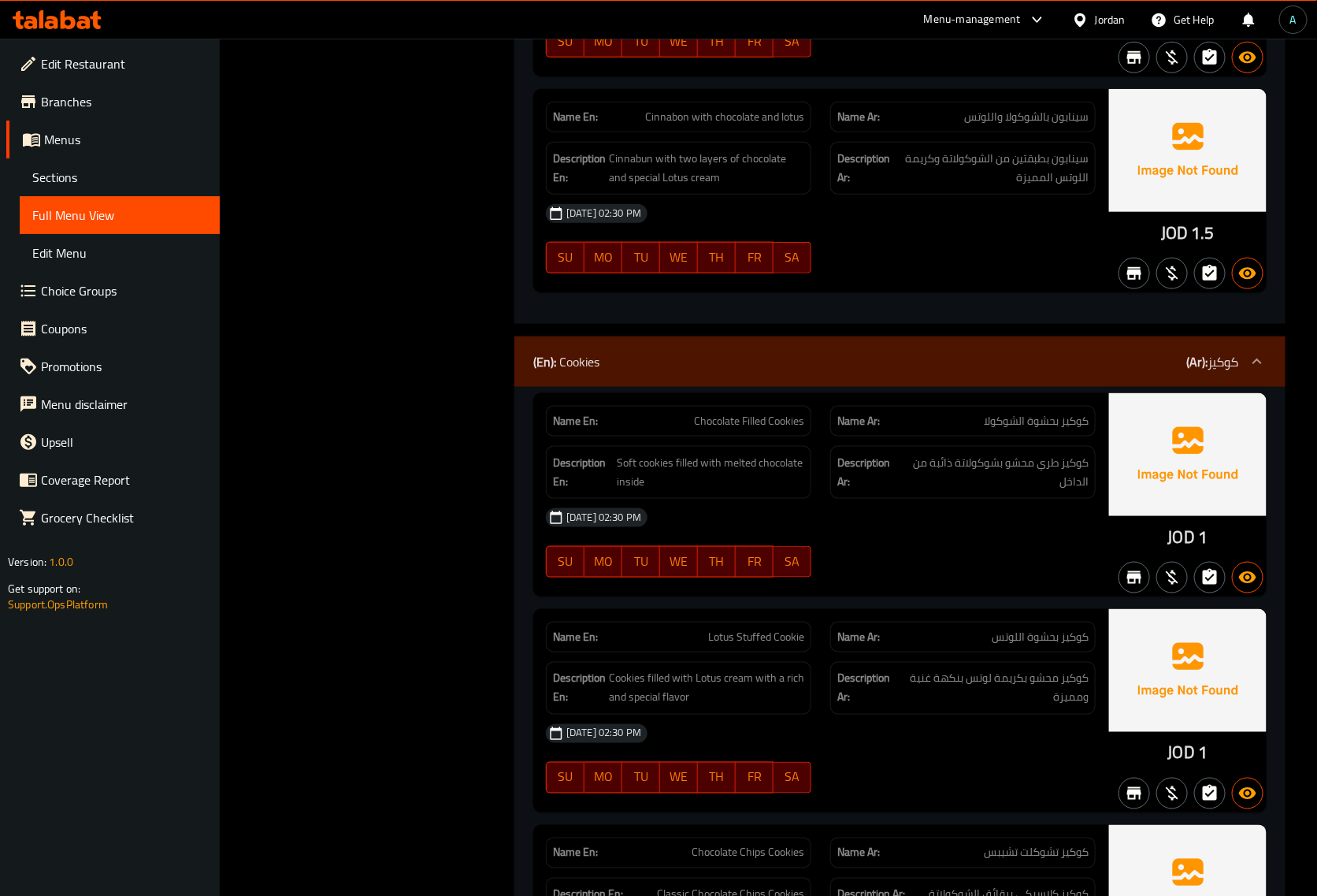
scroll to position [8589, 0]
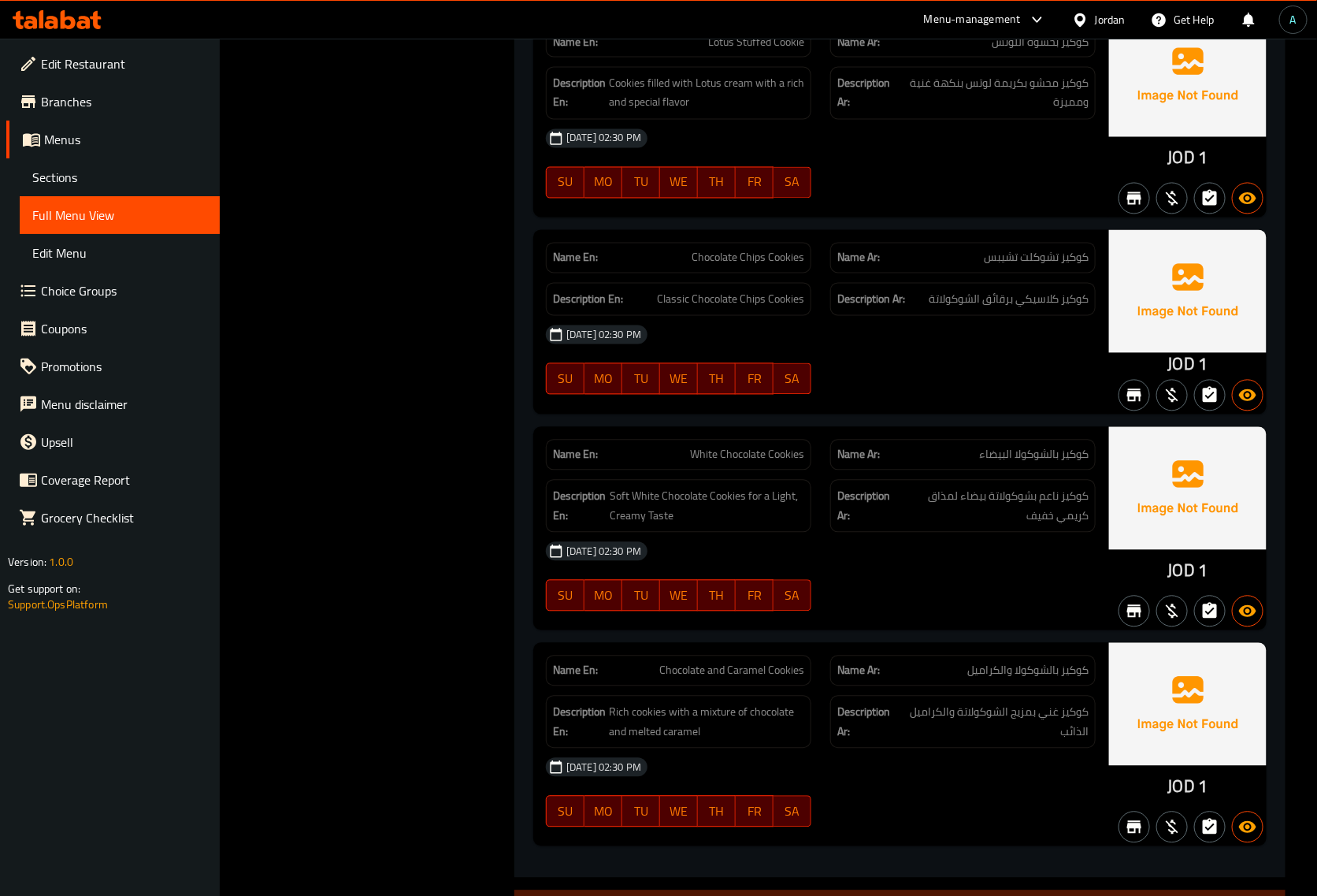
scroll to position [0, 0]
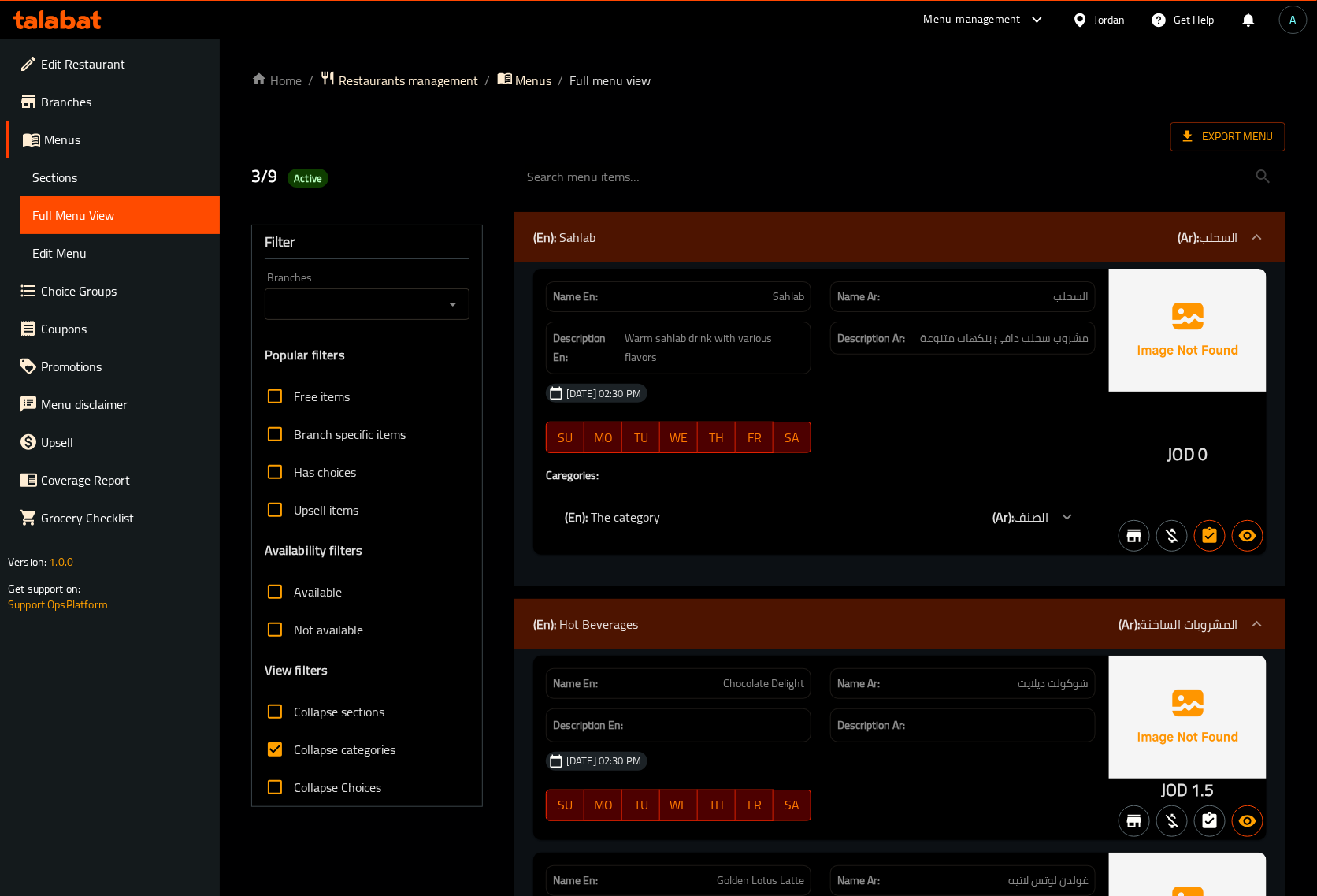
click at [359, 747] on span "Collapse categories" at bounding box center [345, 749] width 102 height 19
click at [294, 747] on input "Collapse categories" at bounding box center [275, 750] width 38 height 38
checkbox input "false"
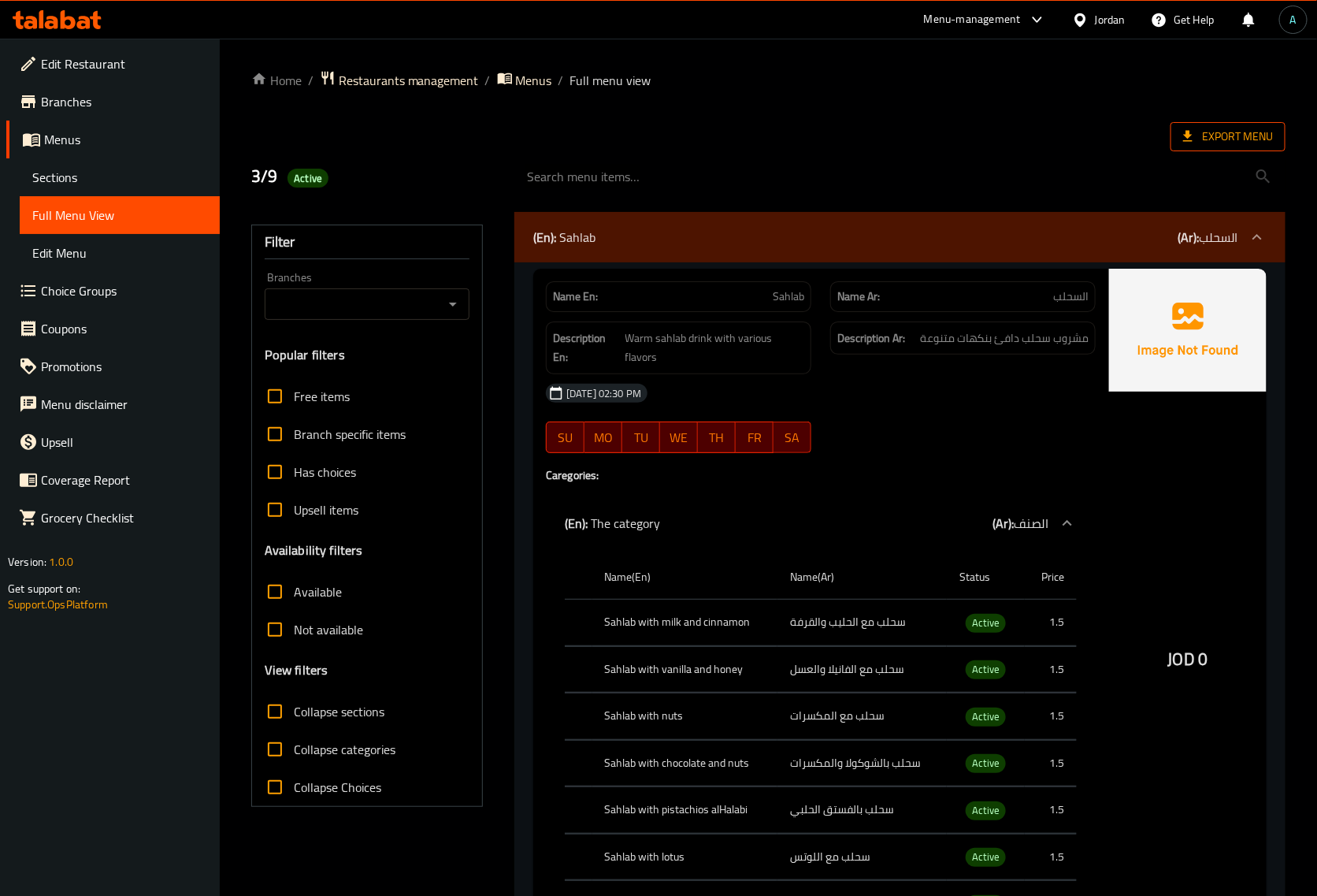
click at [1255, 134] on span "Export Menu" at bounding box center [1228, 137] width 90 height 20
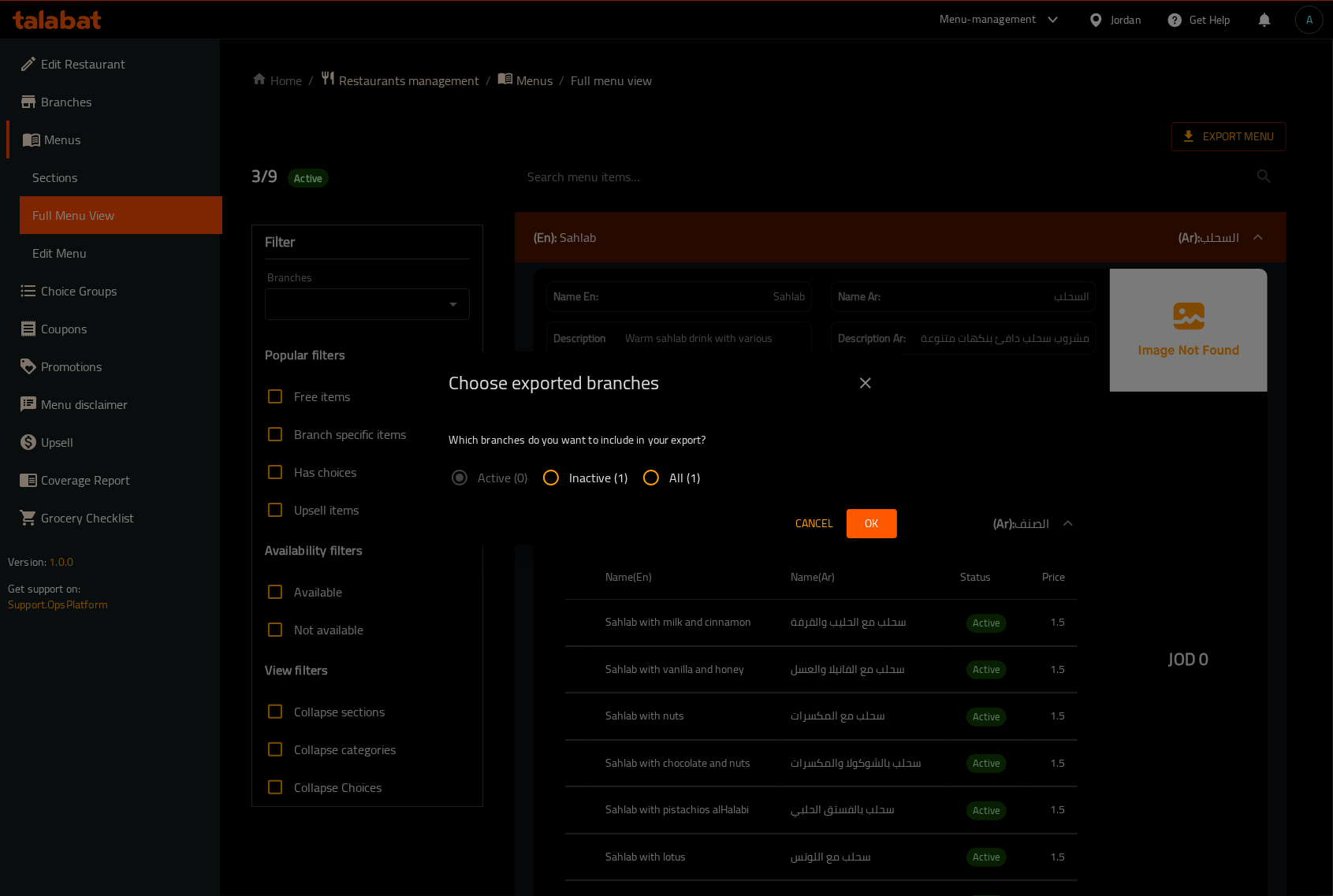
click at [654, 490] on input "All (1)" at bounding box center [651, 478] width 38 height 38
radio input "true"
click at [859, 514] on span "Ok" at bounding box center [872, 524] width 25 height 20
